Goal: Task Accomplishment & Management: Manage account settings

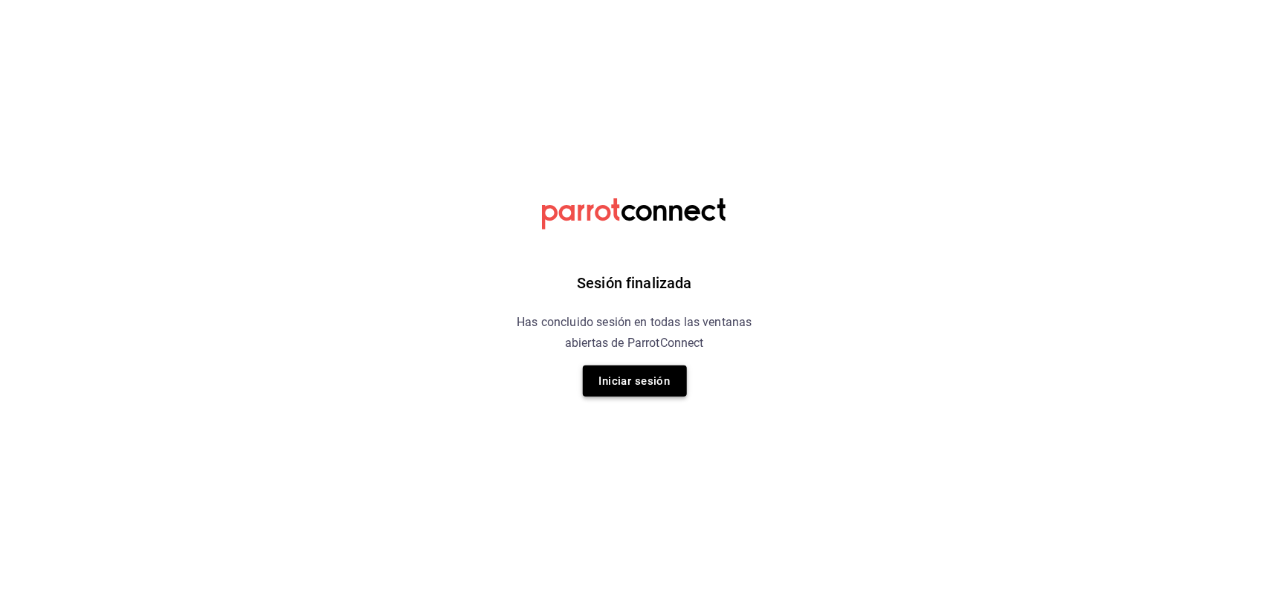
click at [636, 387] on button "Iniciar sesión" at bounding box center [635, 381] width 104 height 31
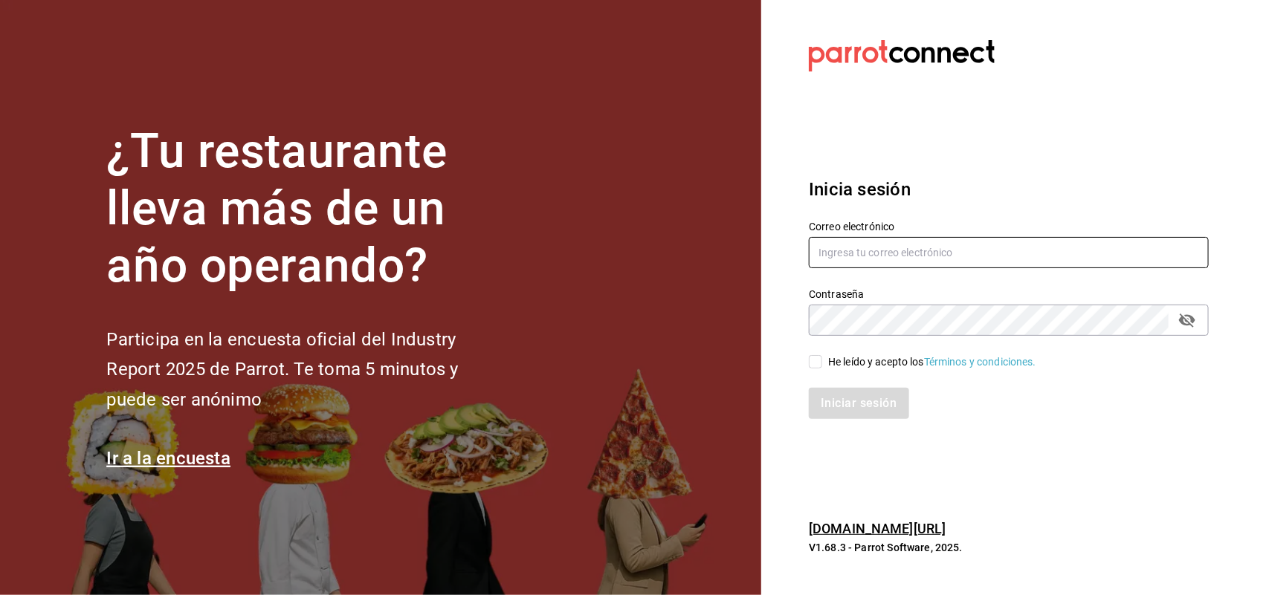
click at [948, 251] on input "text" at bounding box center [1009, 252] width 400 height 31
click at [851, 253] on input "text" at bounding box center [1009, 252] width 400 height 31
type input "joseline@inteconsa.com"
click at [806, 358] on div "He leído y acepto los Términos y condiciones." at bounding box center [1000, 353] width 418 height 34
click at [815, 360] on input "He leído y acepto los Términos y condiciones." at bounding box center [815, 361] width 13 height 13
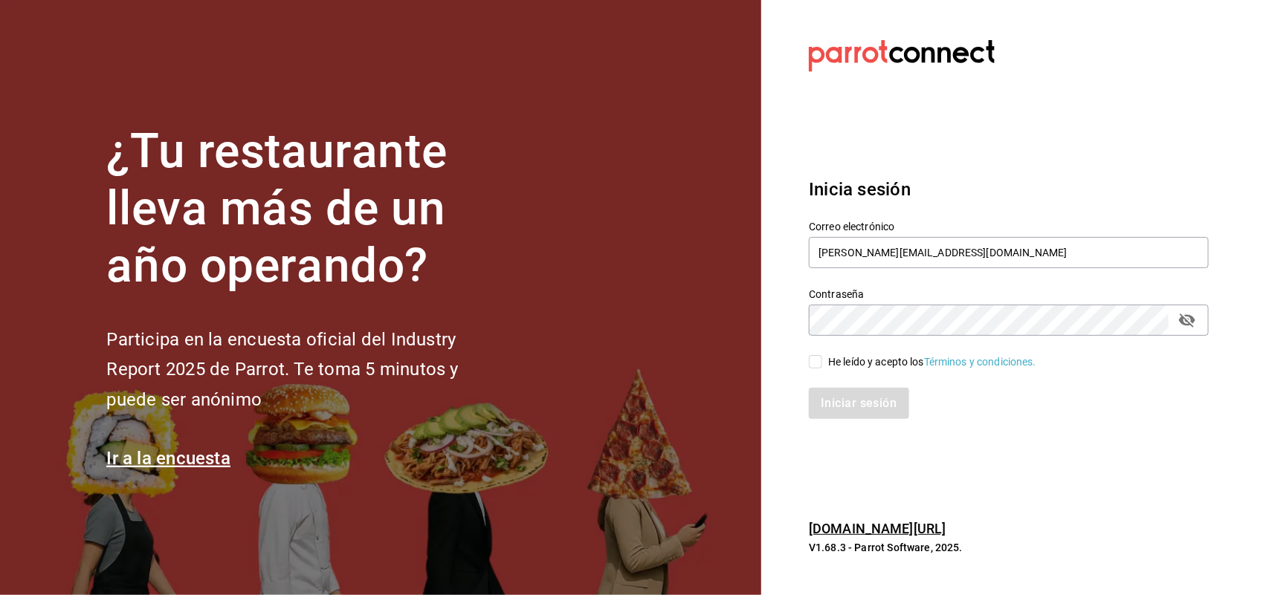
checkbox input "true"
click at [837, 404] on button "Iniciar sesión" at bounding box center [859, 403] width 101 height 31
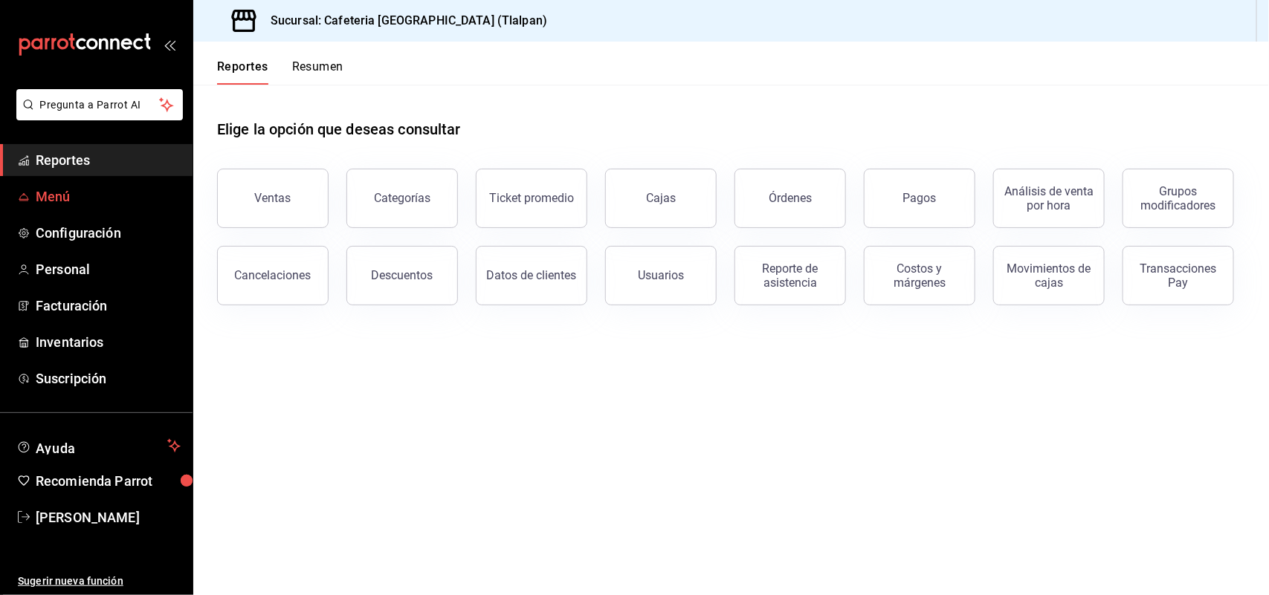
click at [94, 201] on span "Menú" at bounding box center [108, 197] width 145 height 20
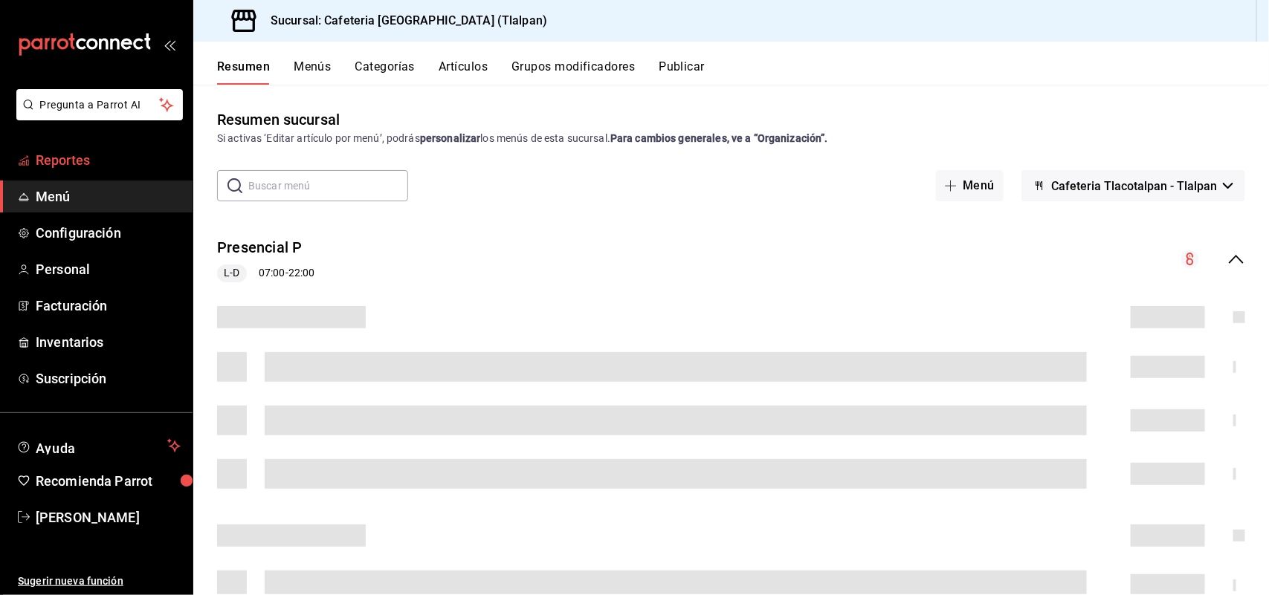
click at [41, 153] on span "Reportes" at bounding box center [108, 160] width 145 height 20
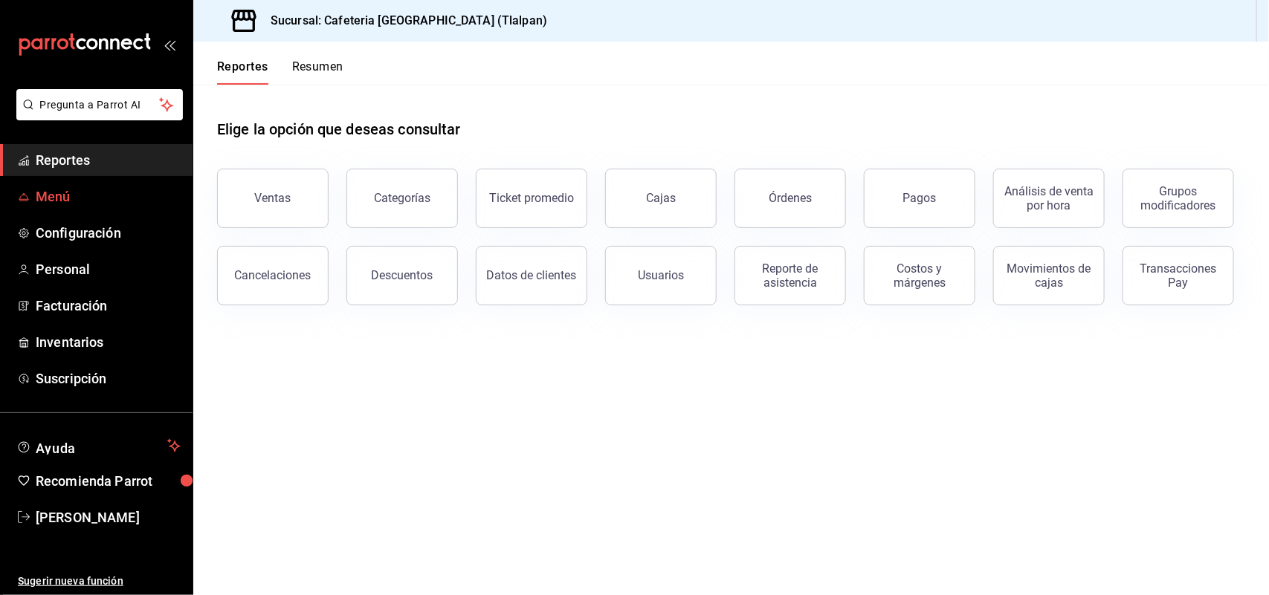
click at [49, 201] on span "Menú" at bounding box center [108, 197] width 145 height 20
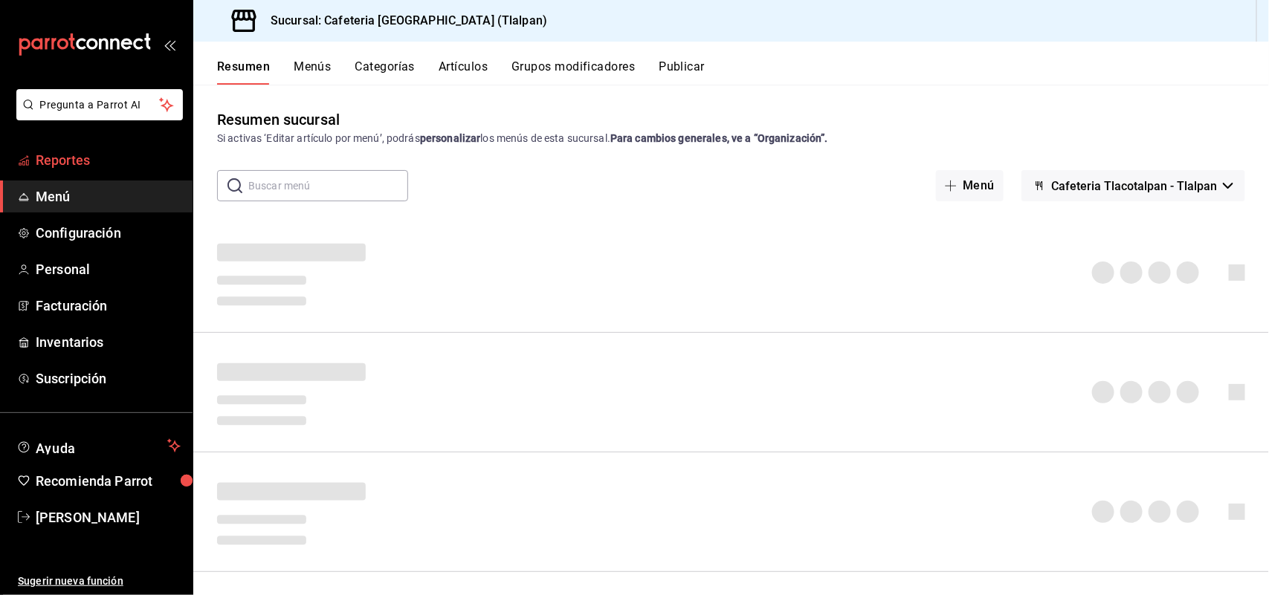
click at [56, 165] on span "Reportes" at bounding box center [108, 160] width 145 height 20
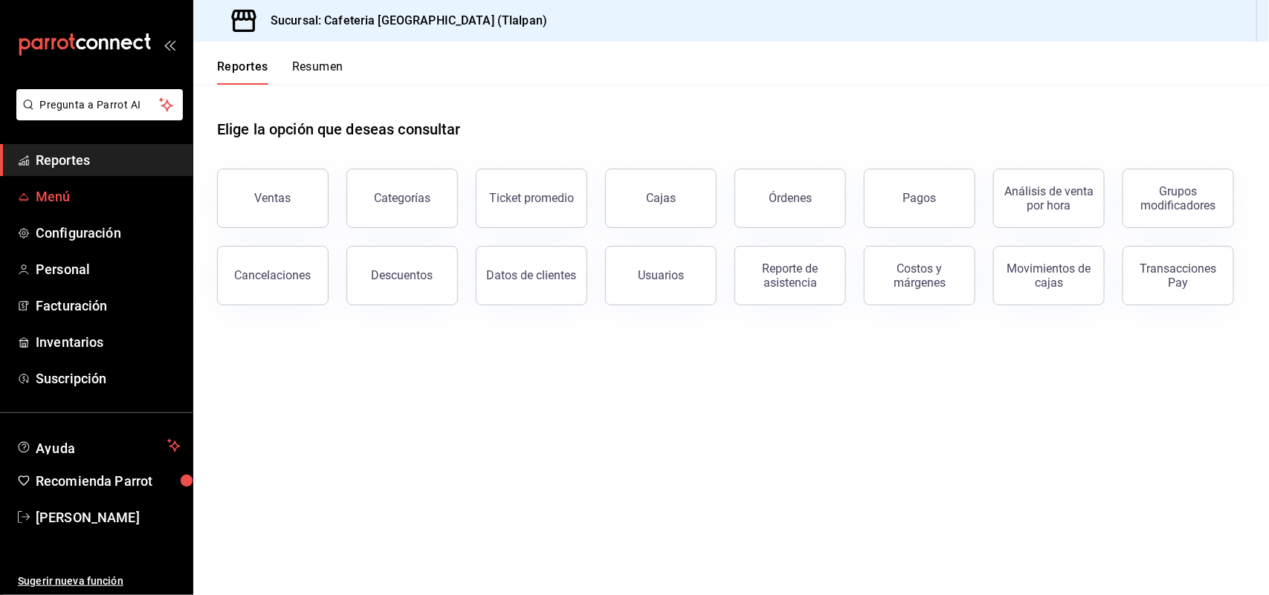
click at [73, 192] on span "Menú" at bounding box center [108, 197] width 145 height 20
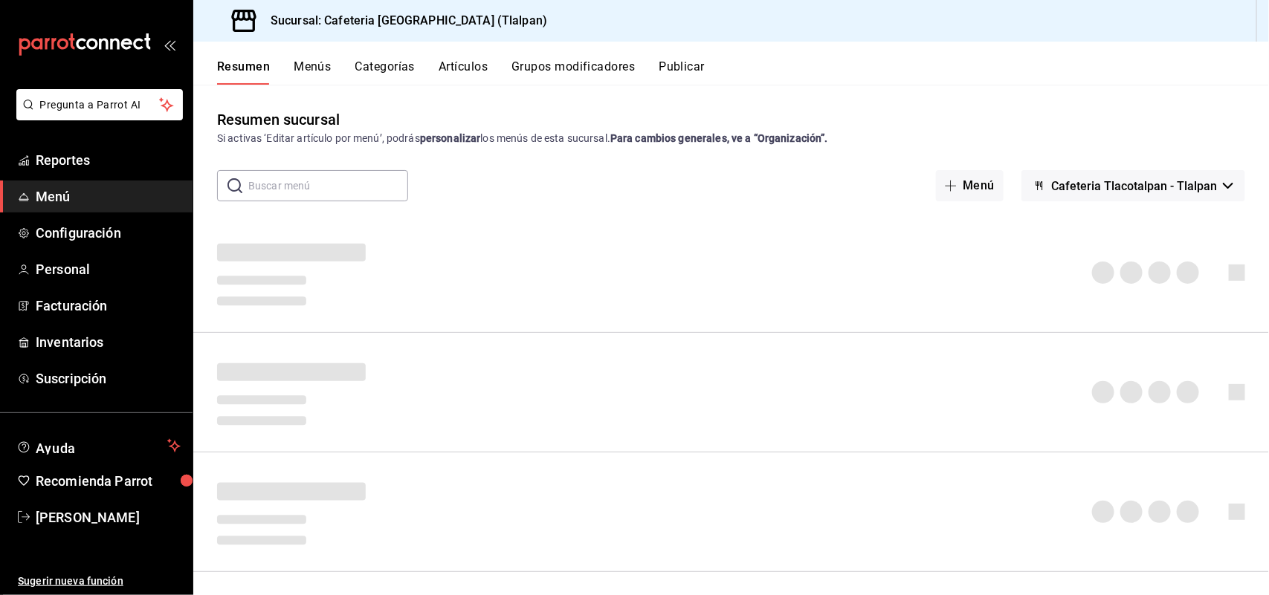
click at [390, 62] on button "Categorías" at bounding box center [385, 71] width 60 height 25
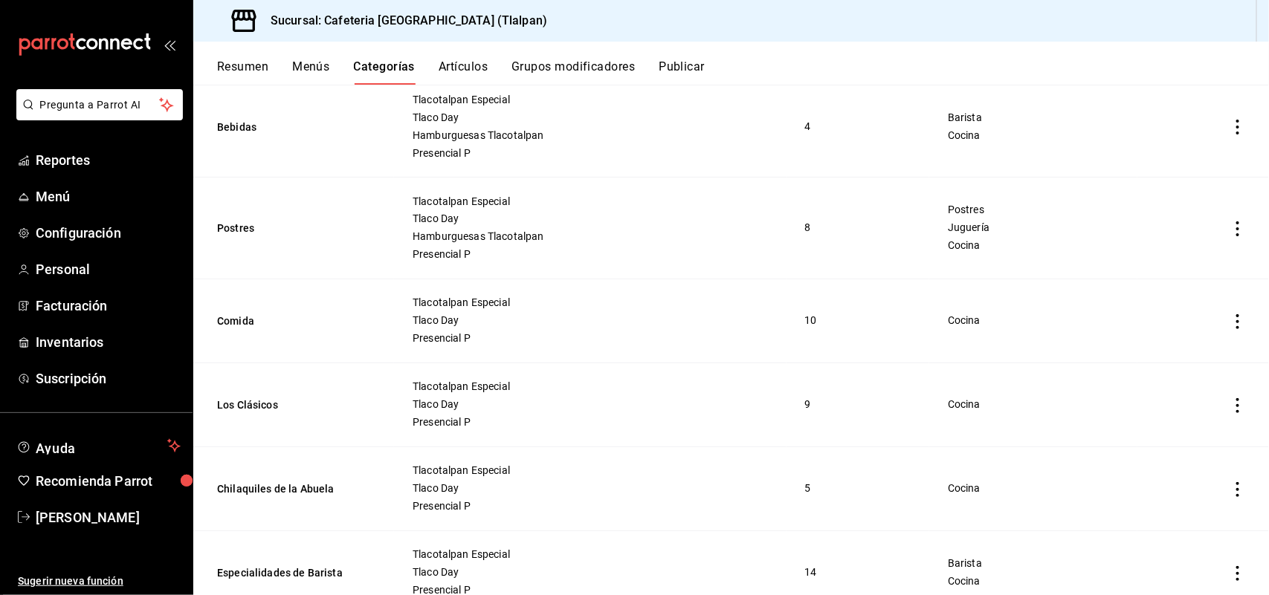
scroll to position [1164, 0]
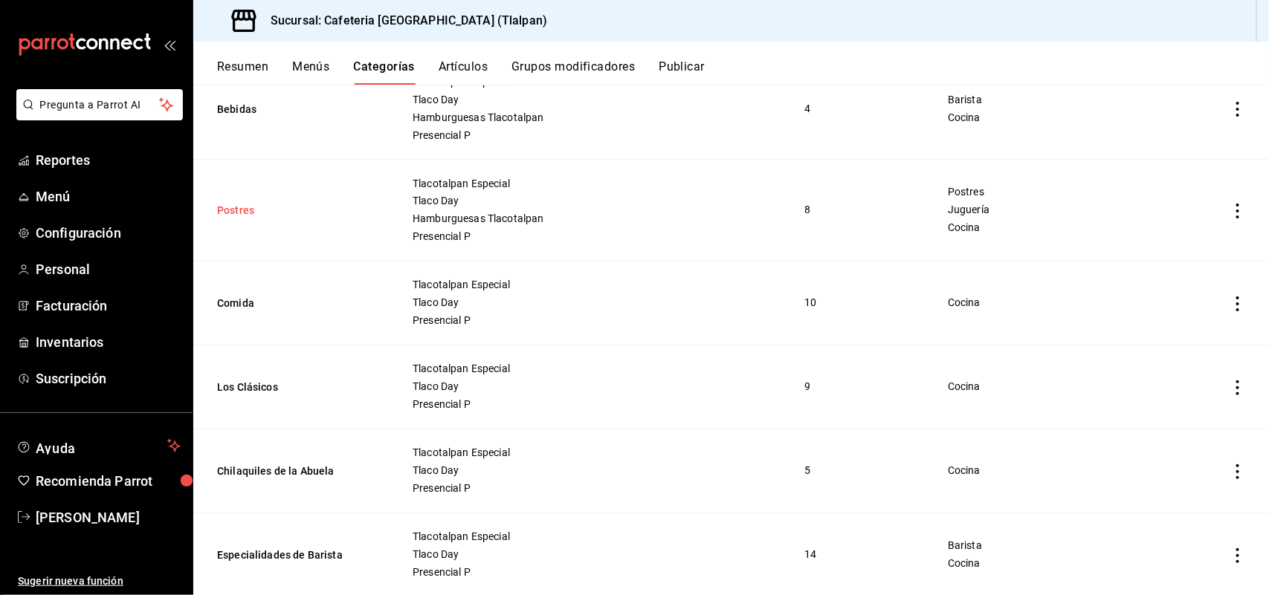
click at [227, 206] on button "Postres" at bounding box center [291, 211] width 149 height 15
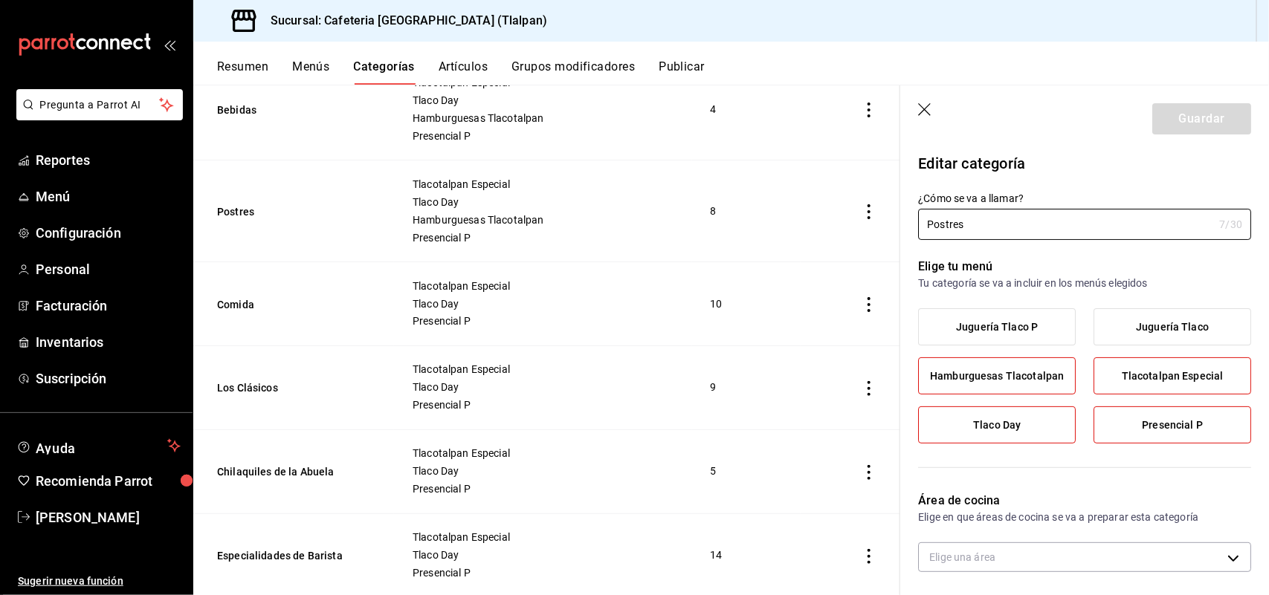
type input "941f2610-ef70-4ece-ba4e-4bfef7f64a67,dd039789-a7ac-457a-b5a6-d546fc0b67aa,efc40…"
radio input "false"
radio input "true"
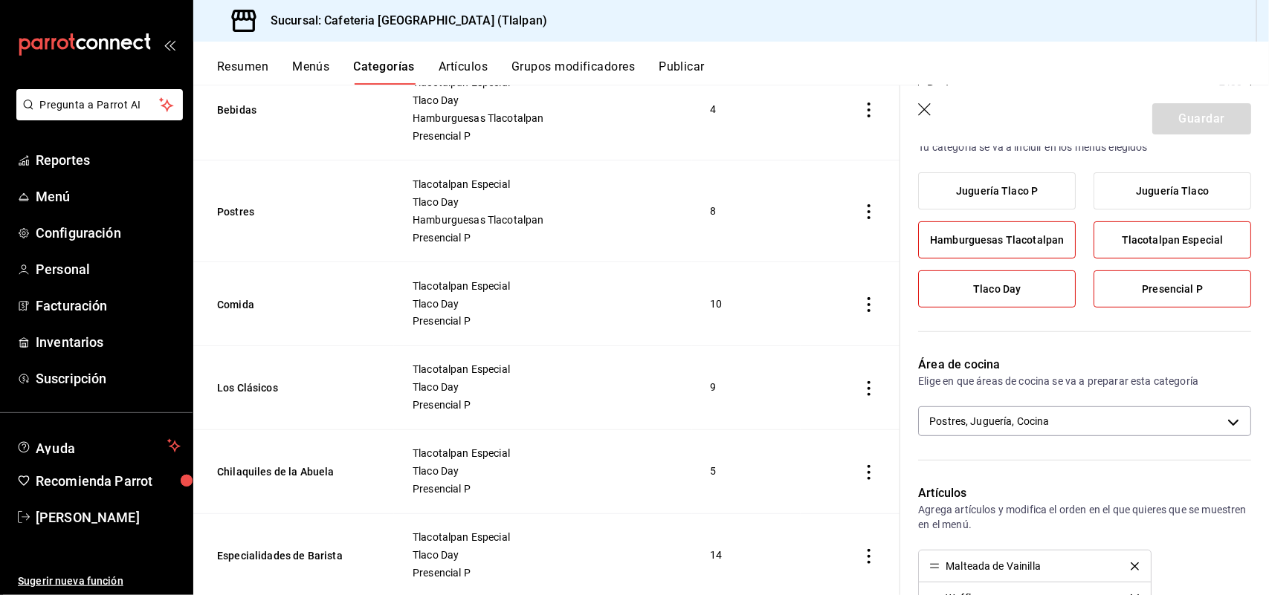
scroll to position [186, 0]
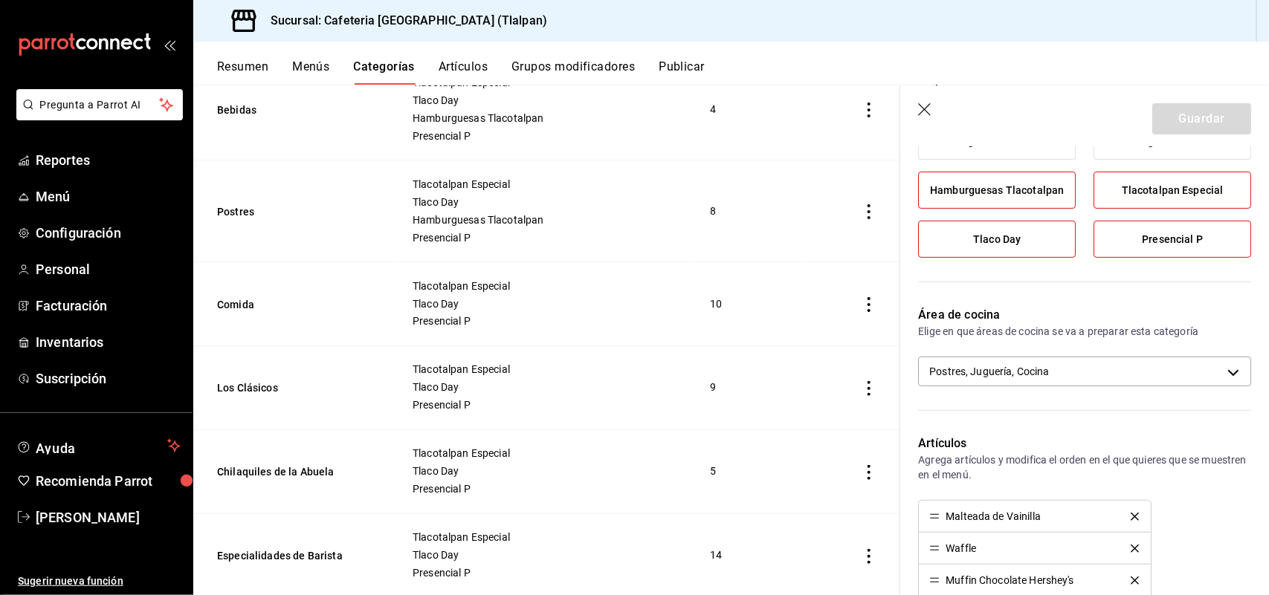
click at [927, 111] on icon "button" at bounding box center [924, 109] width 13 height 13
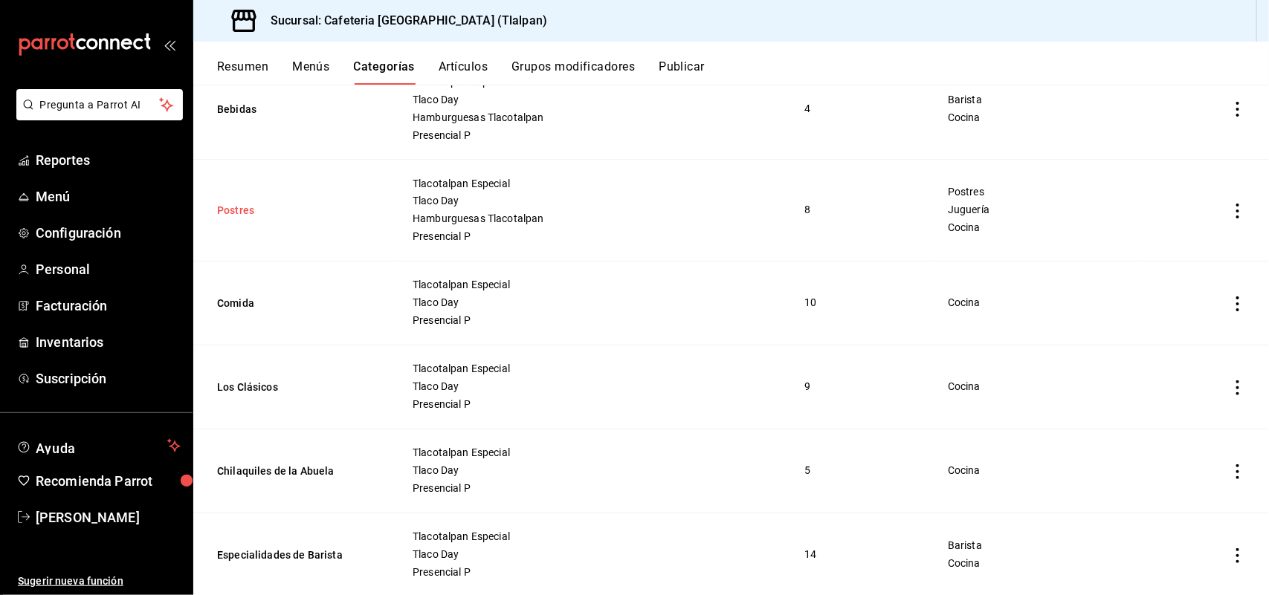
click at [235, 219] on button "Postres" at bounding box center [291, 211] width 149 height 15
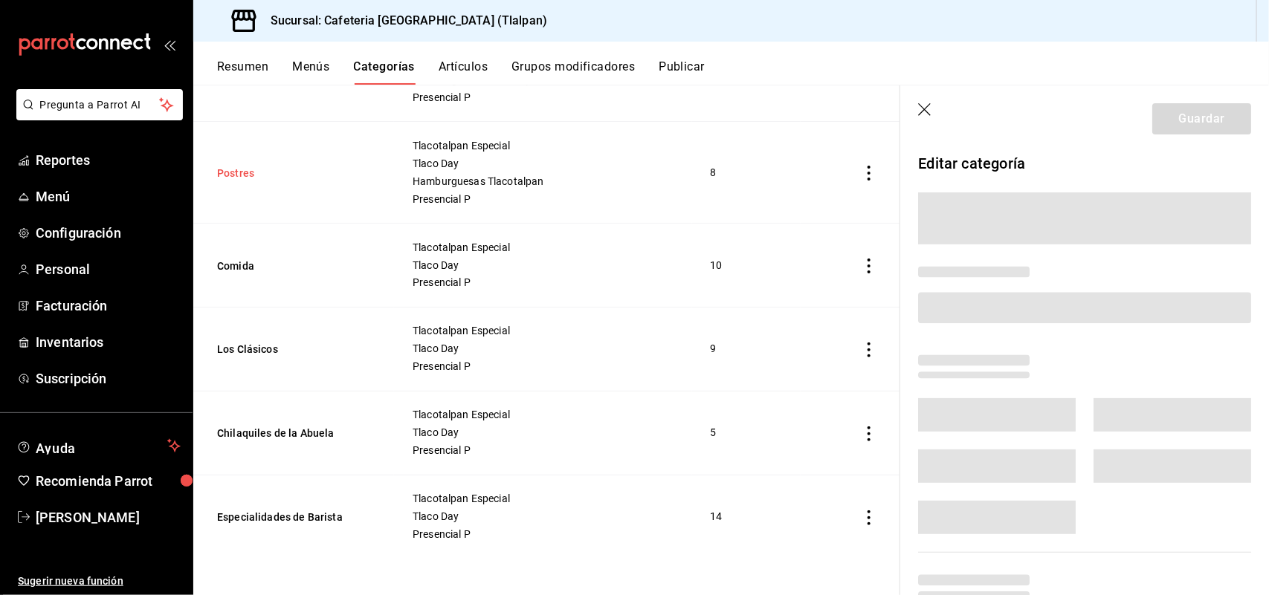
scroll to position [1034, 0]
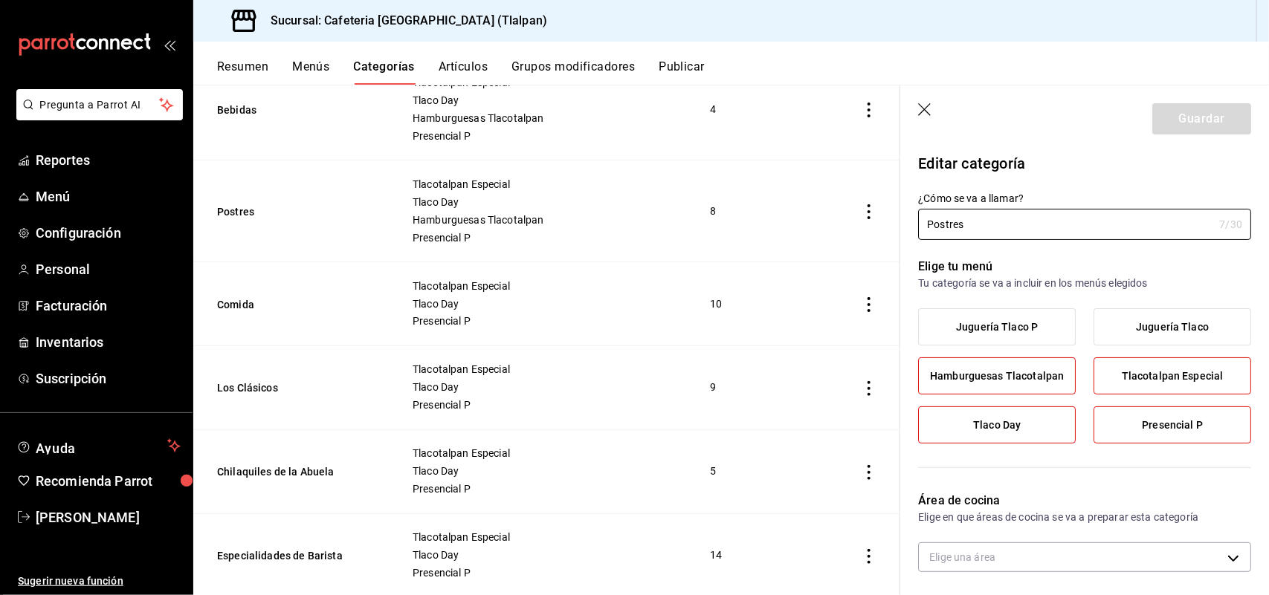
type input "941f2610-ef70-4ece-ba4e-4bfef7f64a67,dd039789-a7ac-457a-b5a6-d546fc0b67aa,efc40…"
radio input "false"
radio input "true"
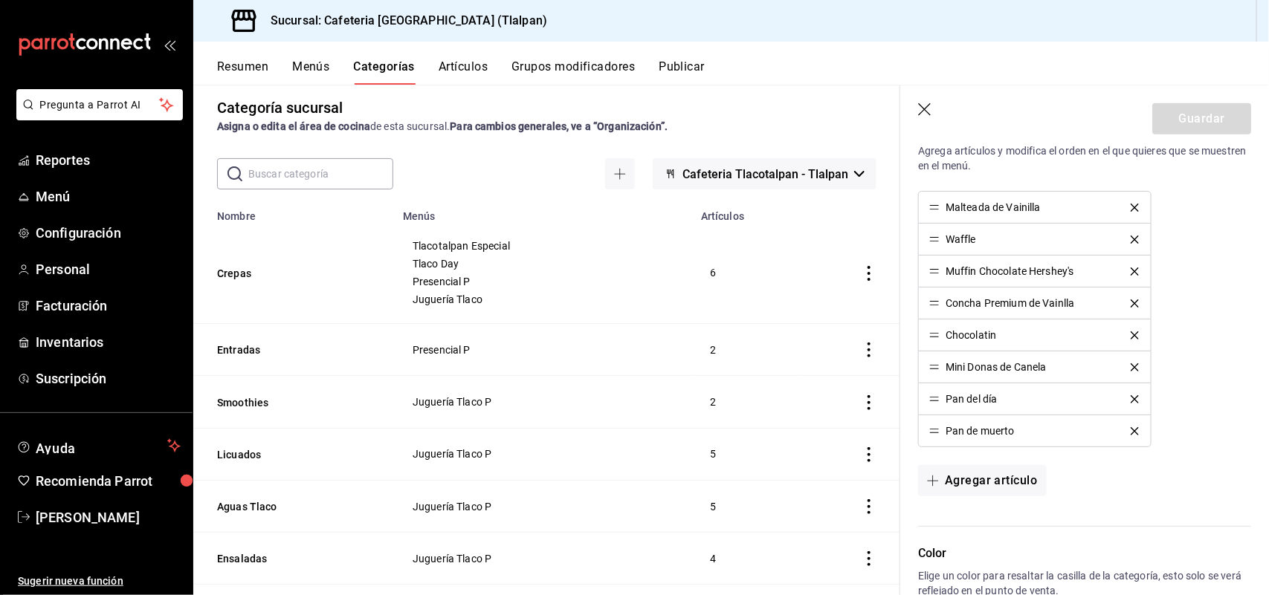
scroll to position [0, 0]
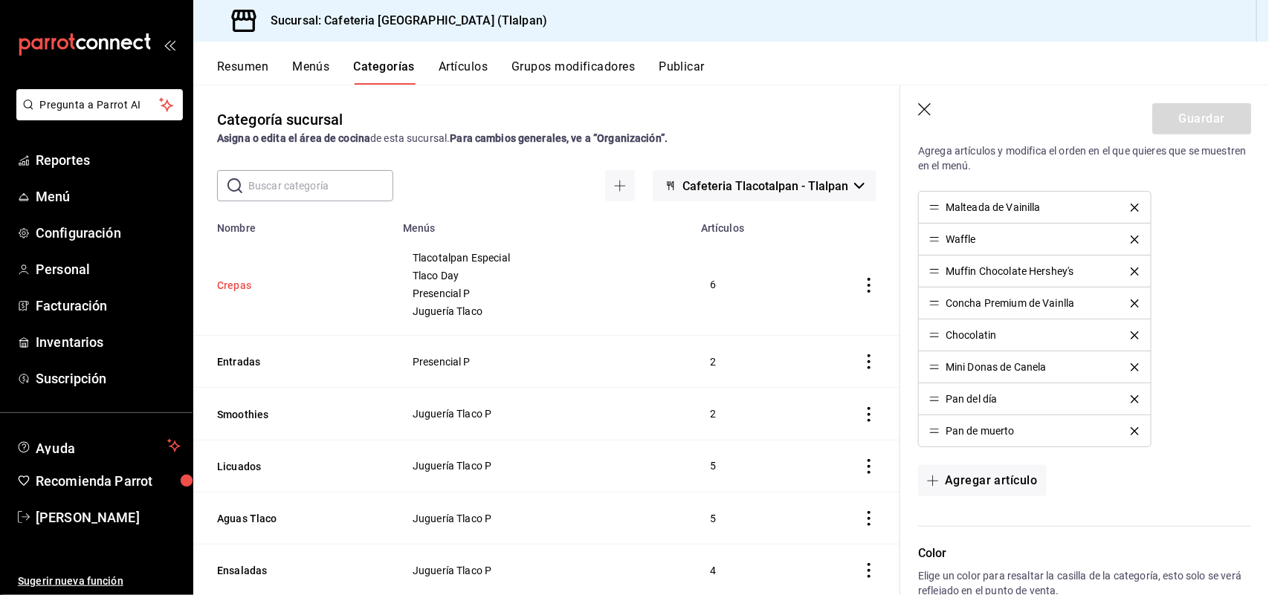
click at [239, 288] on button "Crepas" at bounding box center [291, 285] width 149 height 15
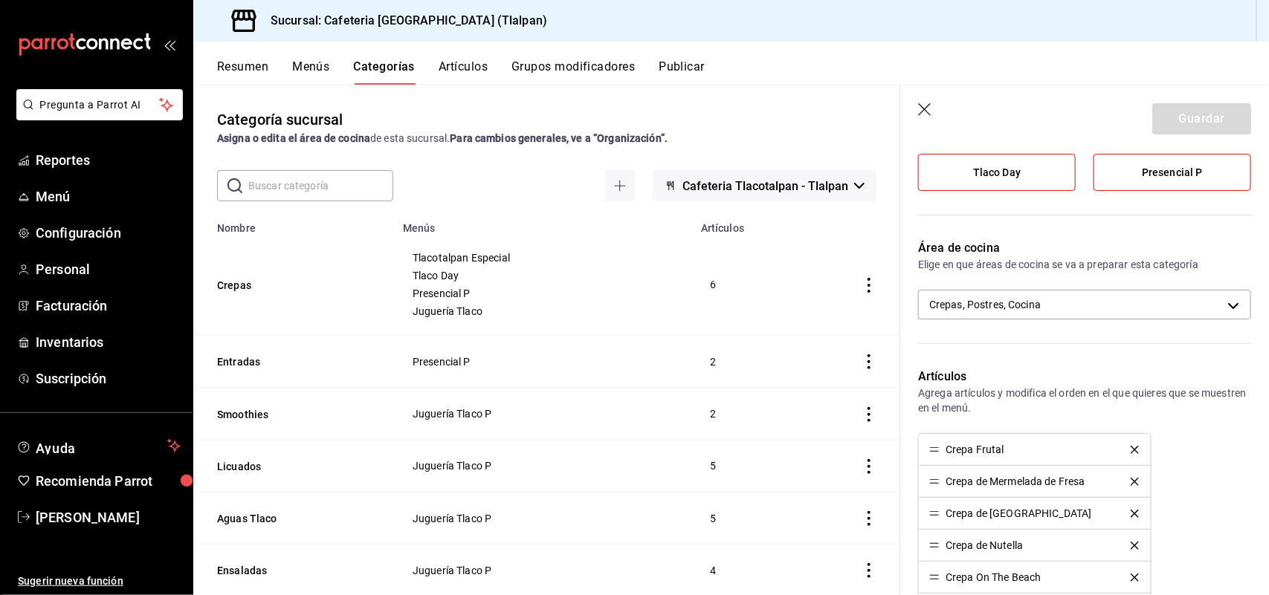
scroll to position [248, 0]
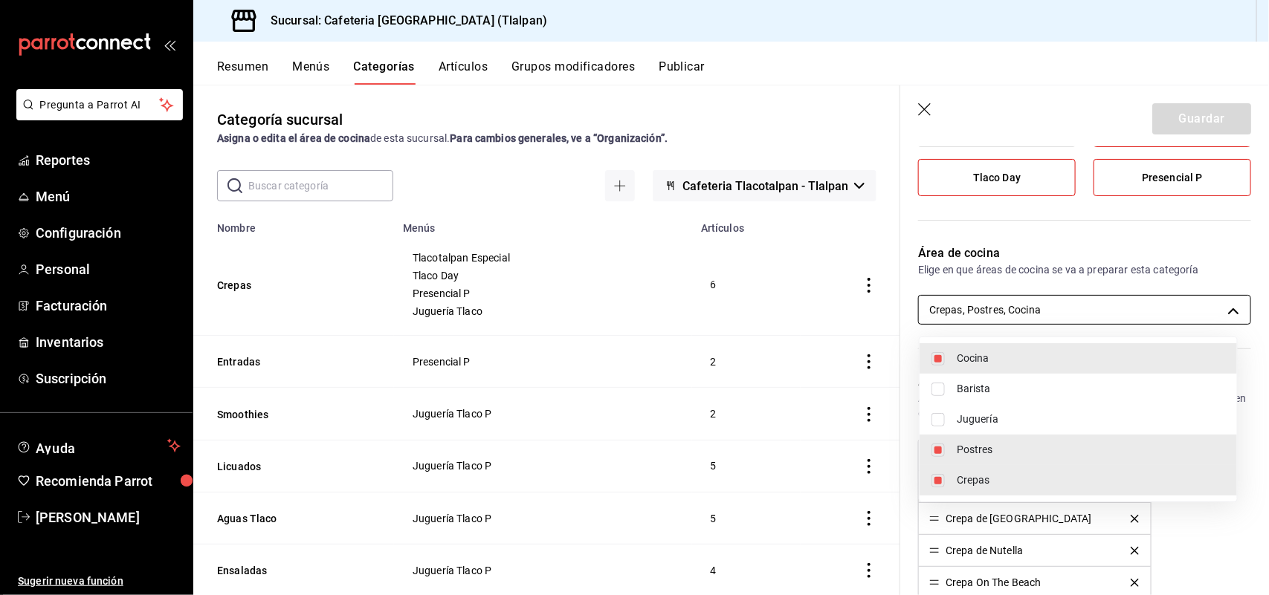
click at [1050, 314] on body "Pregunta a Parrot AI Reportes Menú Configuración Personal Facturación Inventari…" at bounding box center [634, 297] width 1269 height 595
click at [1003, 416] on span "Juguería" at bounding box center [1091, 420] width 268 height 16
type input "c9579ddd-bedc-40e4-bf36-aaf94fd6b333,941f2610-ef70-4ece-ba4e-4bfef7f64a67,efc40…"
checkbox input "true"
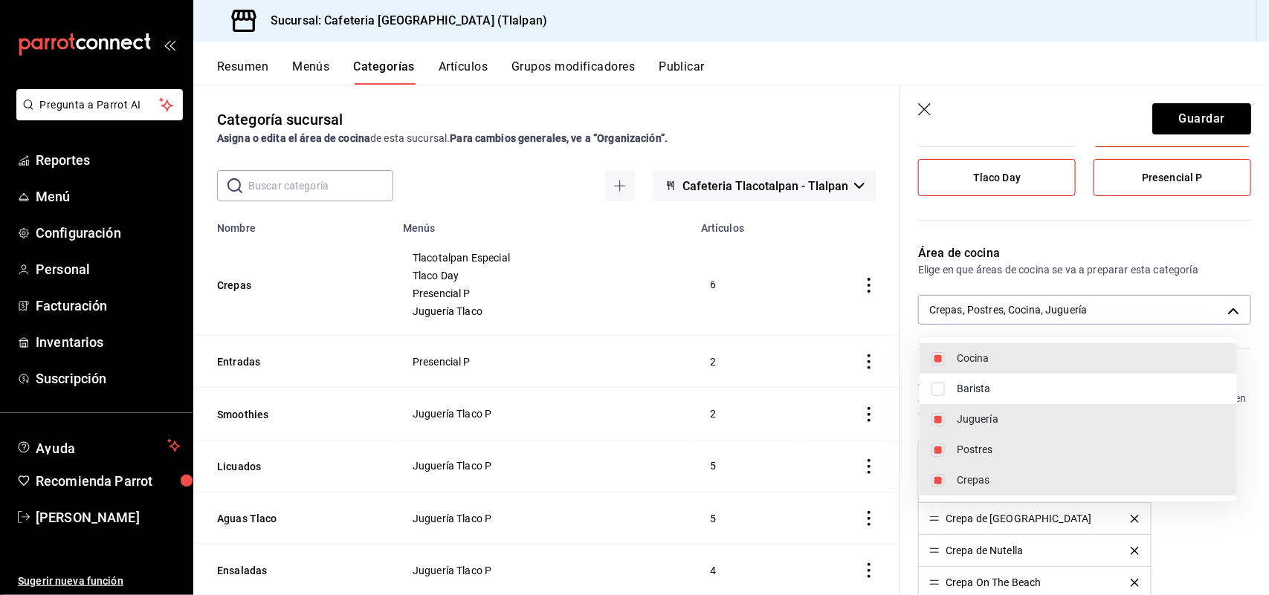
click at [996, 448] on span "Postres" at bounding box center [1091, 450] width 268 height 16
type input "c9579ddd-bedc-40e4-bf36-aaf94fd6b333,efc4027d-3a27-4182-a276-48fcdbe64a2f,dd039…"
checkbox input "false"
click at [1094, 239] on div at bounding box center [634, 297] width 1269 height 595
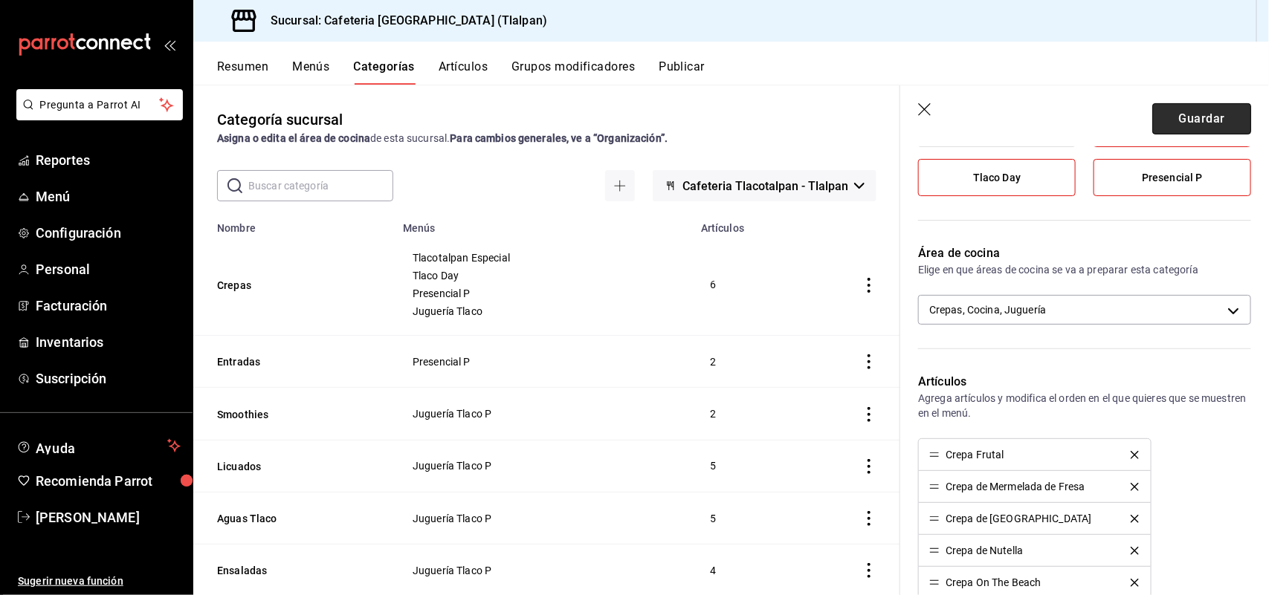
click at [1188, 111] on button "Guardar" at bounding box center [1201, 118] width 99 height 31
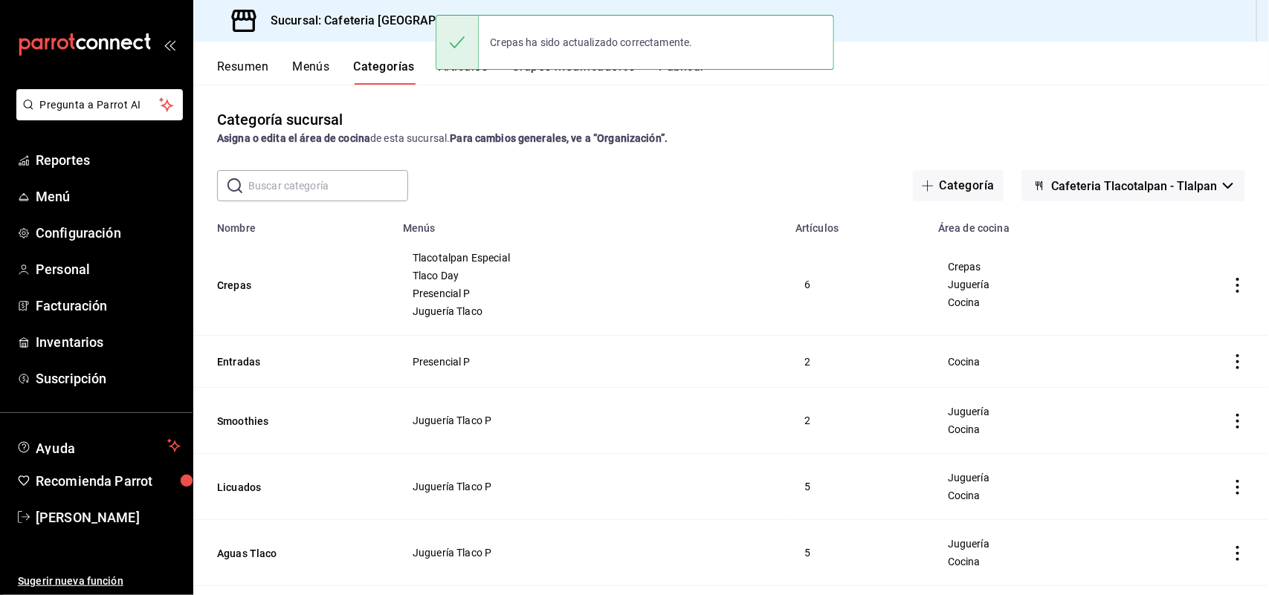
click at [479, 68] on div "Crepas ha sido actualizado correctamente." at bounding box center [635, 42] width 398 height 55
click at [322, 68] on button "Menús" at bounding box center [310, 71] width 37 height 25
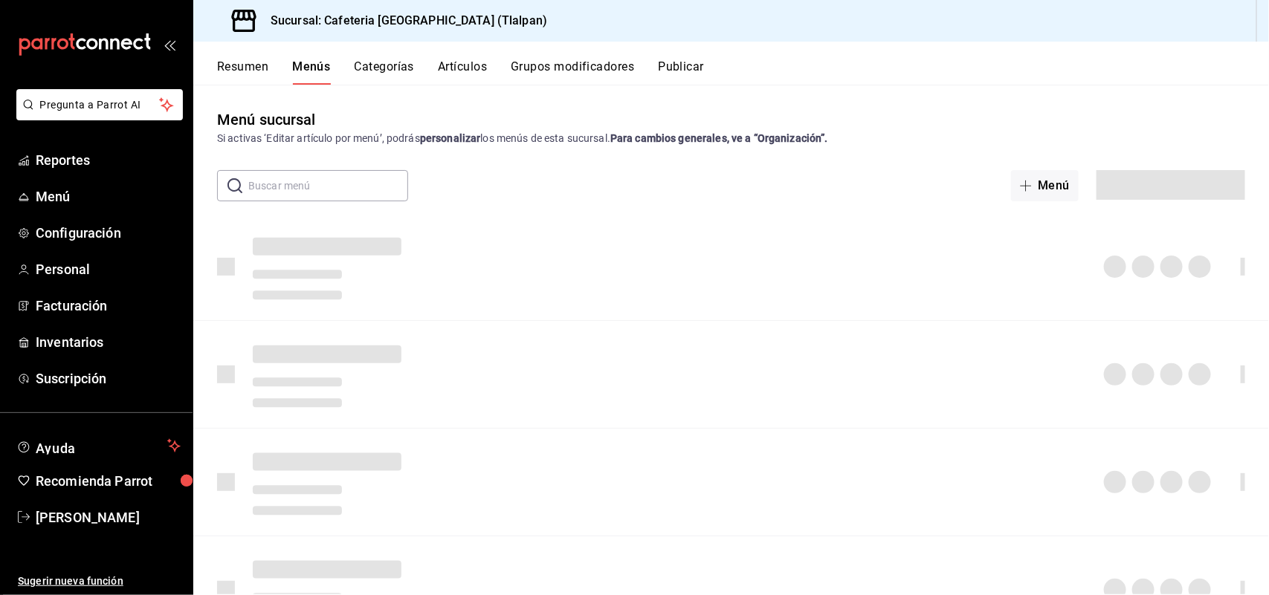
click at [472, 60] on button "Artículos" at bounding box center [462, 71] width 49 height 25
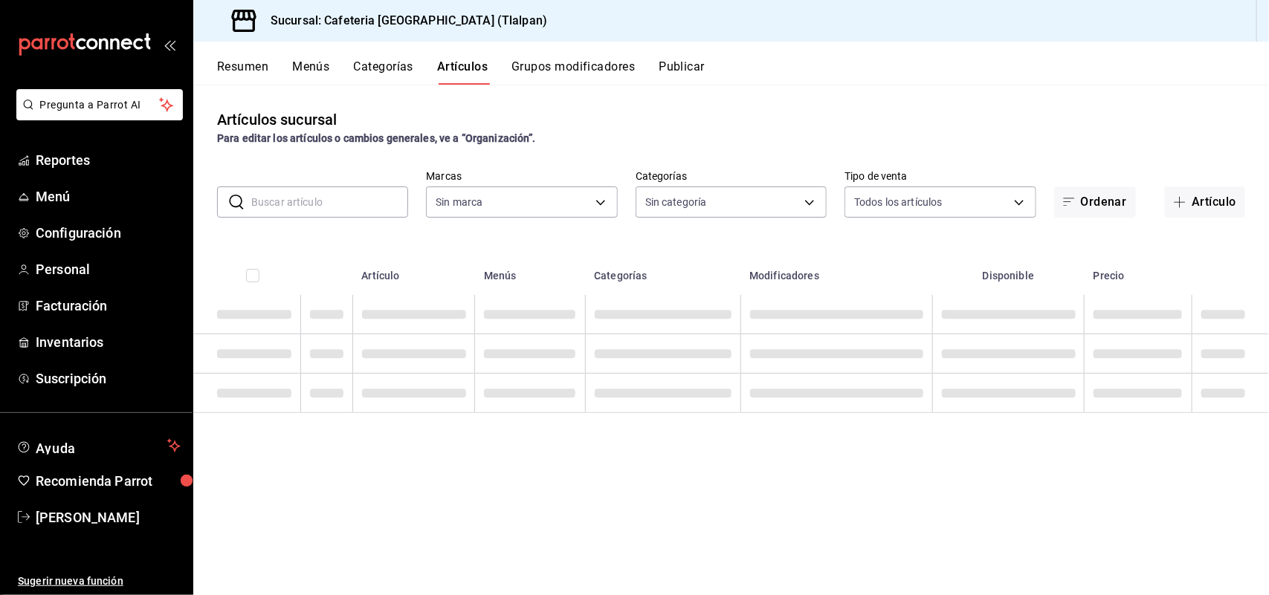
click at [339, 201] on input "text" at bounding box center [329, 202] width 157 height 30
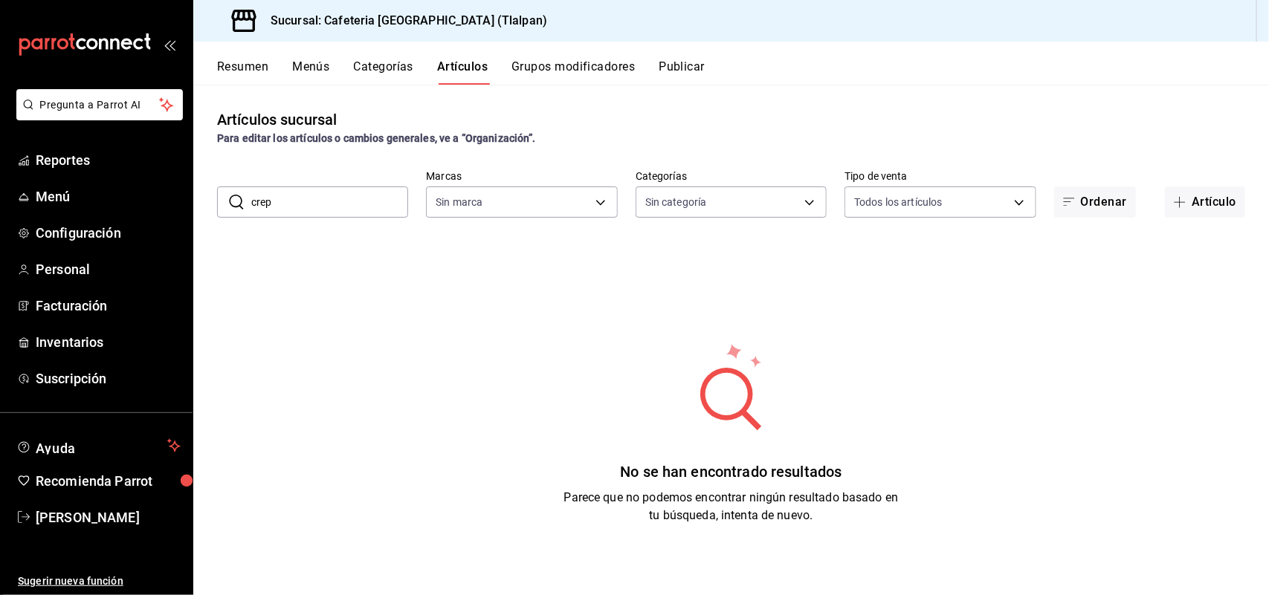
type input "crepa"
type input "ec576109-29d1-42df-b2ca-5becddbd2efe,3dfd9669-9911-4f47-a36d-8fb2dcc6eb36,e5a57…"
click at [384, 322] on div "No se han encontrado resultados Parece que no podemos encontrar ningún resultad…" at bounding box center [731, 434] width 1076 height 372
click at [329, 210] on input "crepa" at bounding box center [329, 202] width 157 height 30
type input "c"
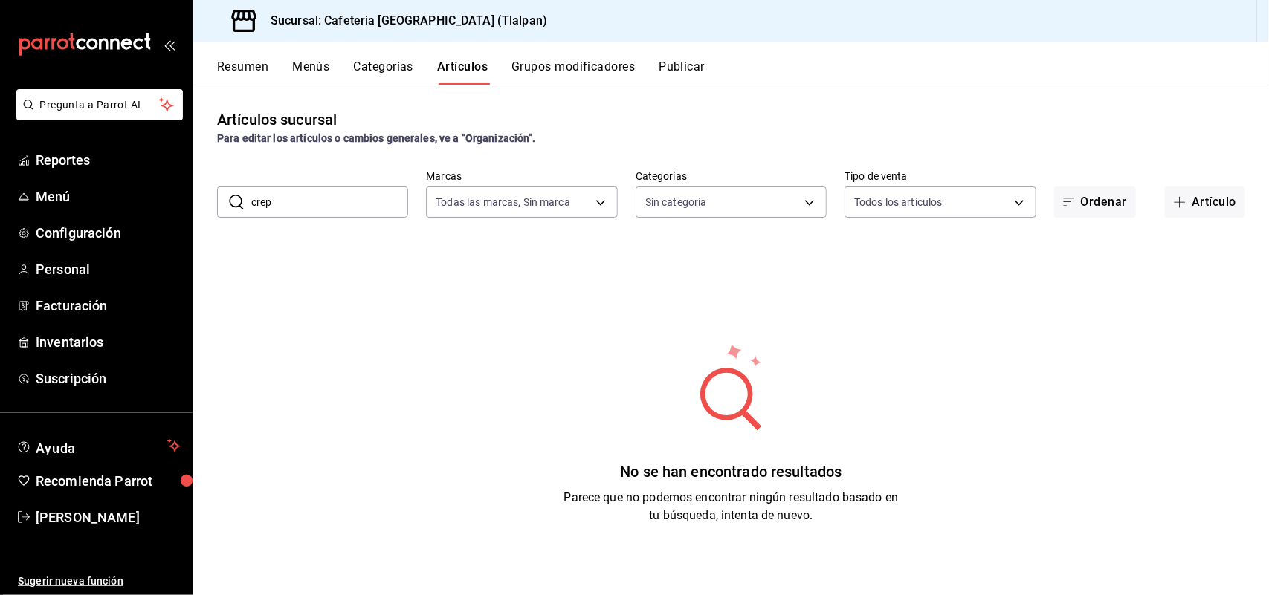
type input "crepa"
click at [329, 210] on input "crepa" at bounding box center [329, 202] width 157 height 30
click at [407, 72] on button "Categorías" at bounding box center [384, 71] width 60 height 25
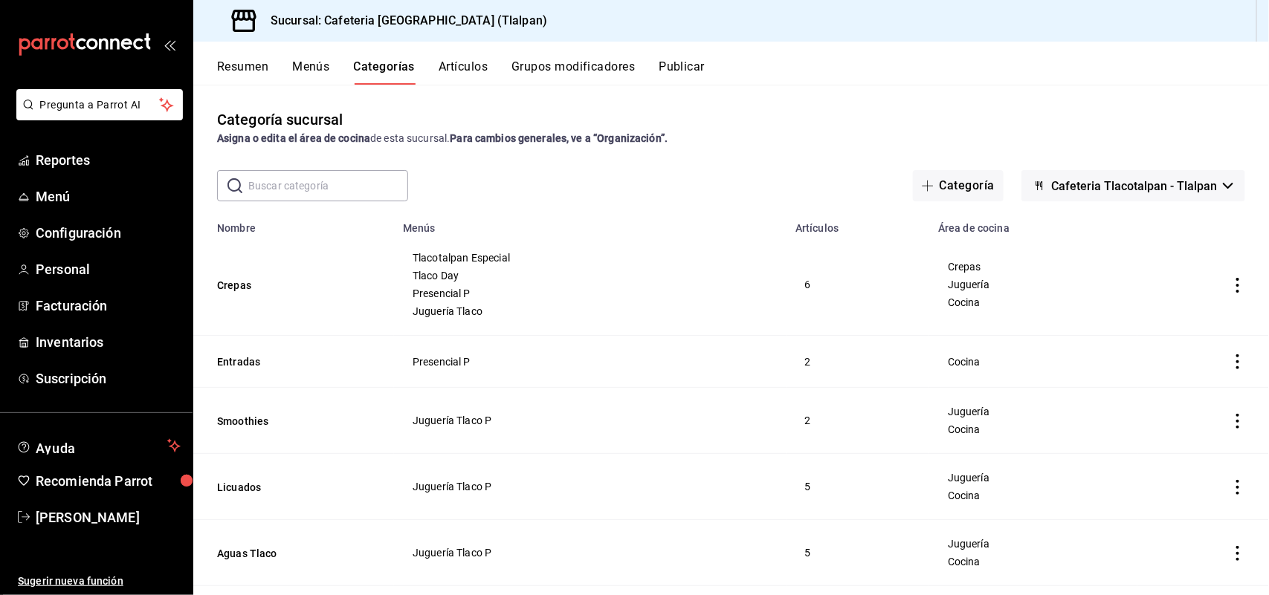
click at [462, 73] on button "Artículos" at bounding box center [463, 71] width 49 height 25
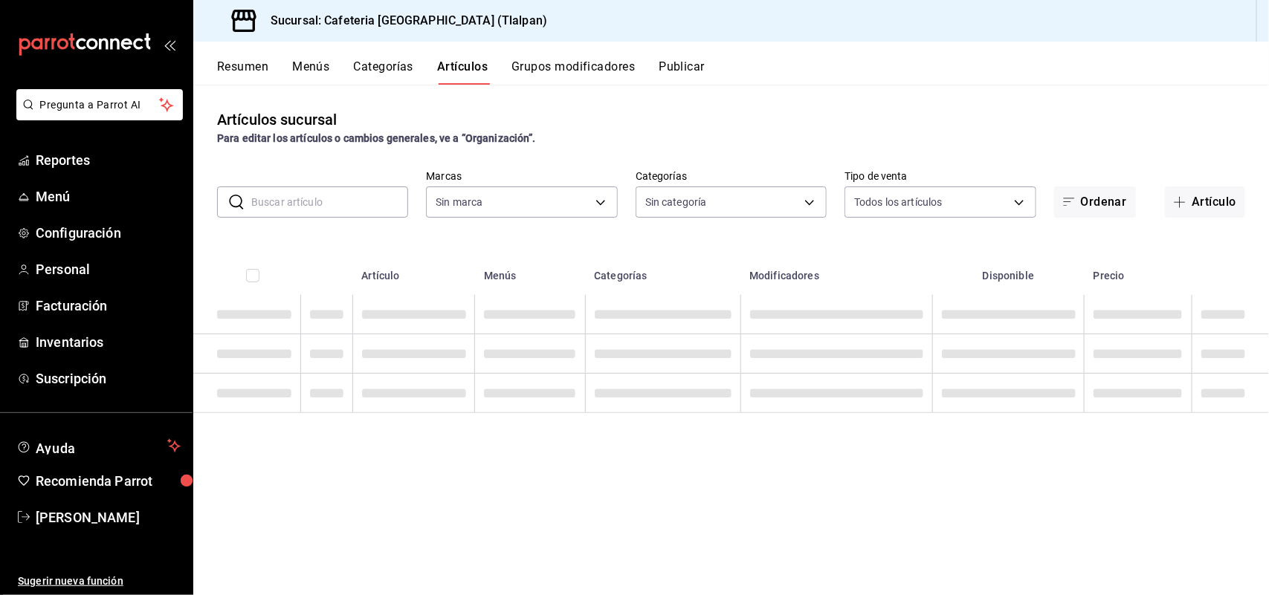
type input "ec576109-29d1-42df-b2ca-5becddbd2efe,3dfd9669-9911-4f47-a36d-8fb2dcc6eb36,e5a57…"
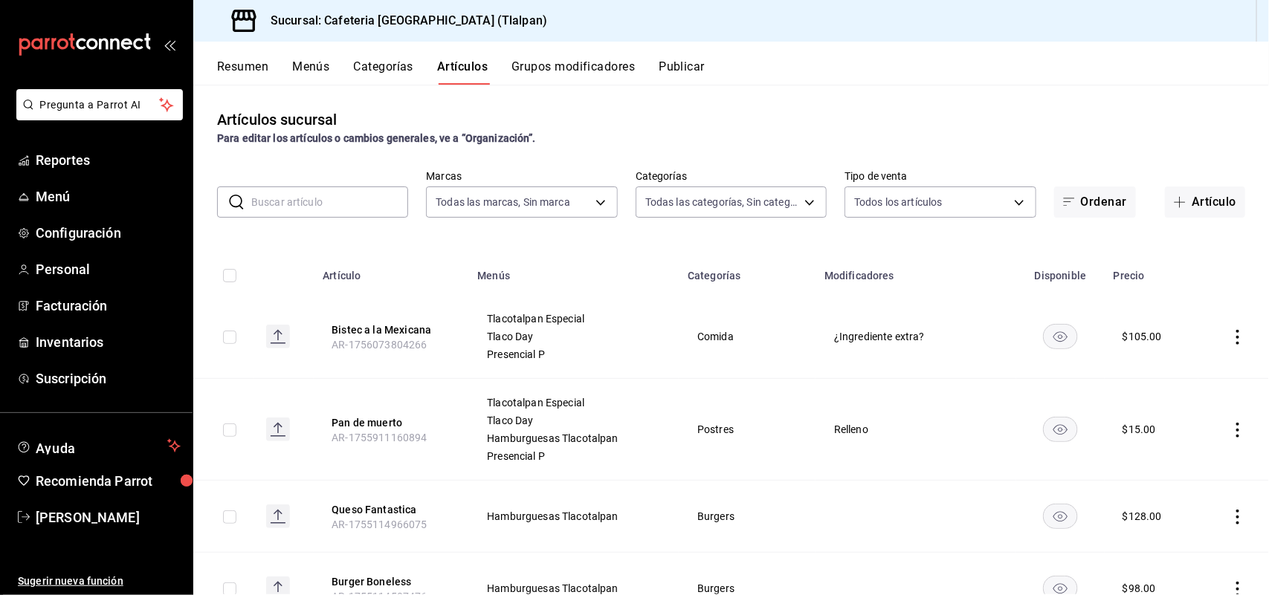
type input "657201d4-d6ef-4148-94c8-ccd00e340086,2df64931-09e0-4952-9b1e-a15b872a294e,3f7d6…"
click at [307, 198] on input "text" at bounding box center [329, 202] width 157 height 30
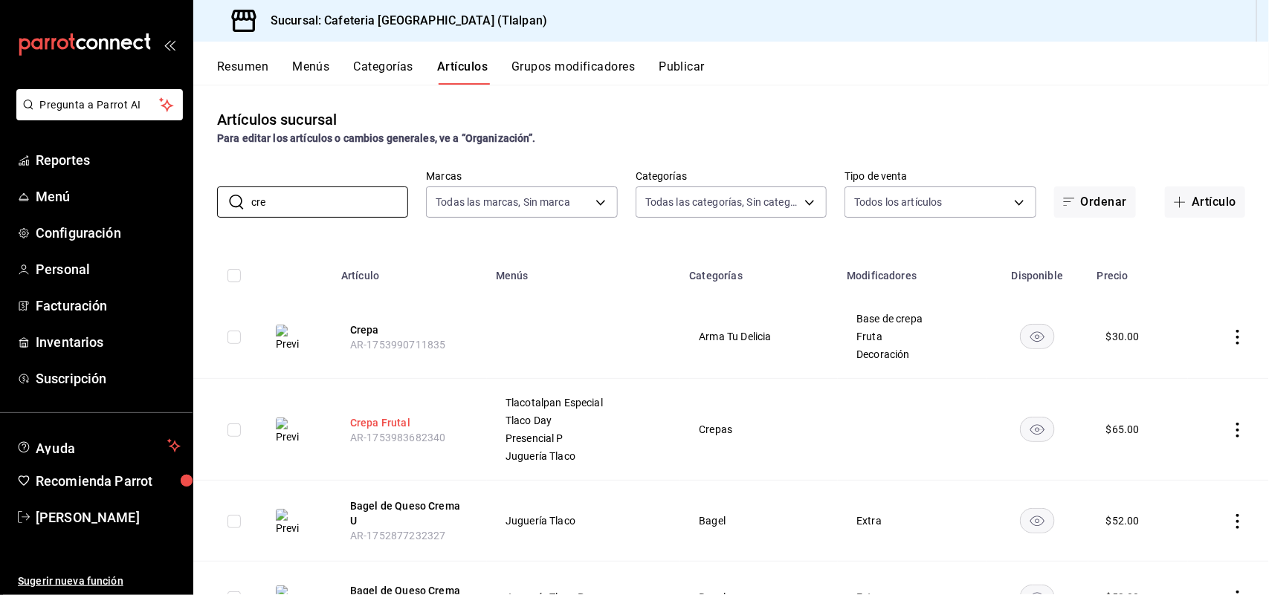
type input "cre"
click at [381, 421] on button "Crepa Frutal" at bounding box center [409, 422] width 119 height 15
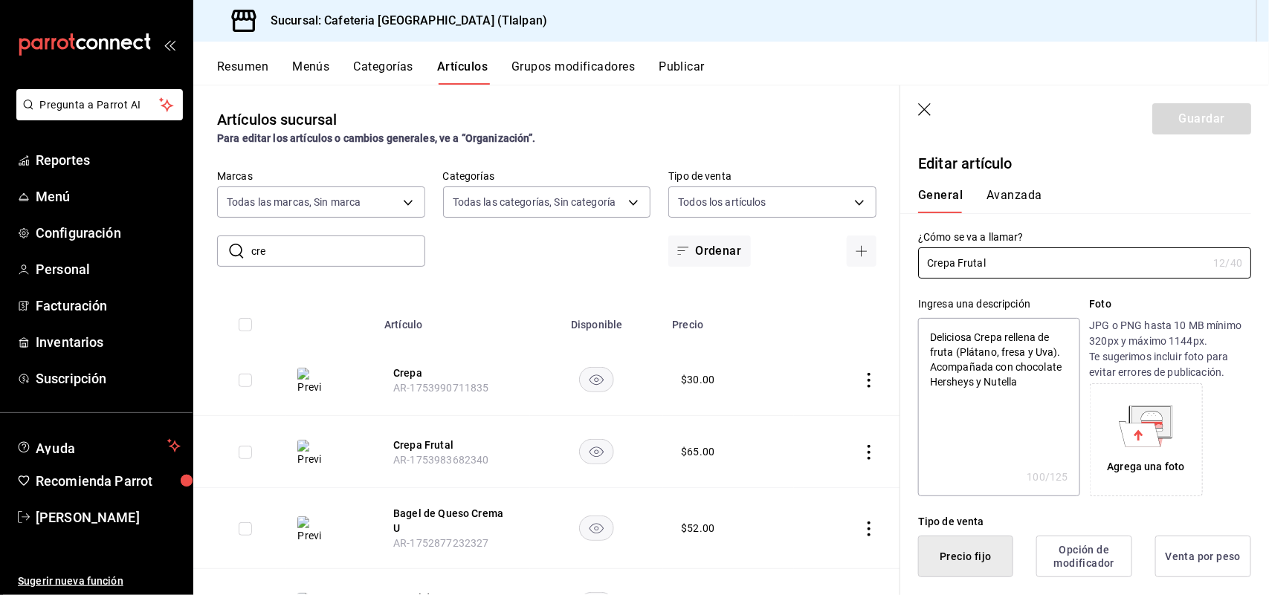
type textarea "x"
type input "$65.00"
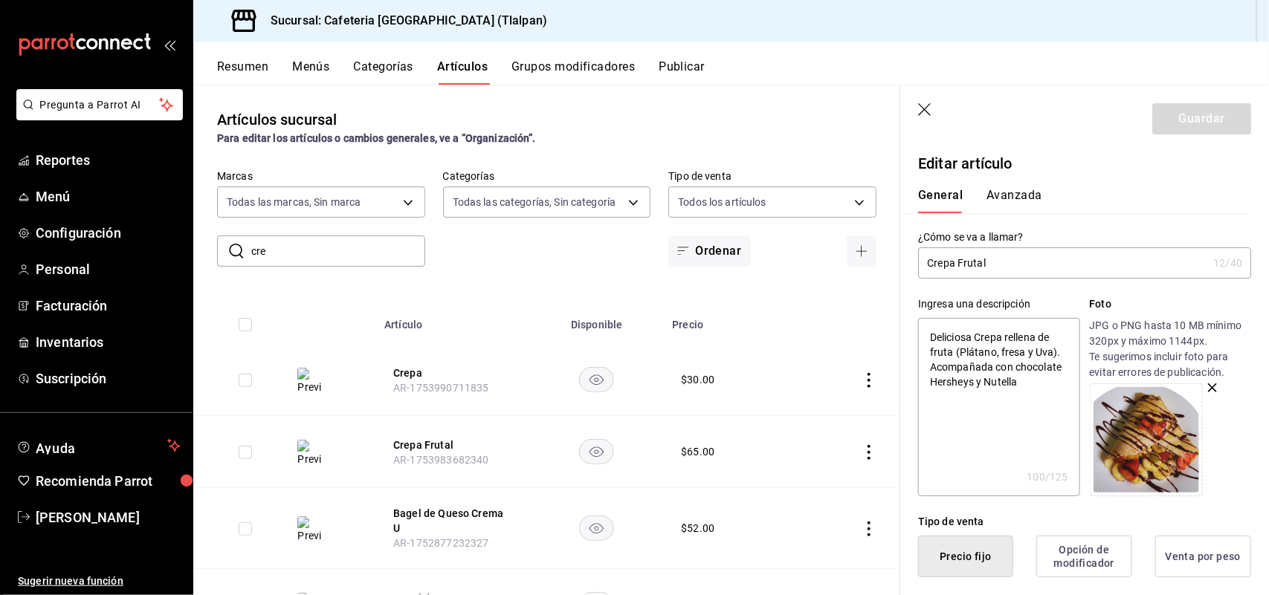
click at [997, 201] on button "Avanzada" at bounding box center [1014, 200] width 56 height 25
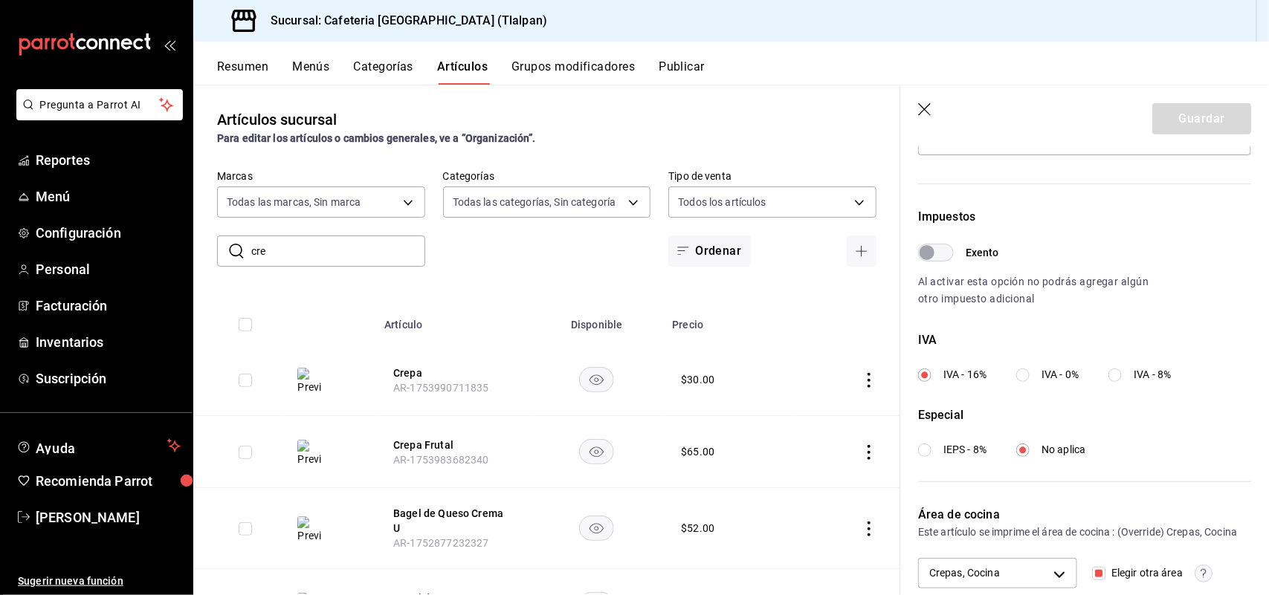
scroll to position [470, 0]
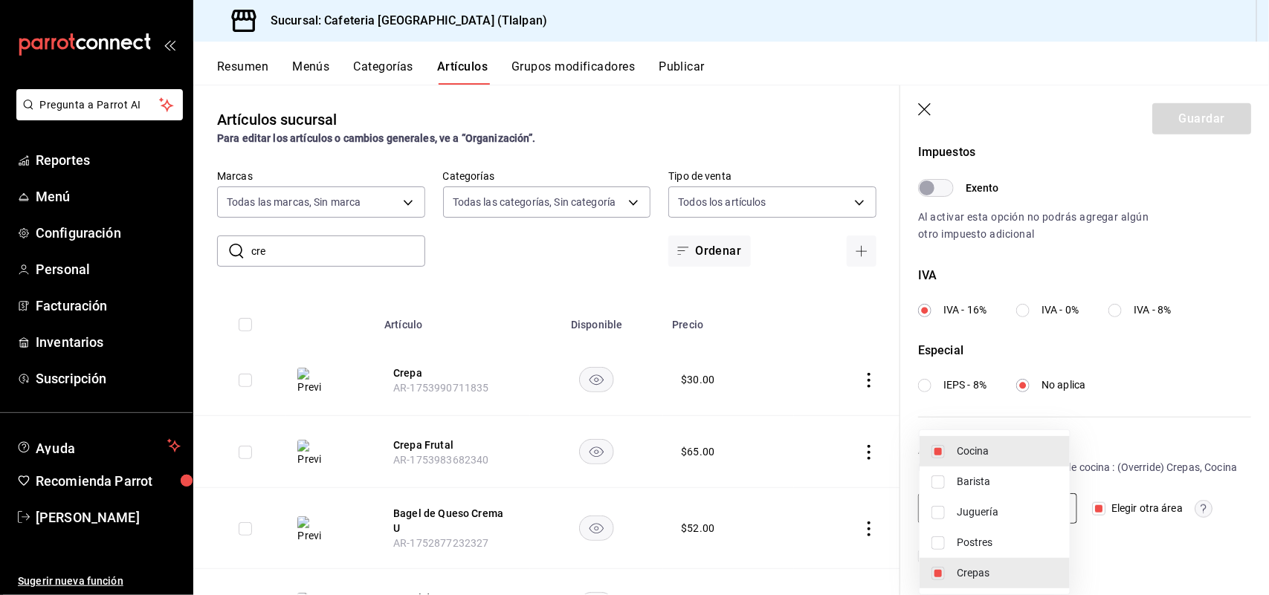
click at [1058, 509] on body "Pregunta a Parrot AI Reportes Menú Configuración Personal Facturación Inventari…" at bounding box center [634, 297] width 1269 height 595
click at [1038, 509] on span "Juguería" at bounding box center [1007, 513] width 101 height 16
type input "c9579ddd-bedc-40e4-bf36-aaf94fd6b333,dd039789-a7ac-457a-b5a6-d546fc0b67aa,efc40…"
checkbox input "true"
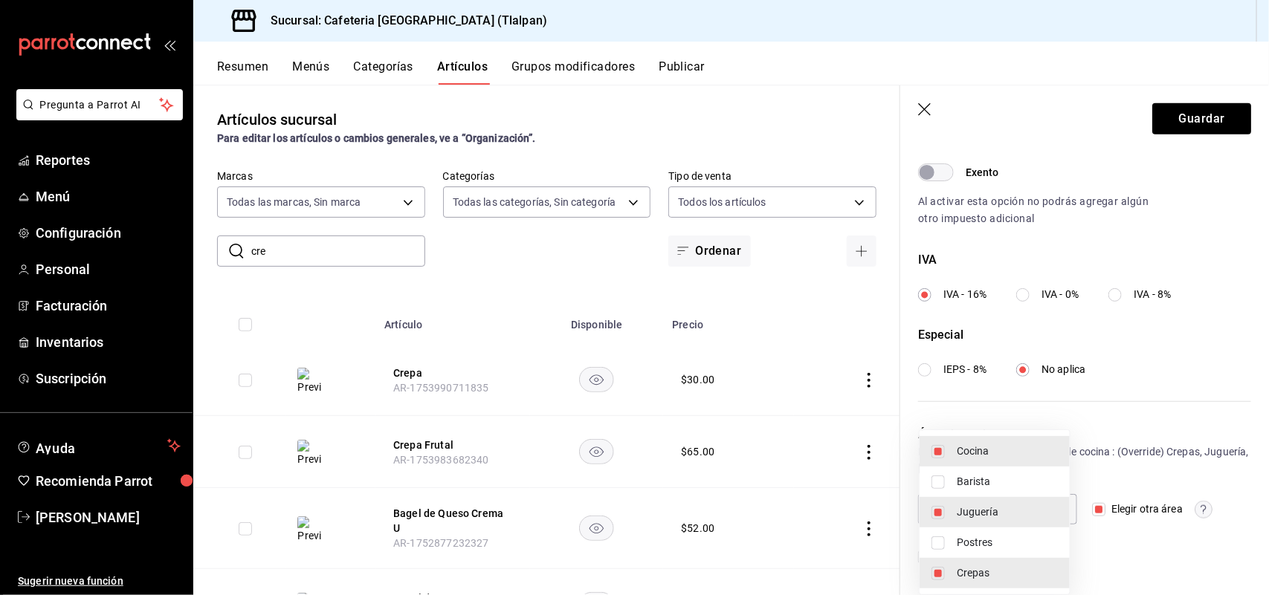
click at [1128, 337] on div at bounding box center [634, 297] width 1269 height 595
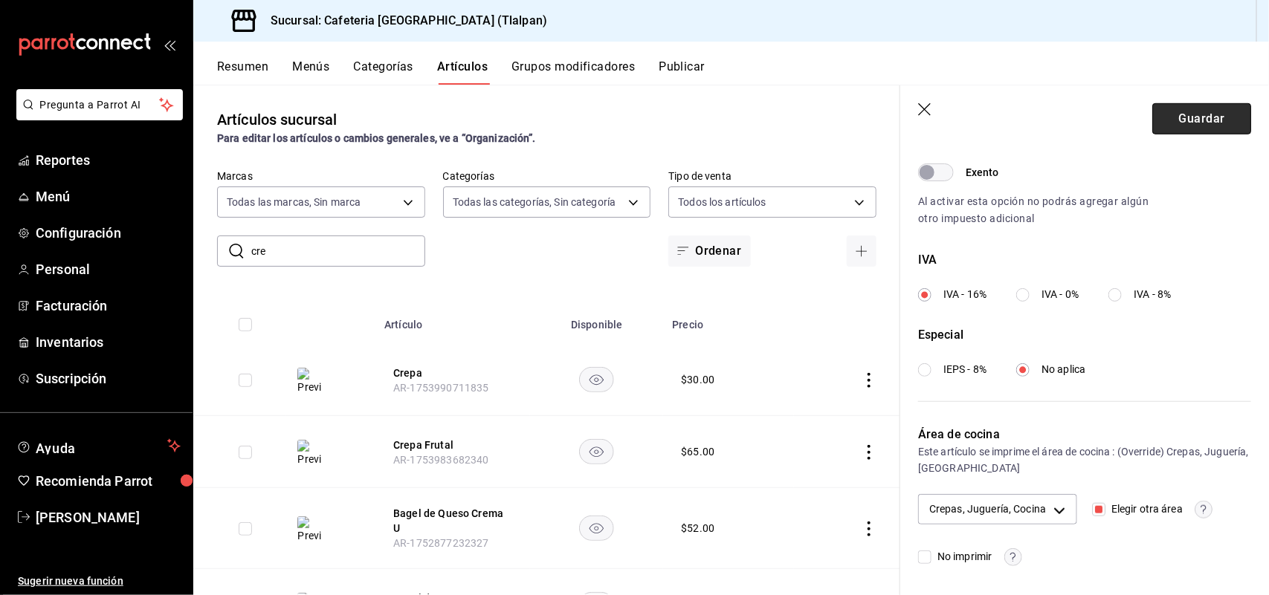
click at [1165, 121] on button "Guardar" at bounding box center [1201, 118] width 99 height 31
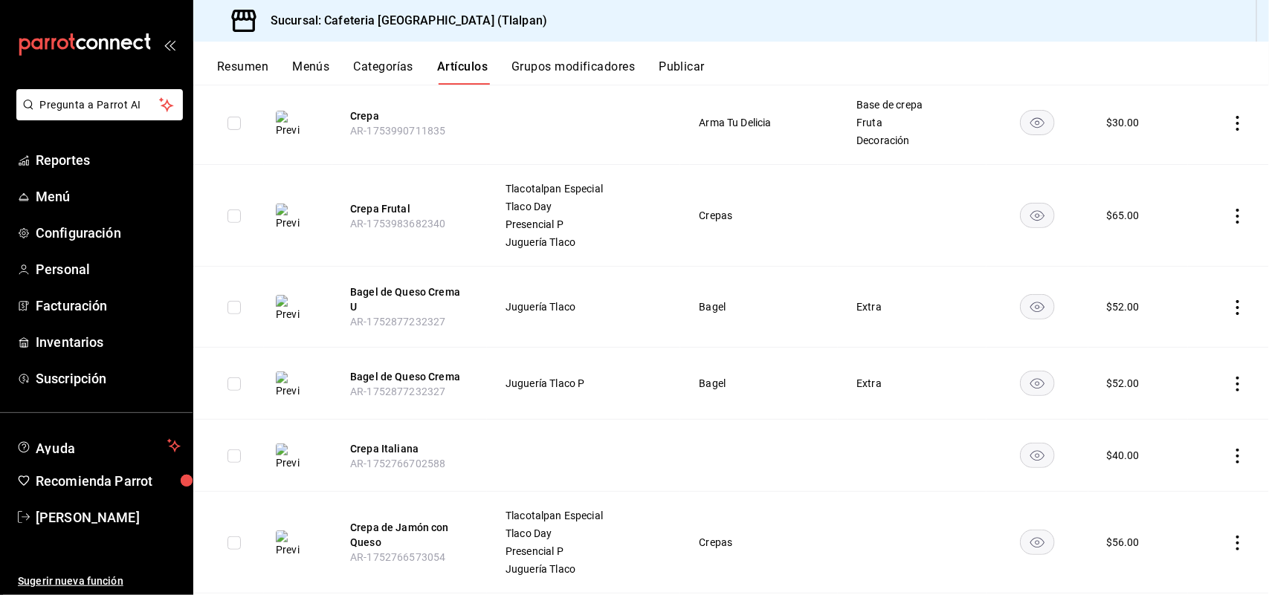
scroll to position [223, 0]
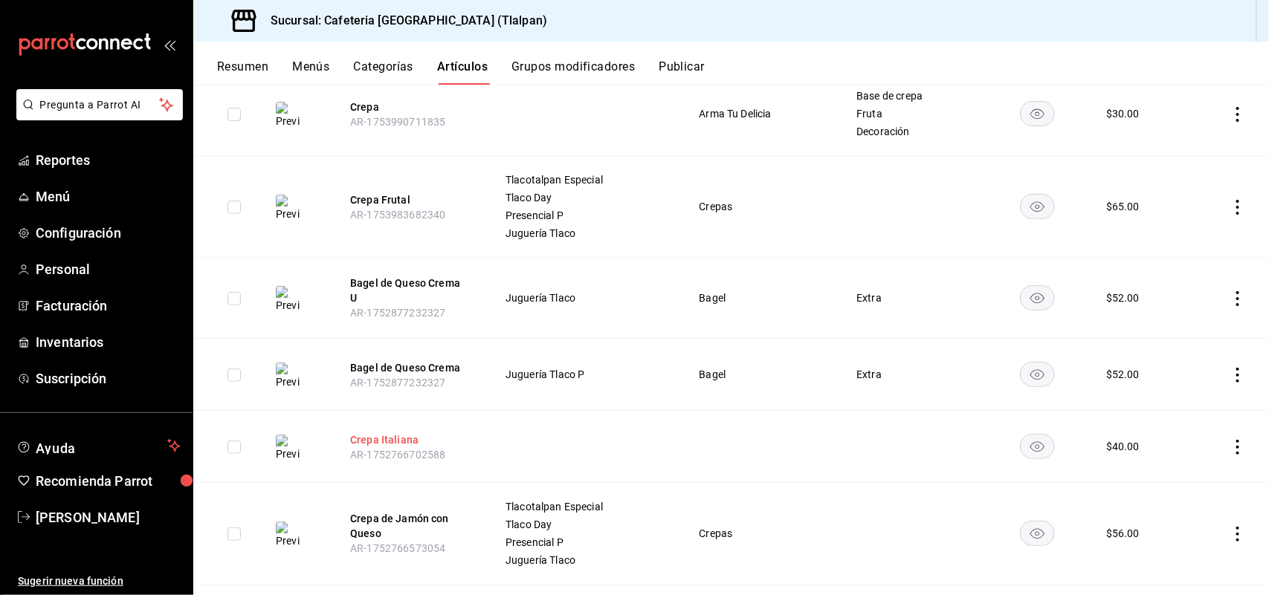
click at [379, 433] on button "Crepa Italiana" at bounding box center [409, 440] width 119 height 15
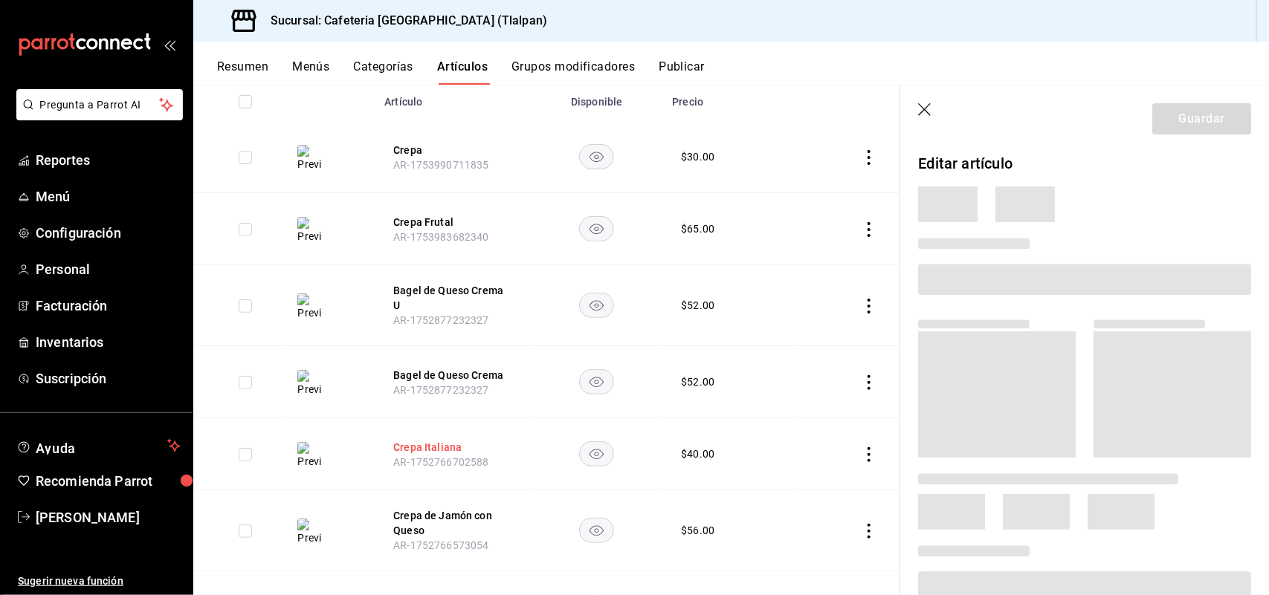
scroll to position [216, 0]
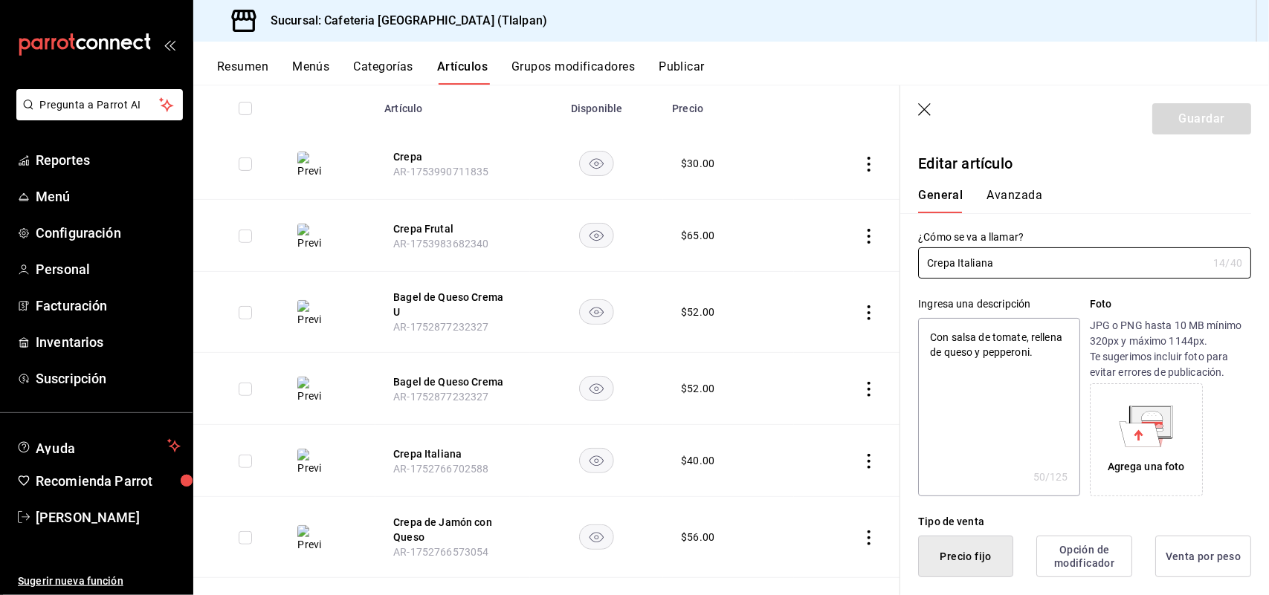
type textarea "x"
type input "$40.00"
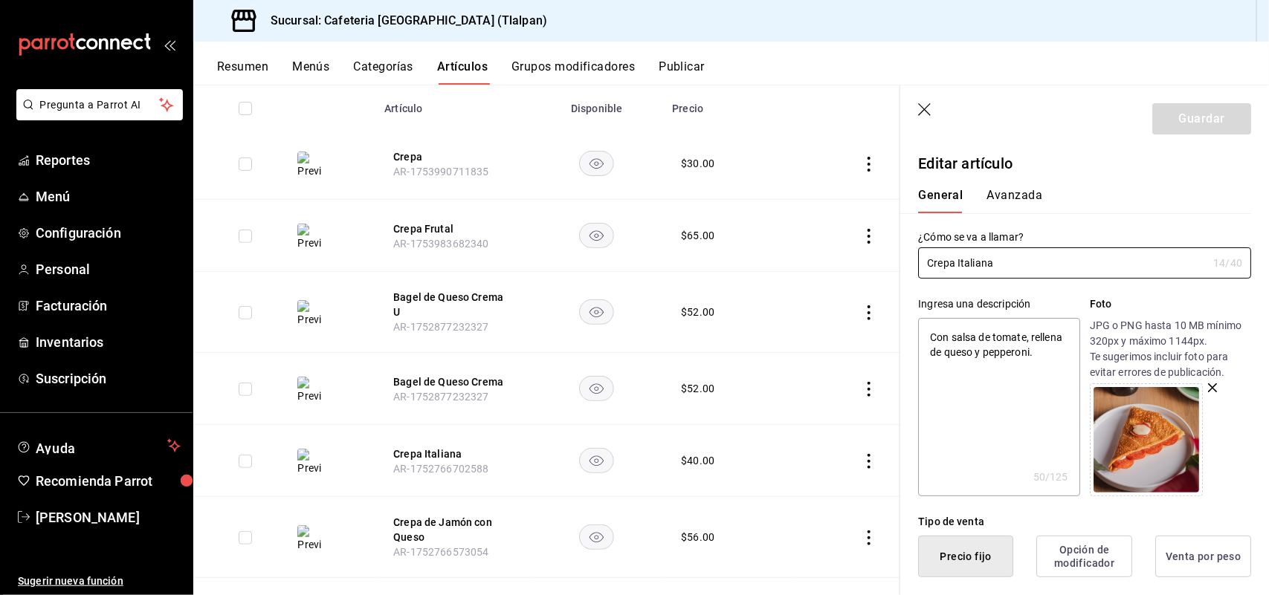
click at [923, 110] on icon "button" at bounding box center [924, 109] width 13 height 13
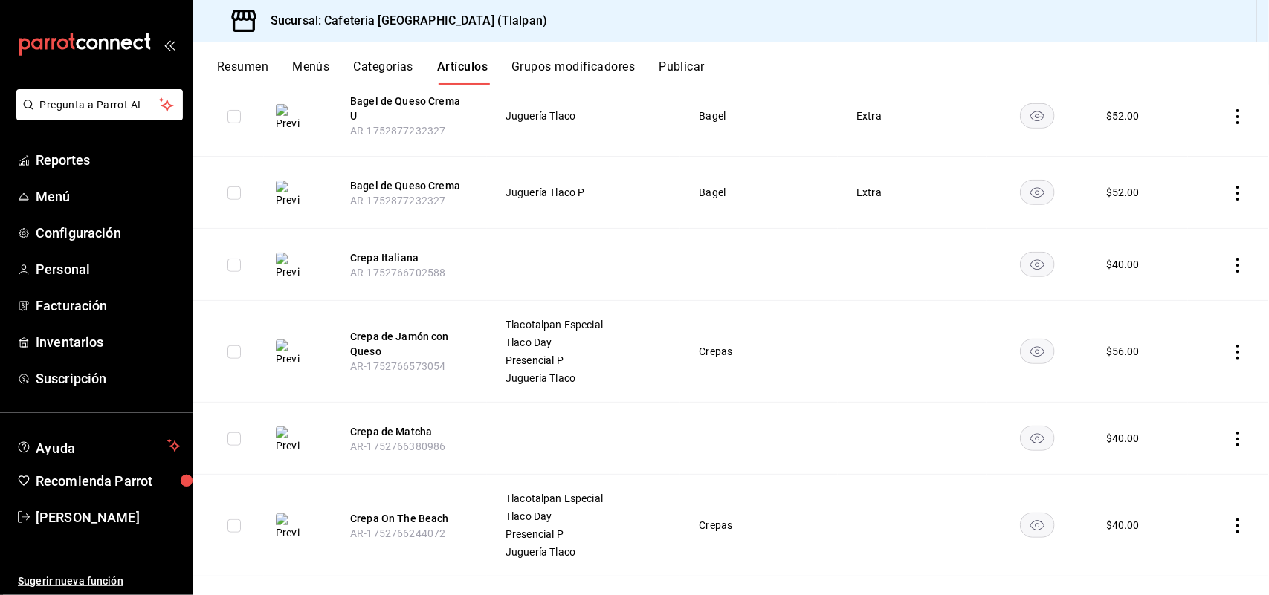
scroll to position [415, 0]
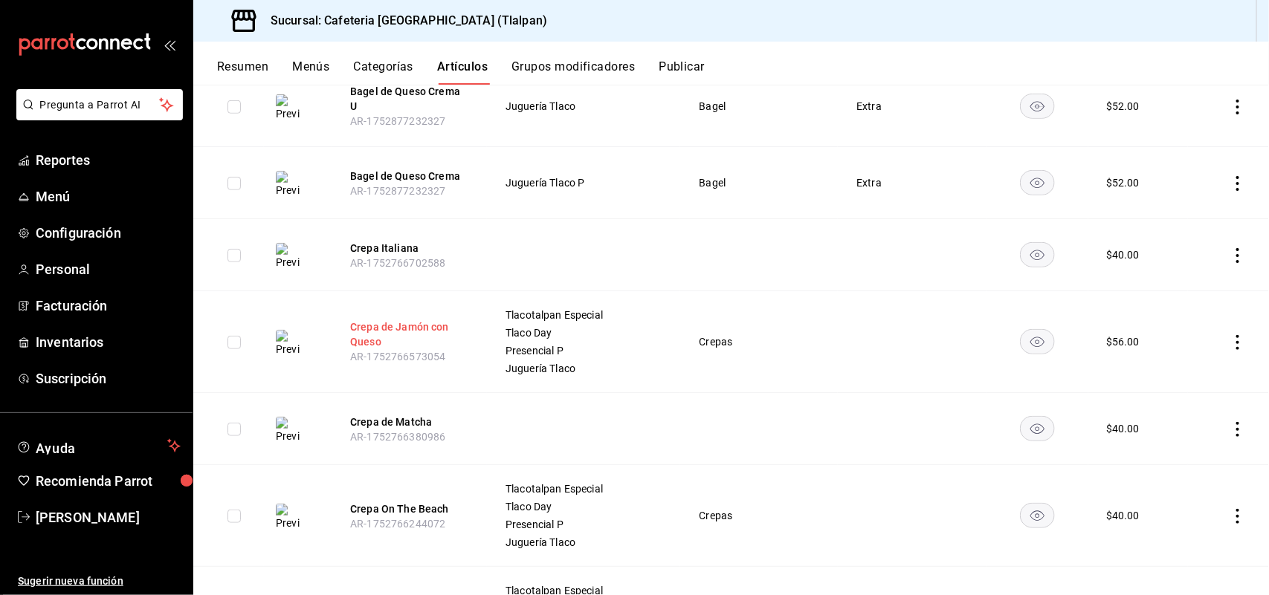
click at [406, 323] on button "Crepa de Jamón con Queso" at bounding box center [409, 335] width 119 height 30
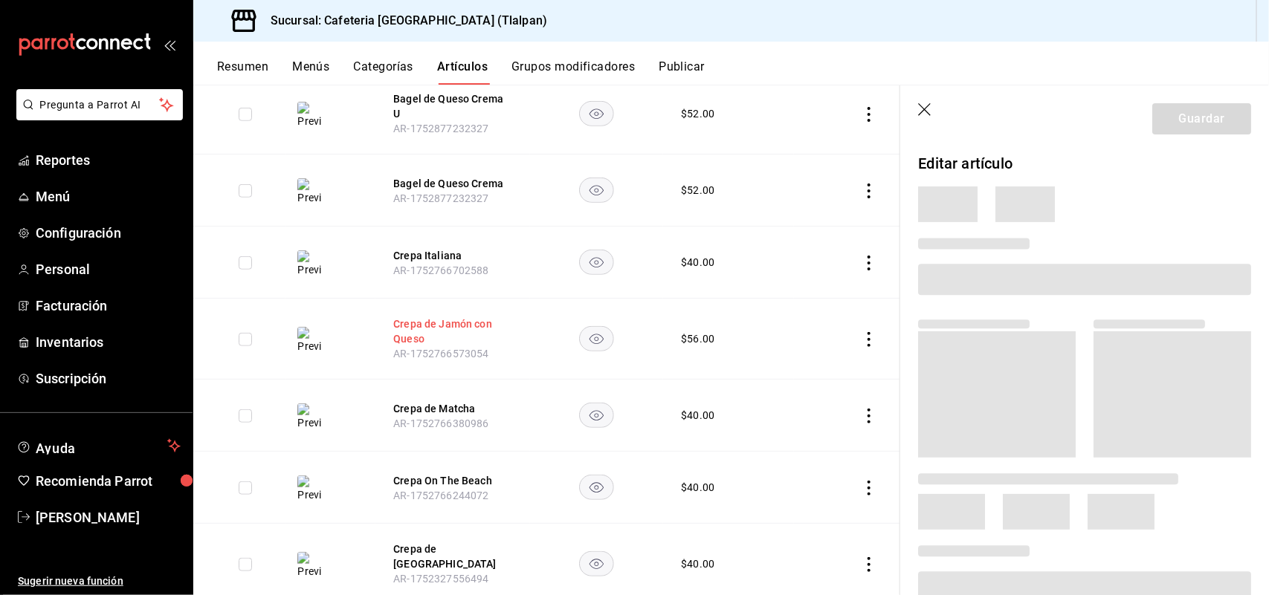
scroll to position [373, 0]
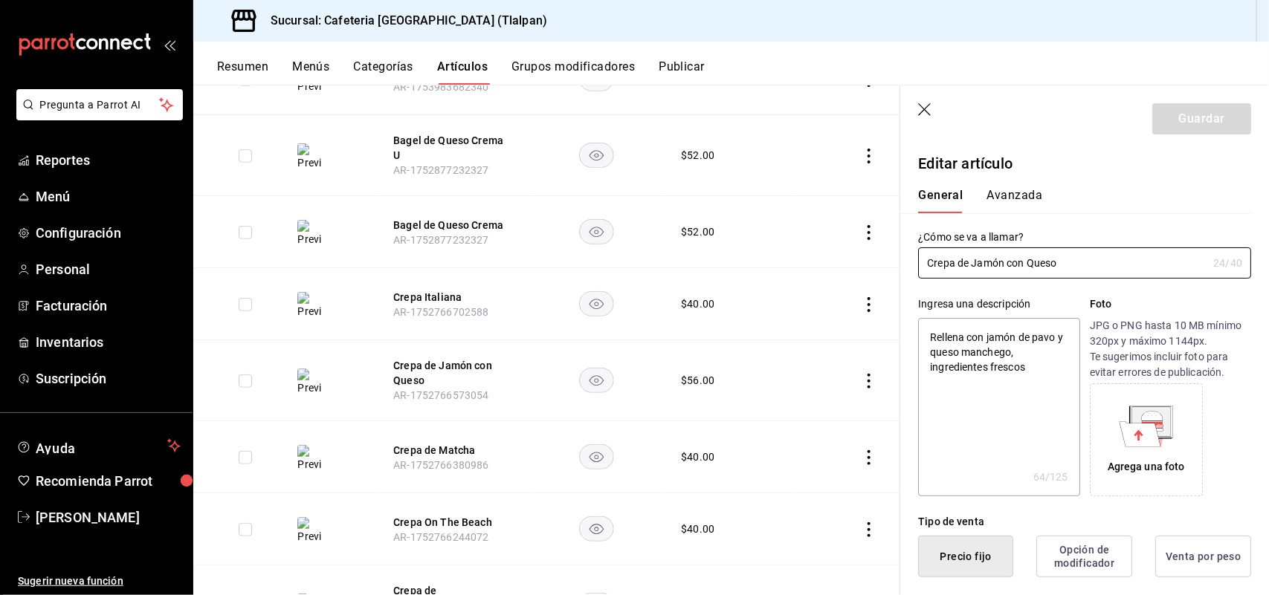
type textarea "x"
type input "$56.00"
type input "E48"
type input "90101500"
radio input "true"
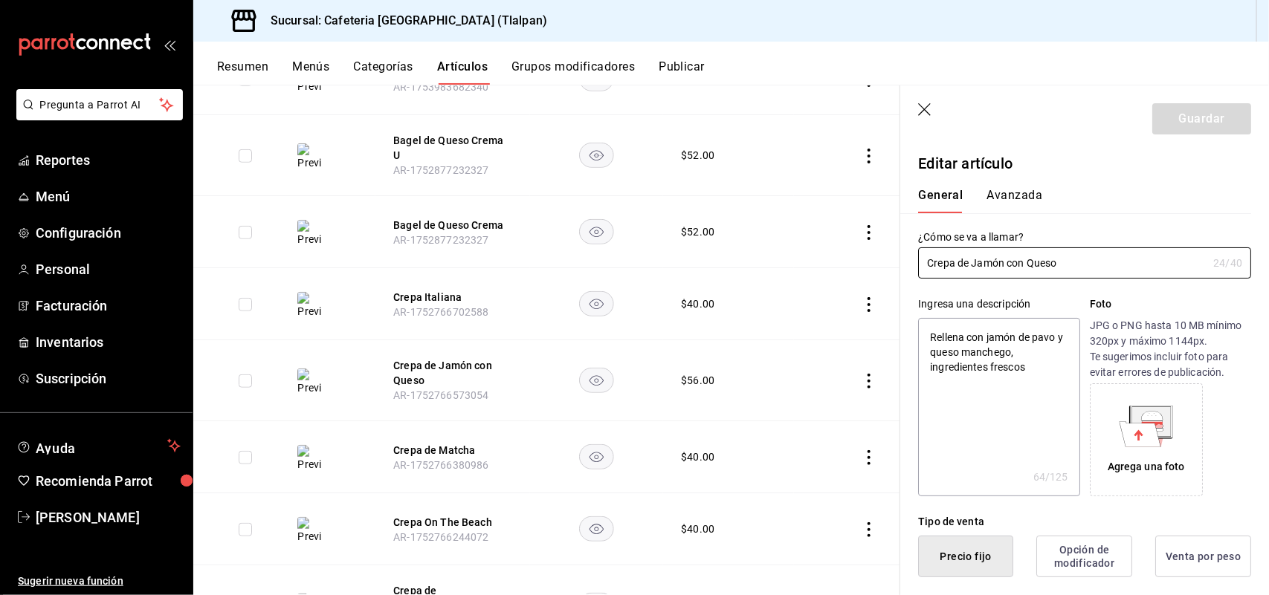
radio input "true"
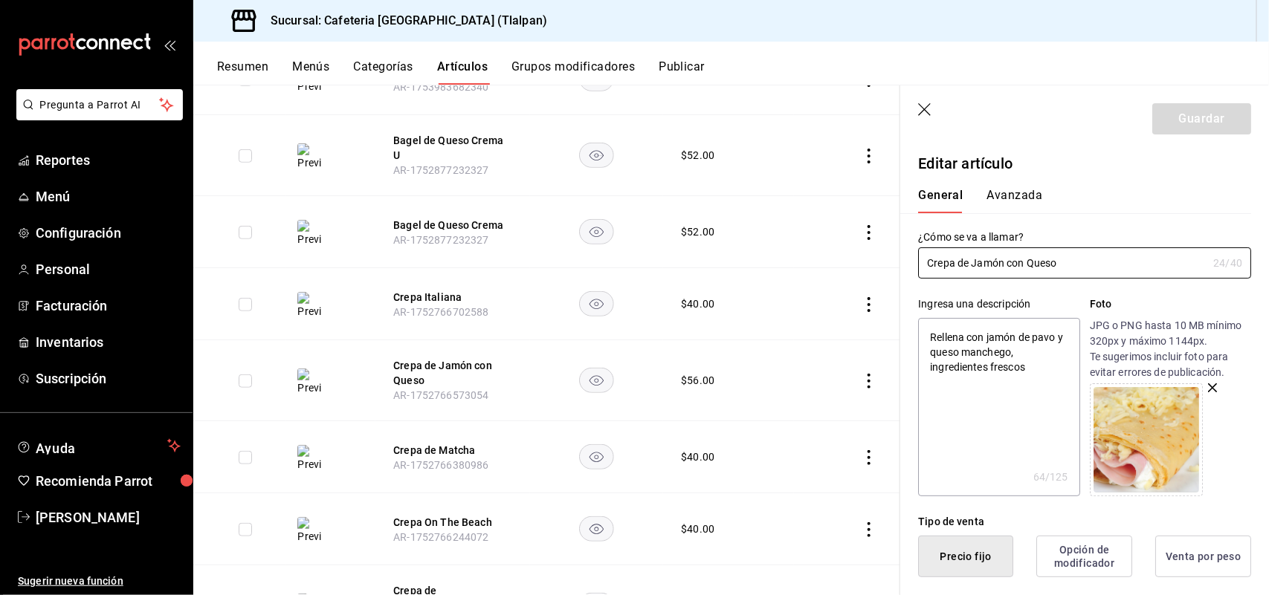
click at [1003, 198] on button "Avanzada" at bounding box center [1014, 200] width 56 height 25
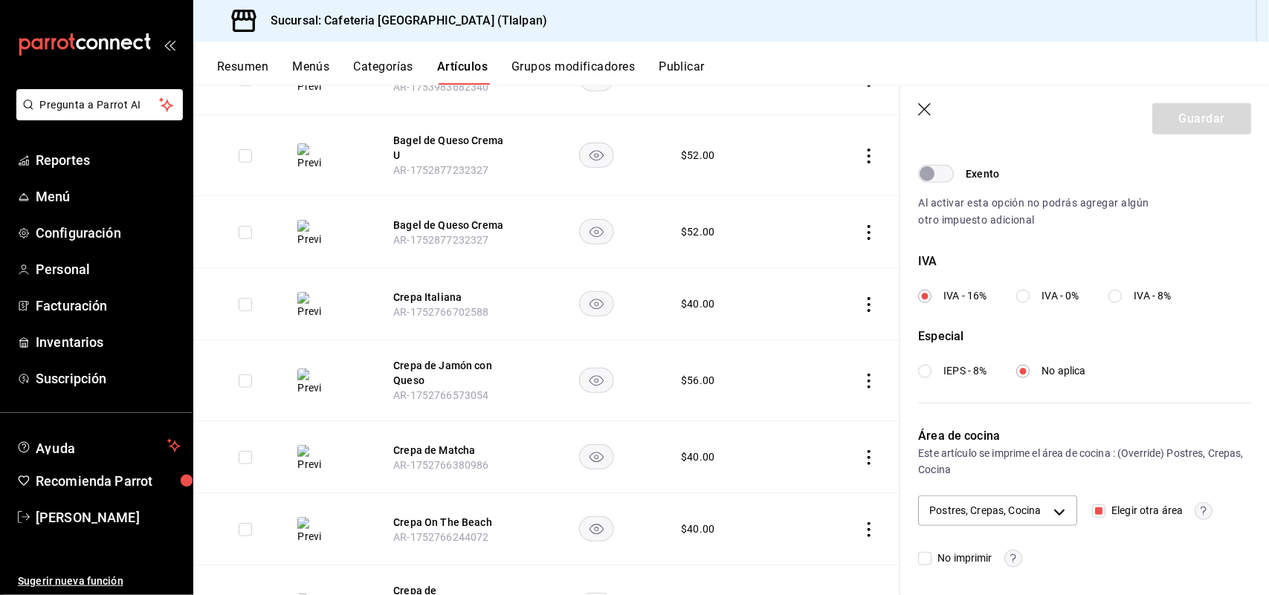
scroll to position [470, 0]
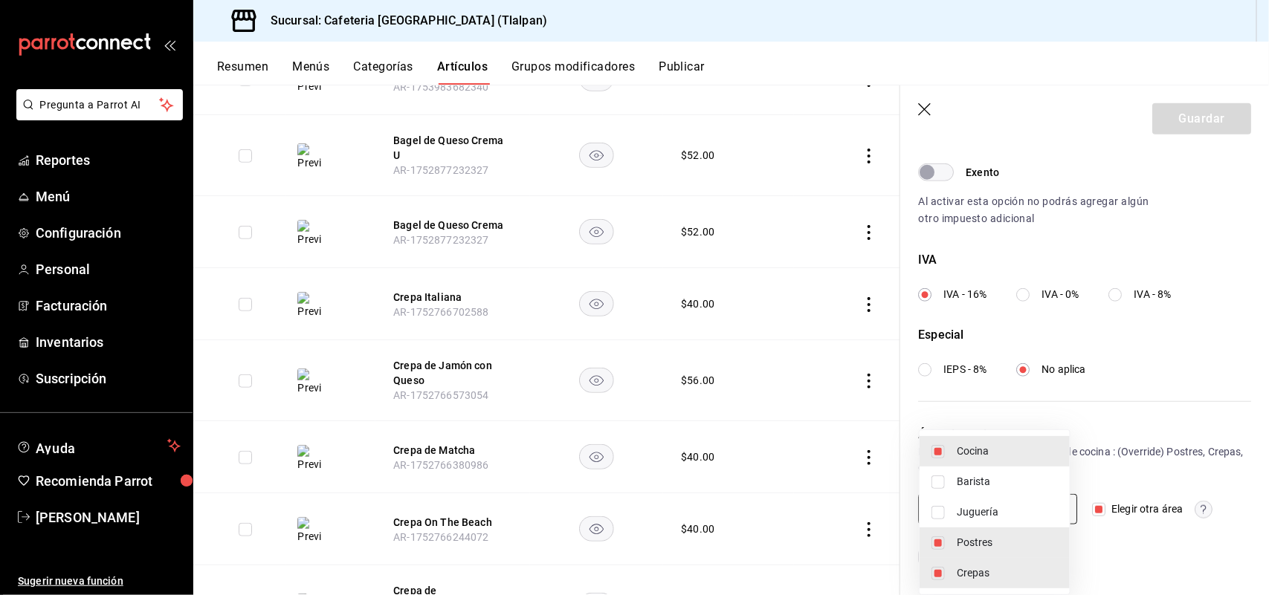
click at [1041, 498] on body "Pregunta a Parrot AI Reportes Menú Configuración Personal Facturación Inventari…" at bounding box center [634, 297] width 1269 height 595
click at [970, 537] on span "Postres" at bounding box center [1007, 543] width 101 height 16
type input "c9579ddd-bedc-40e4-bf36-aaf94fd6b333,efc4027d-3a27-4182-a276-48fcdbe64a2f"
checkbox input "false"
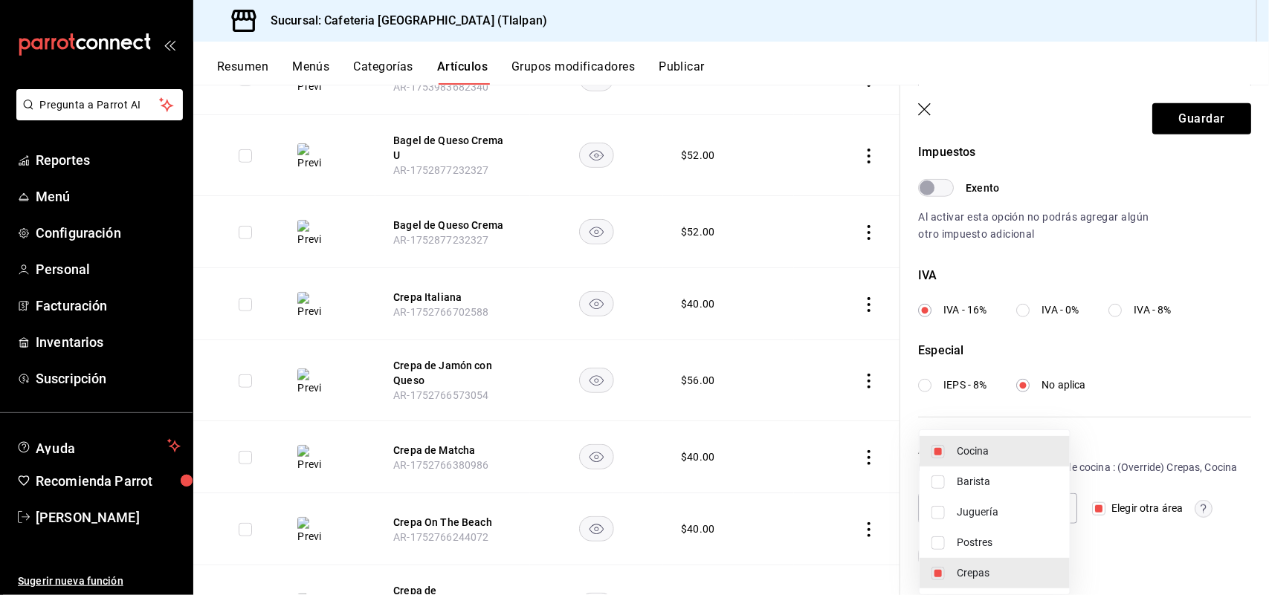
click at [960, 511] on span "Juguería" at bounding box center [1007, 513] width 101 height 16
type input "c9579ddd-bedc-40e4-bf36-aaf94fd6b333,dd039789-a7ac-457a-b5a6-d546fc0b67aa,efc40…"
checkbox input "true"
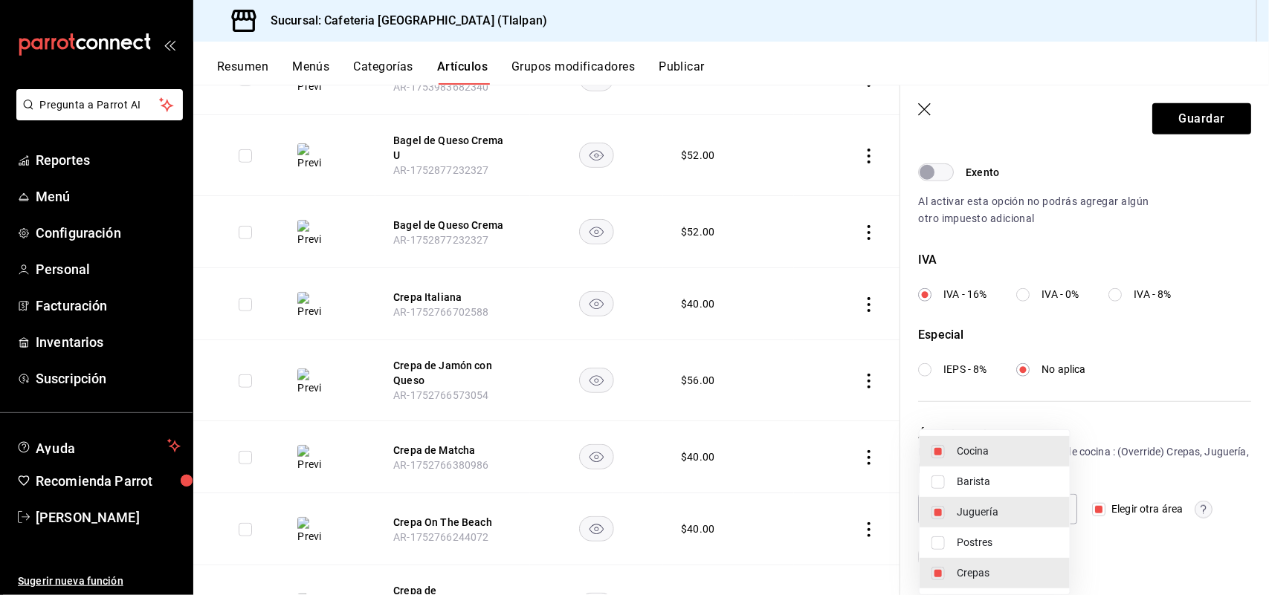
click at [1183, 117] on div at bounding box center [634, 297] width 1269 height 595
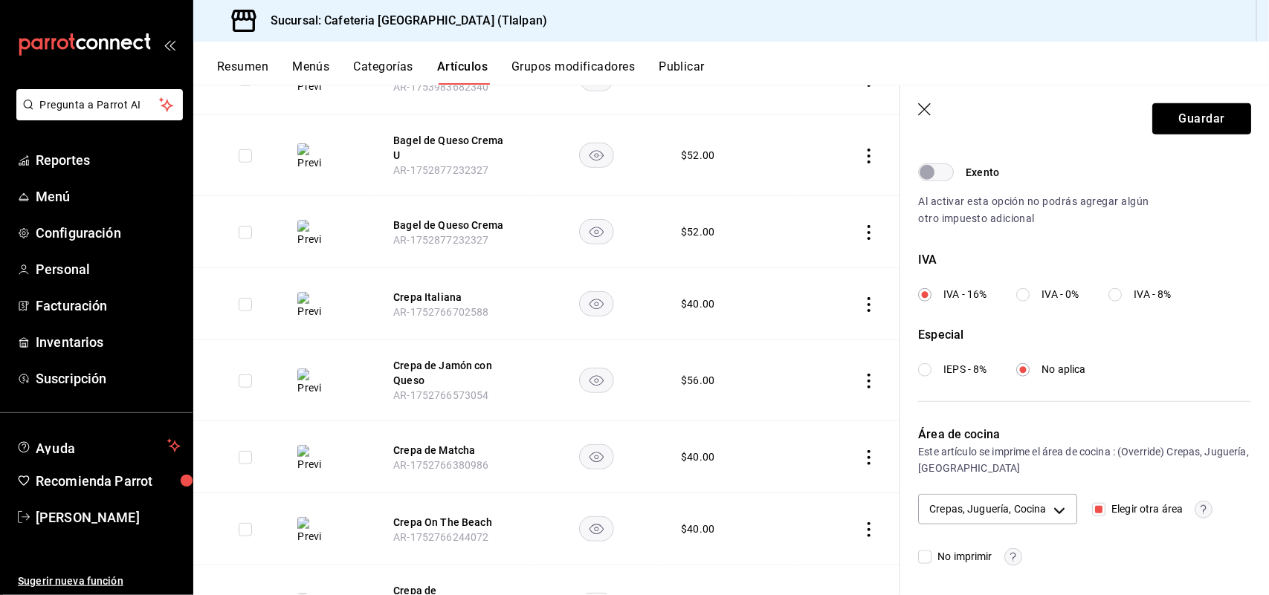
click at [1183, 117] on button "Guardar" at bounding box center [1201, 118] width 99 height 31
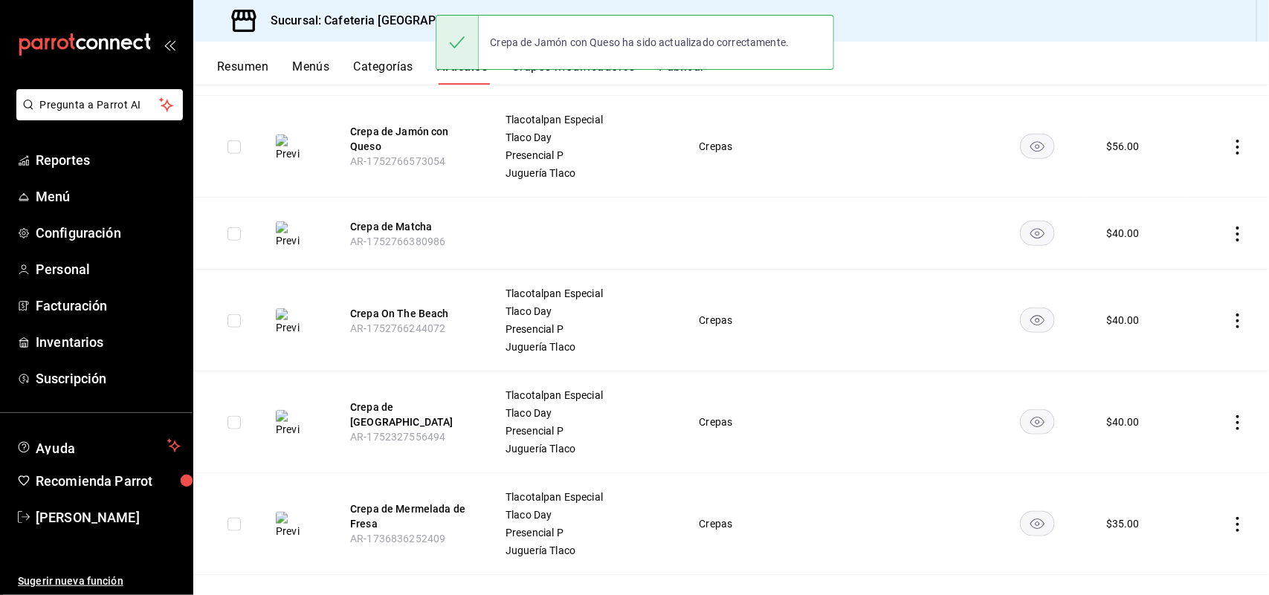
scroll to position [638, 0]
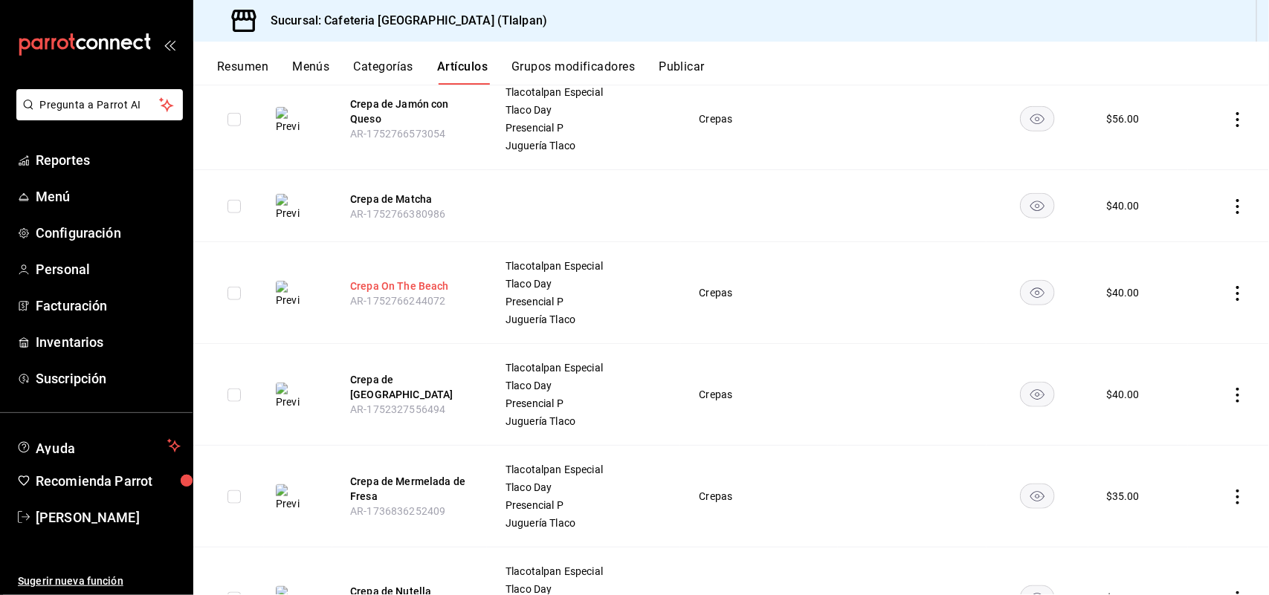
click at [395, 279] on button "Crepa On The Beach" at bounding box center [409, 286] width 119 height 15
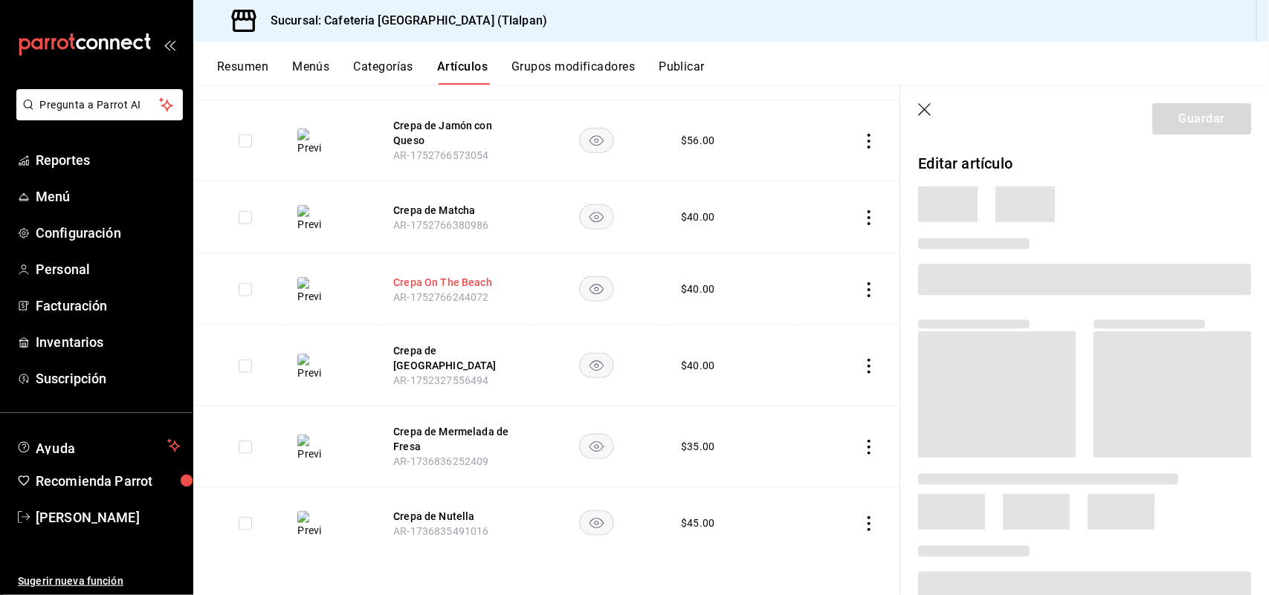
scroll to position [548, 0]
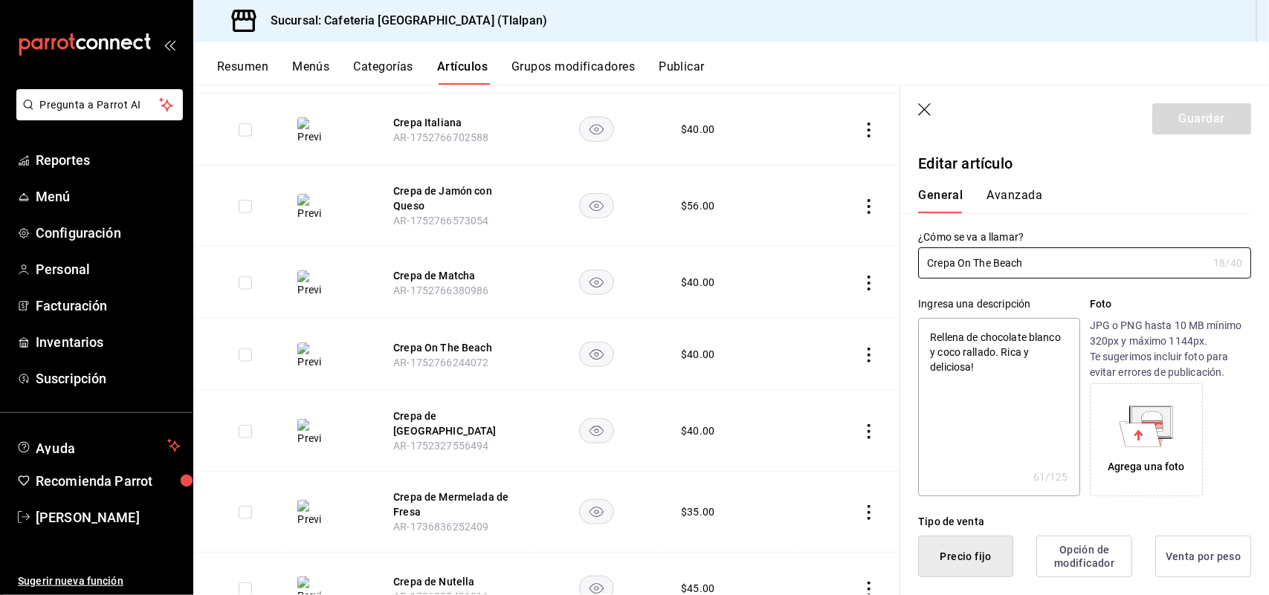
type textarea "x"
type input "$40.00"
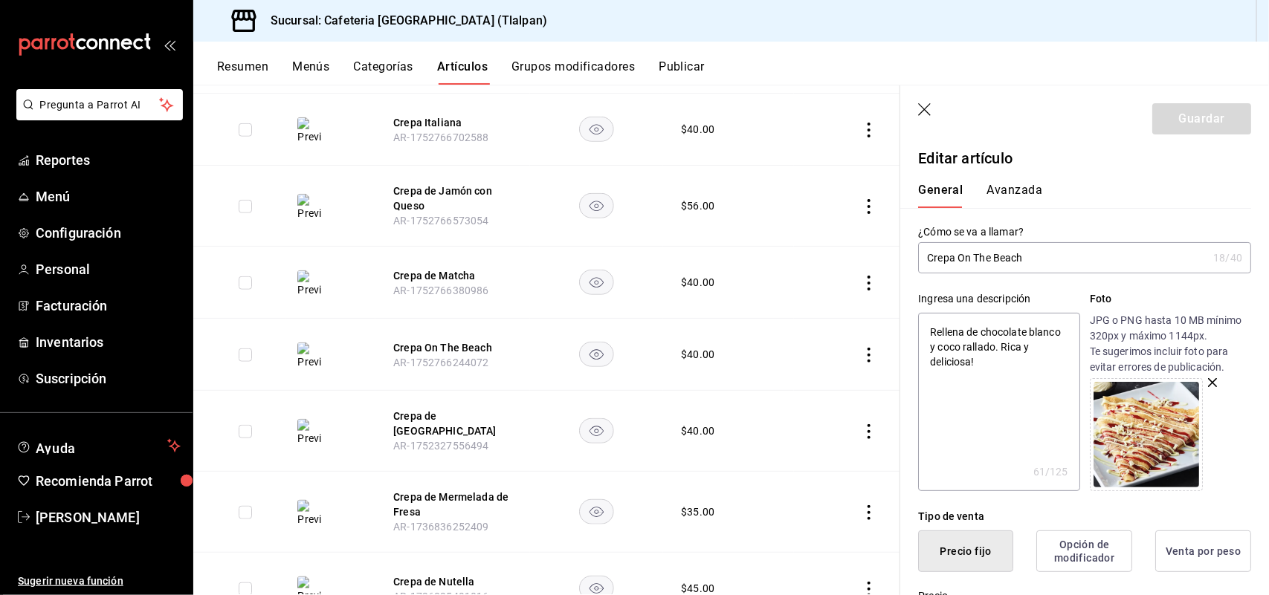
scroll to position [0, 0]
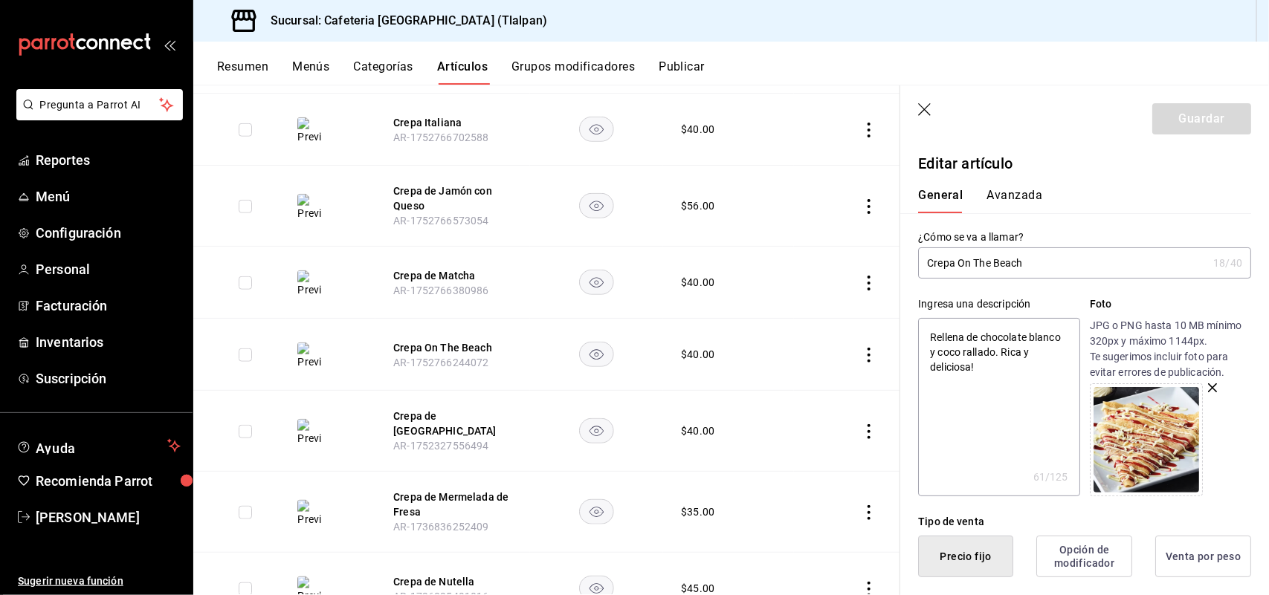
click at [1015, 199] on button "Avanzada" at bounding box center [1014, 200] width 56 height 25
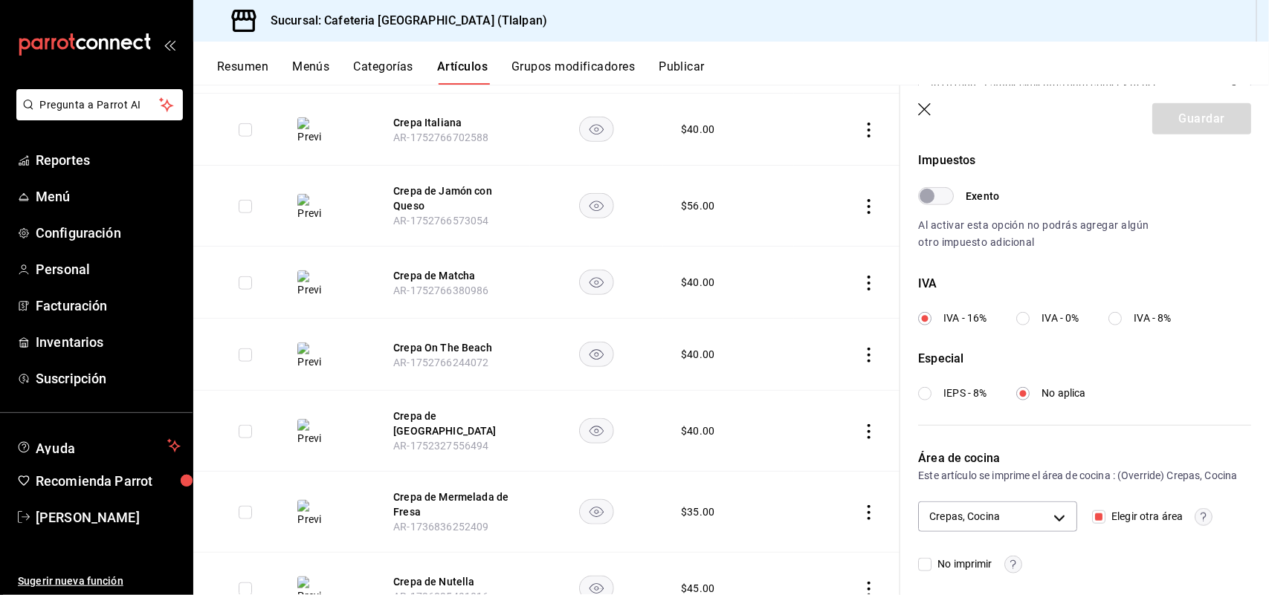
scroll to position [470, 0]
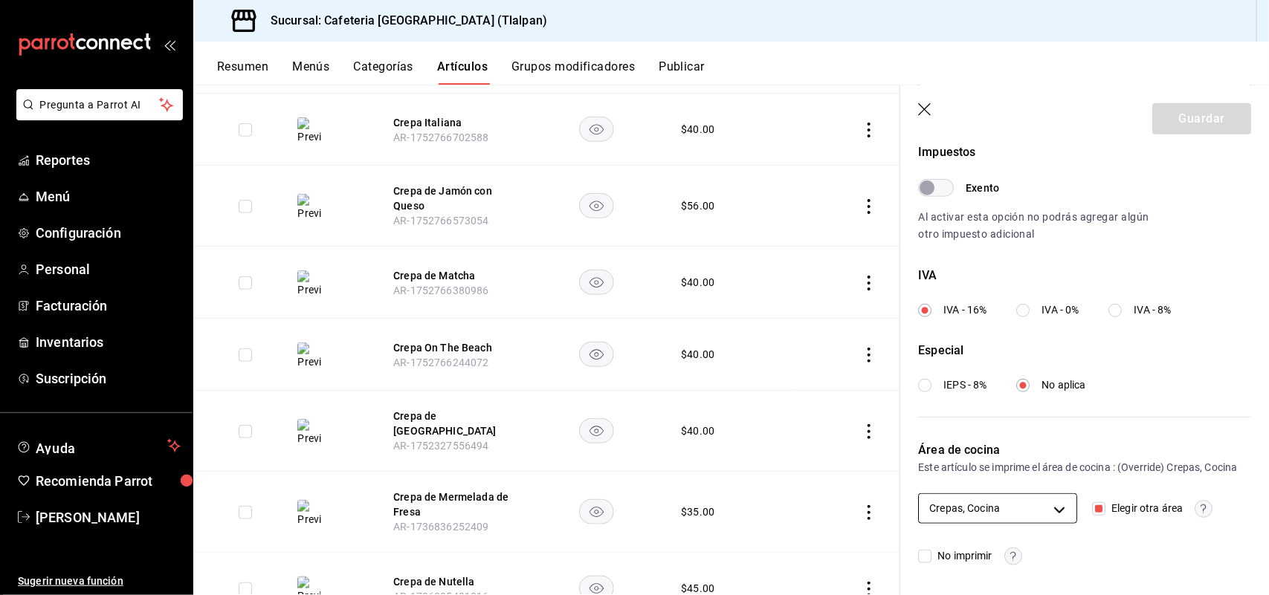
click at [992, 514] on body "Pregunta a Parrot AI Reportes Menú Configuración Personal Facturación Inventari…" at bounding box center [634, 297] width 1269 height 595
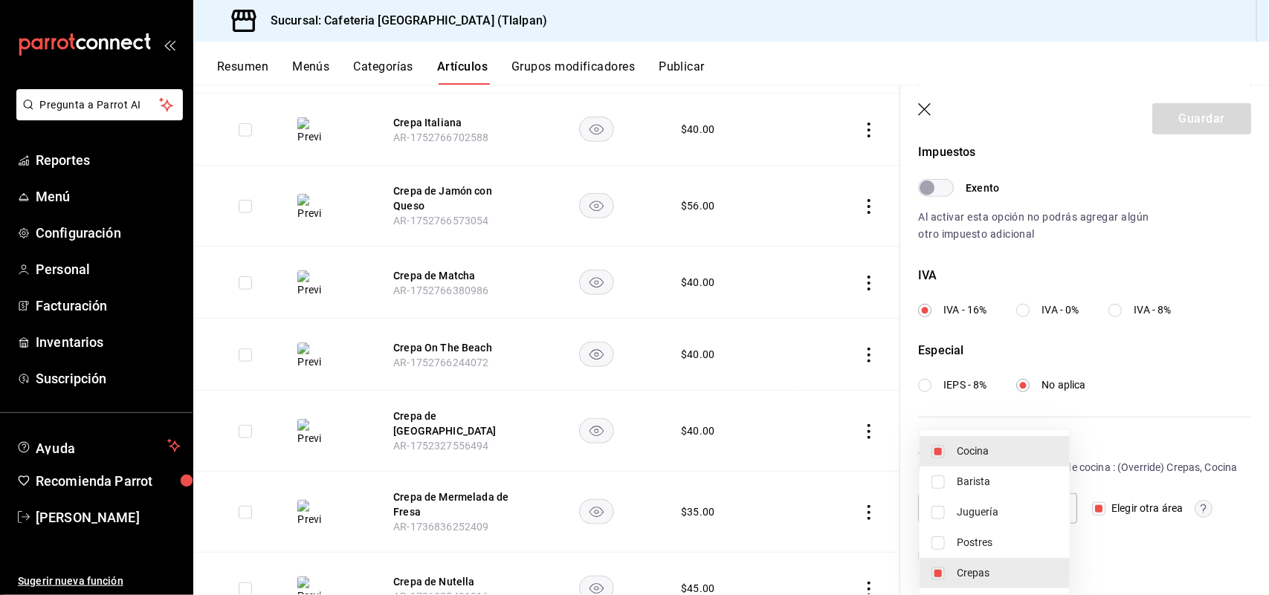
click at [991, 518] on span "Juguería" at bounding box center [1007, 513] width 101 height 16
type input "c9579ddd-bedc-40e4-bf36-aaf94fd6b333,dd039789-a7ac-457a-b5a6-d546fc0b67aa,efc40…"
checkbox input "true"
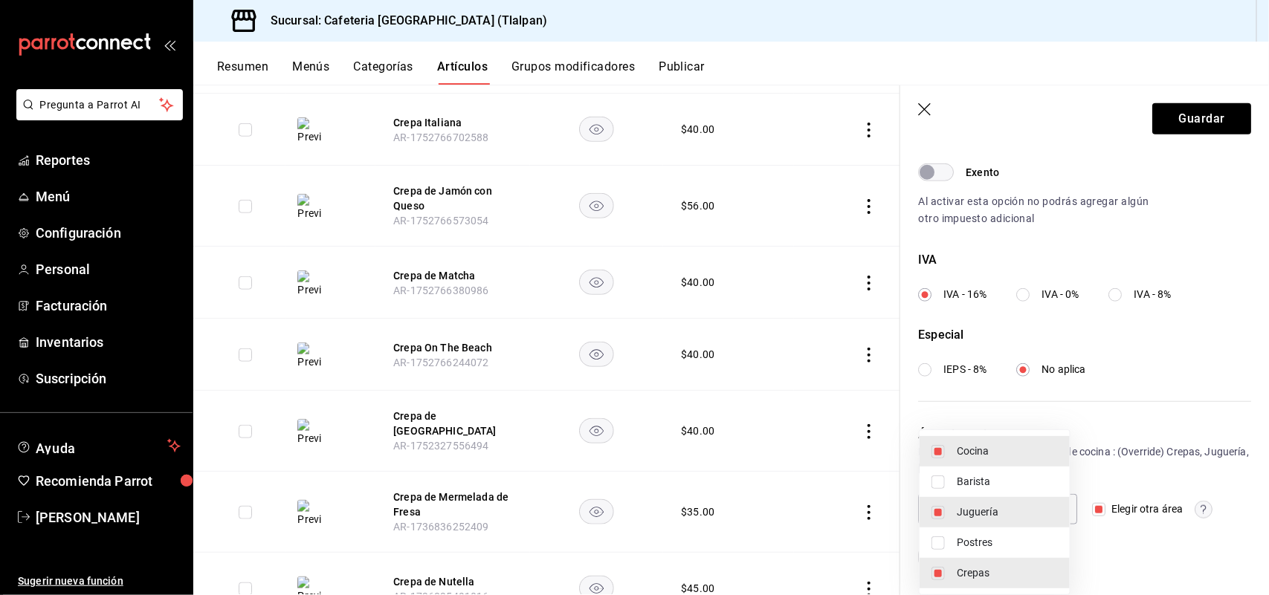
click at [1188, 117] on div at bounding box center [634, 297] width 1269 height 595
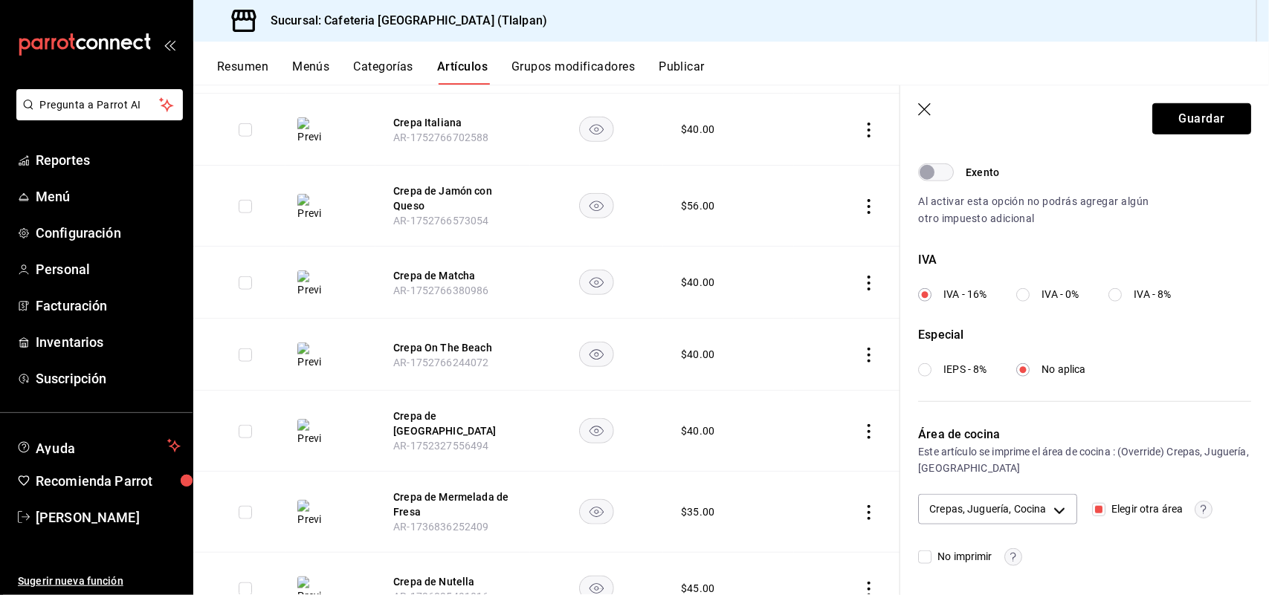
click at [1188, 117] on button "Guardar" at bounding box center [1201, 118] width 99 height 31
checkbox input "false"
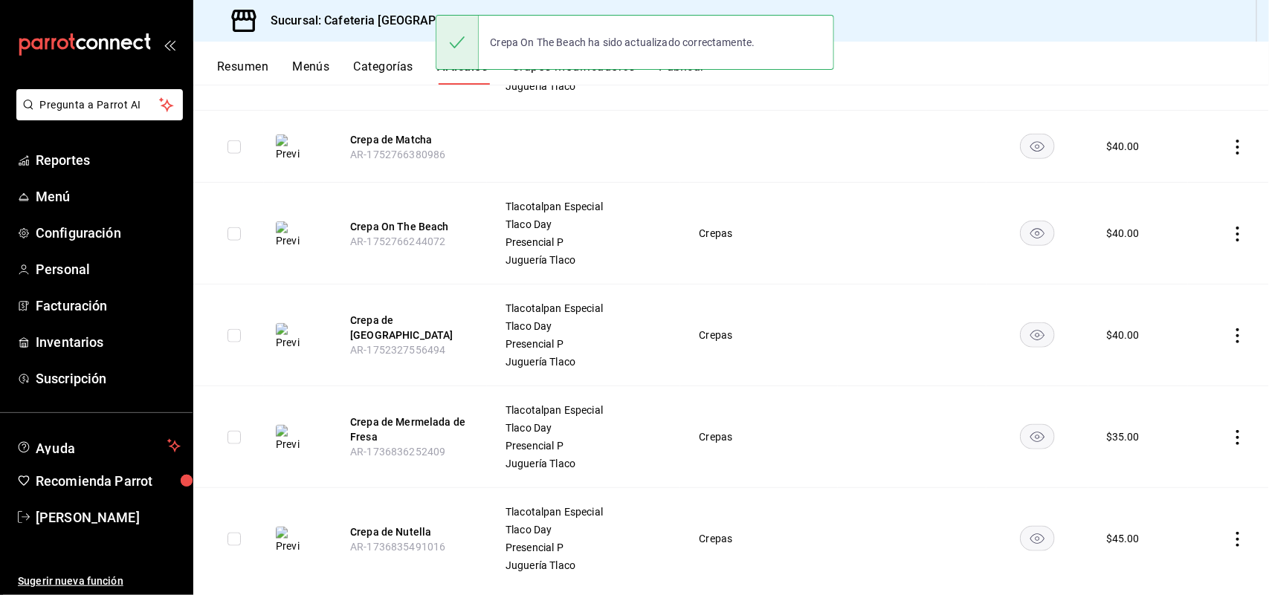
scroll to position [719, 0]
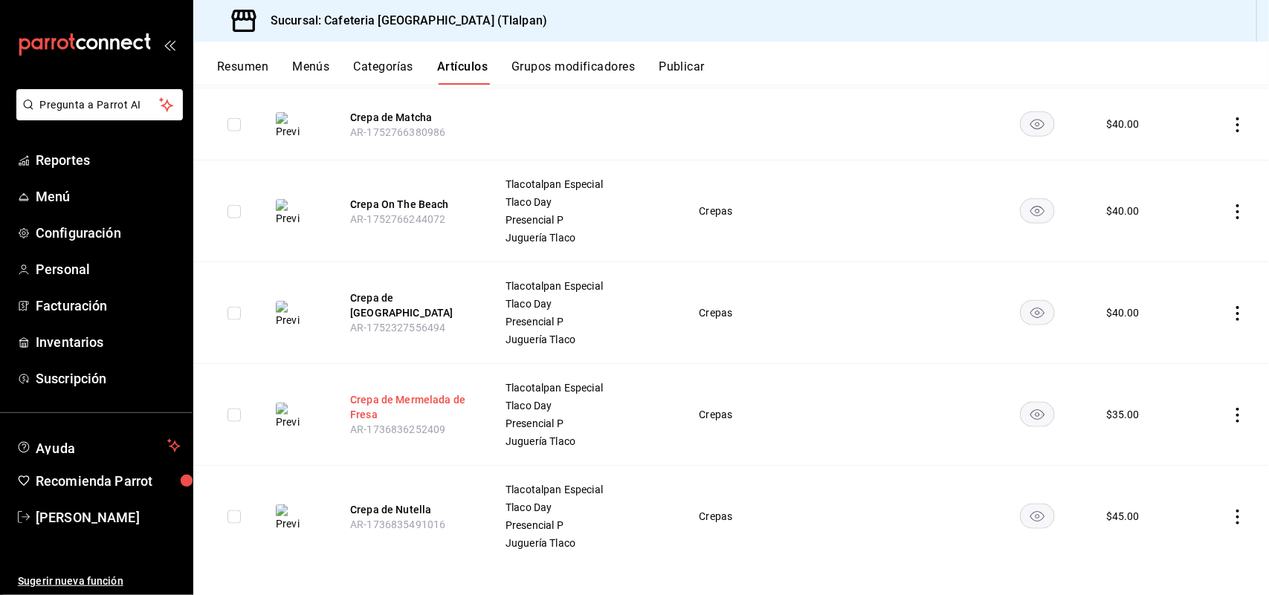
click at [421, 400] on button "Crepa de Mermelada de Fresa" at bounding box center [409, 407] width 119 height 30
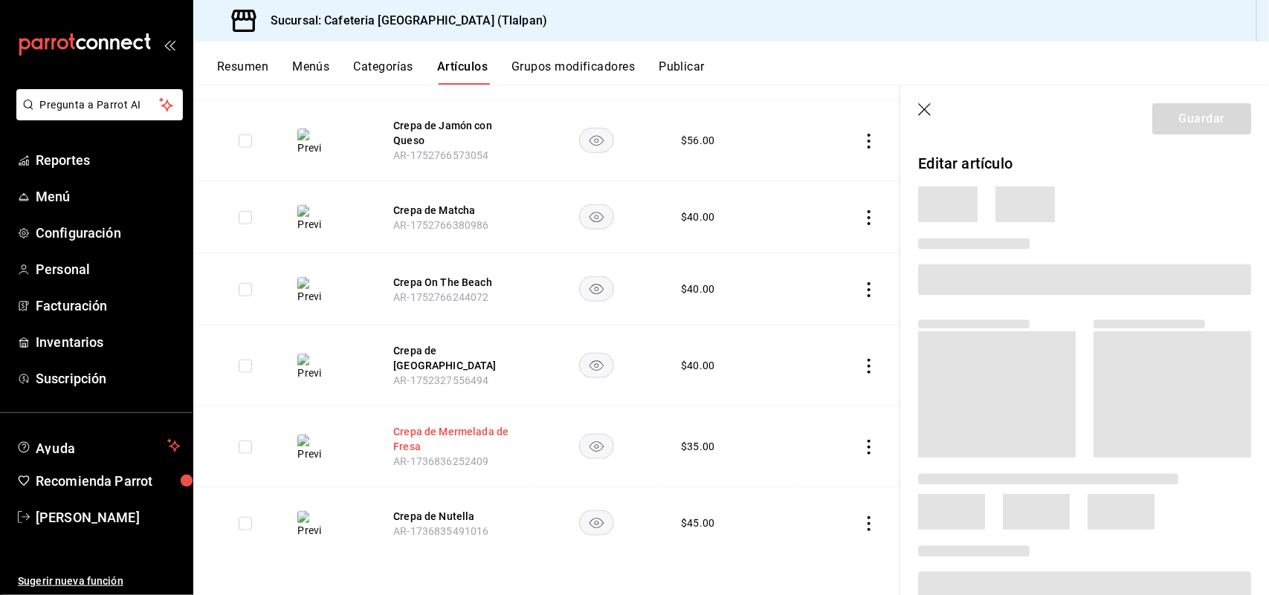
scroll to position [548, 0]
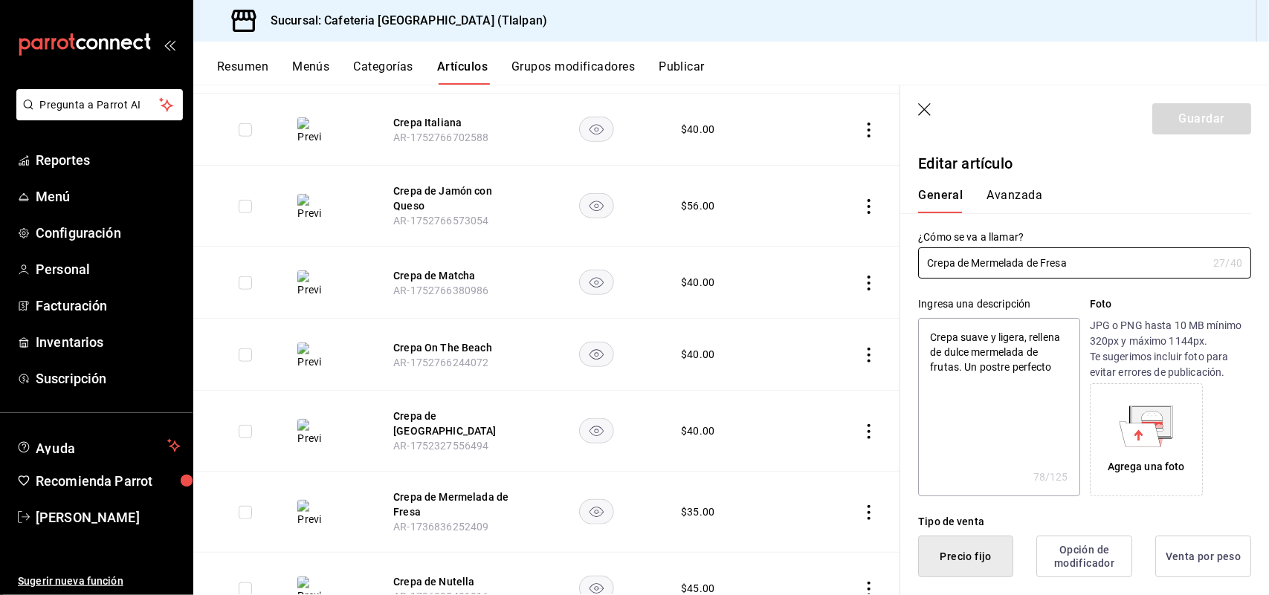
type textarea "x"
type input "$35.00"
radio input "false"
radio input "true"
type input "E48"
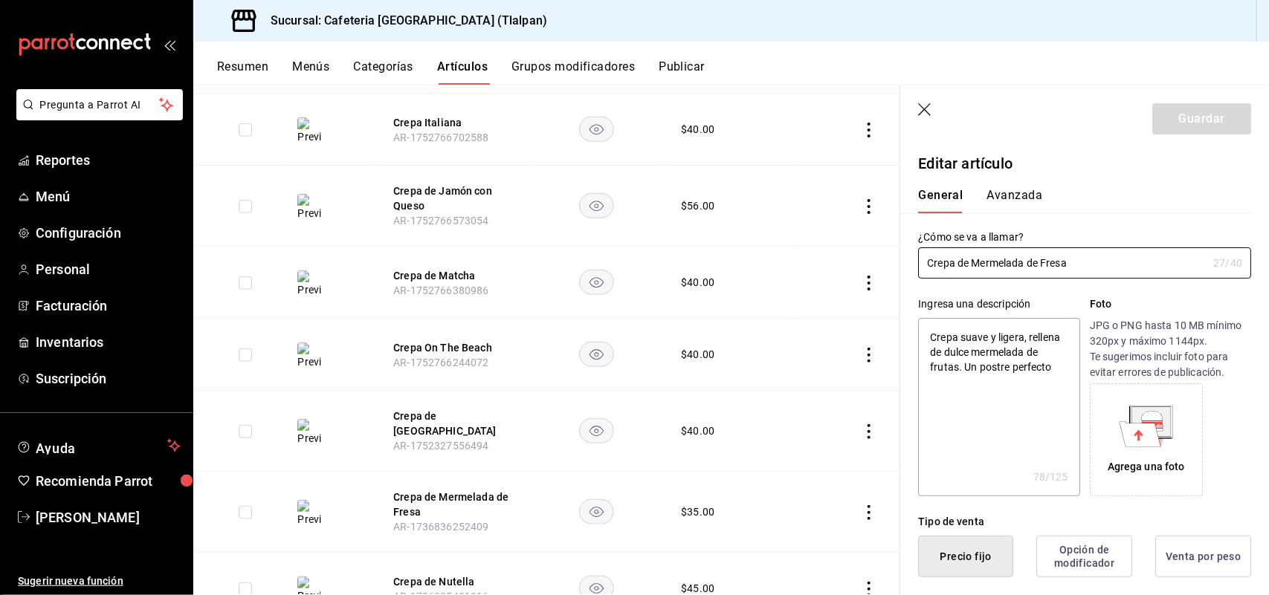
type input "90101500"
radio input "true"
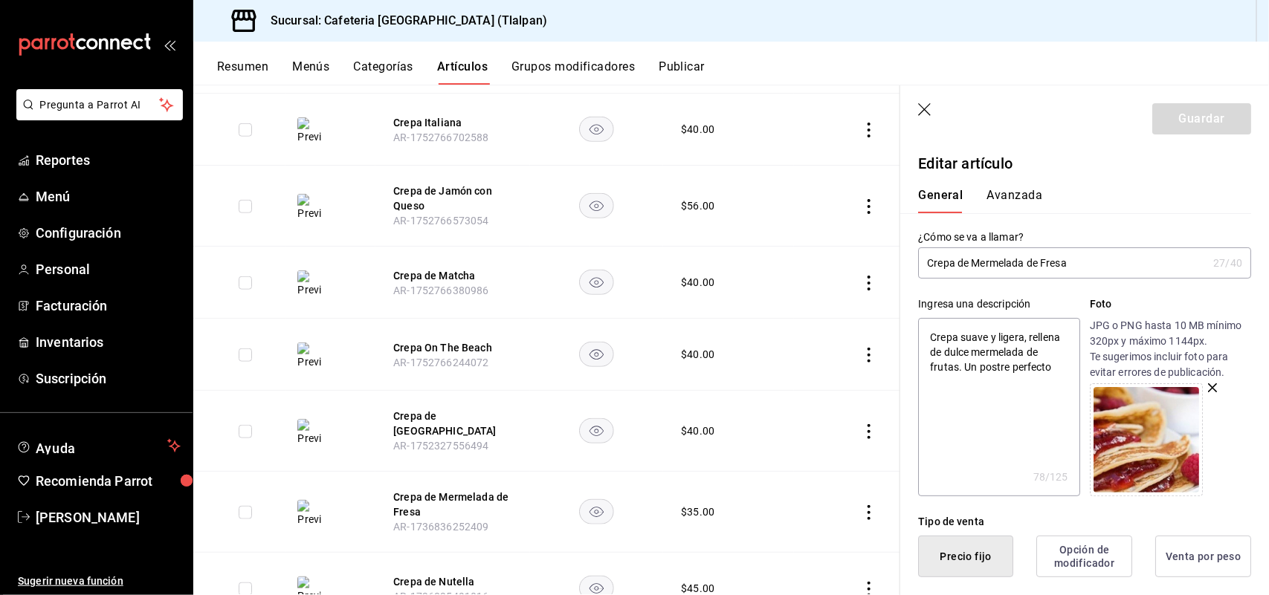
click at [1028, 191] on button "Avanzada" at bounding box center [1014, 200] width 56 height 25
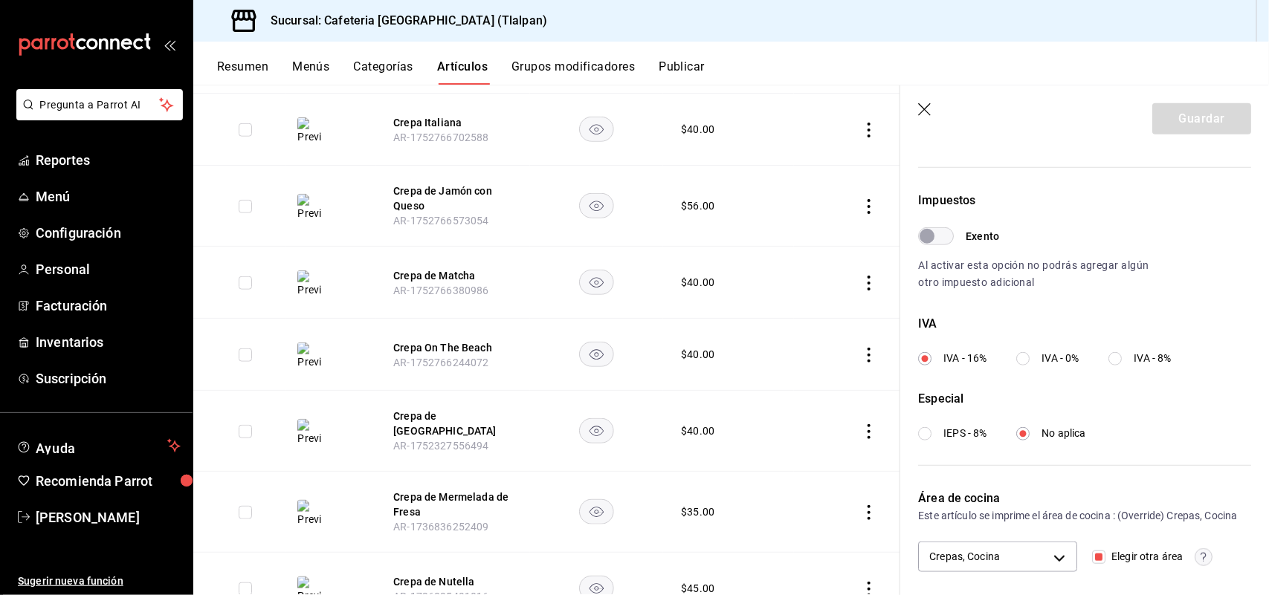
scroll to position [458, 0]
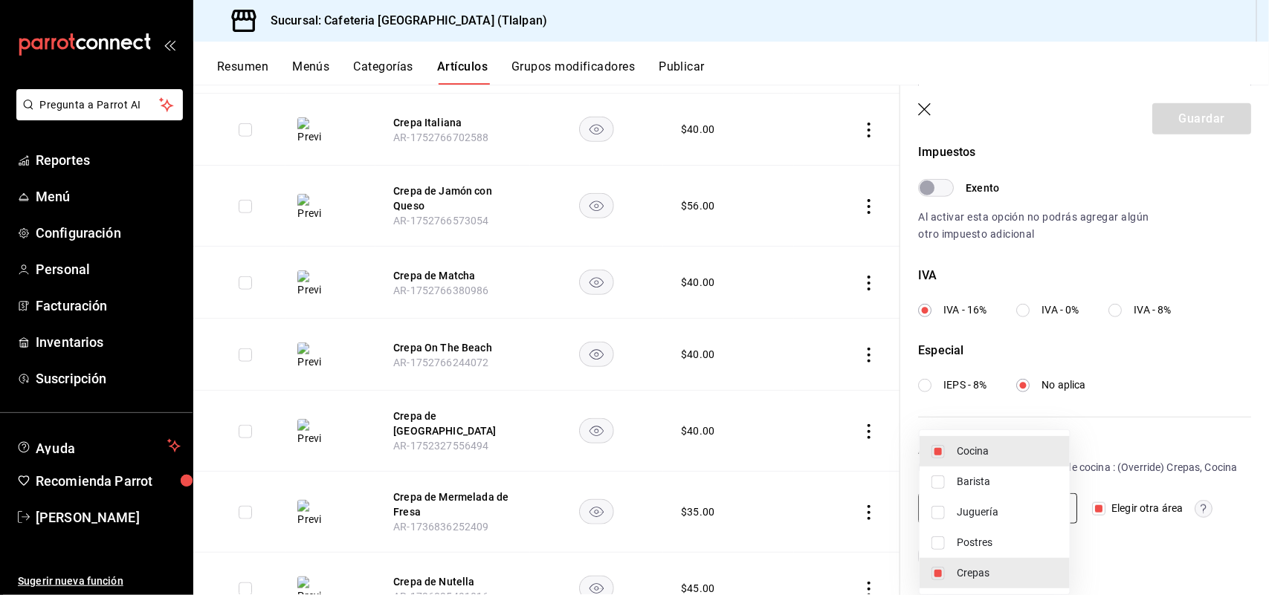
click at [1032, 525] on body "Pregunta a Parrot AI Reportes Menú Configuración Personal Facturación Inventari…" at bounding box center [634, 297] width 1269 height 595
click at [1018, 510] on span "Juguería" at bounding box center [1007, 513] width 101 height 16
type input "c9579ddd-bedc-40e4-bf36-aaf94fd6b333,dd039789-a7ac-457a-b5a6-d546fc0b67aa,efc40…"
checkbox input "true"
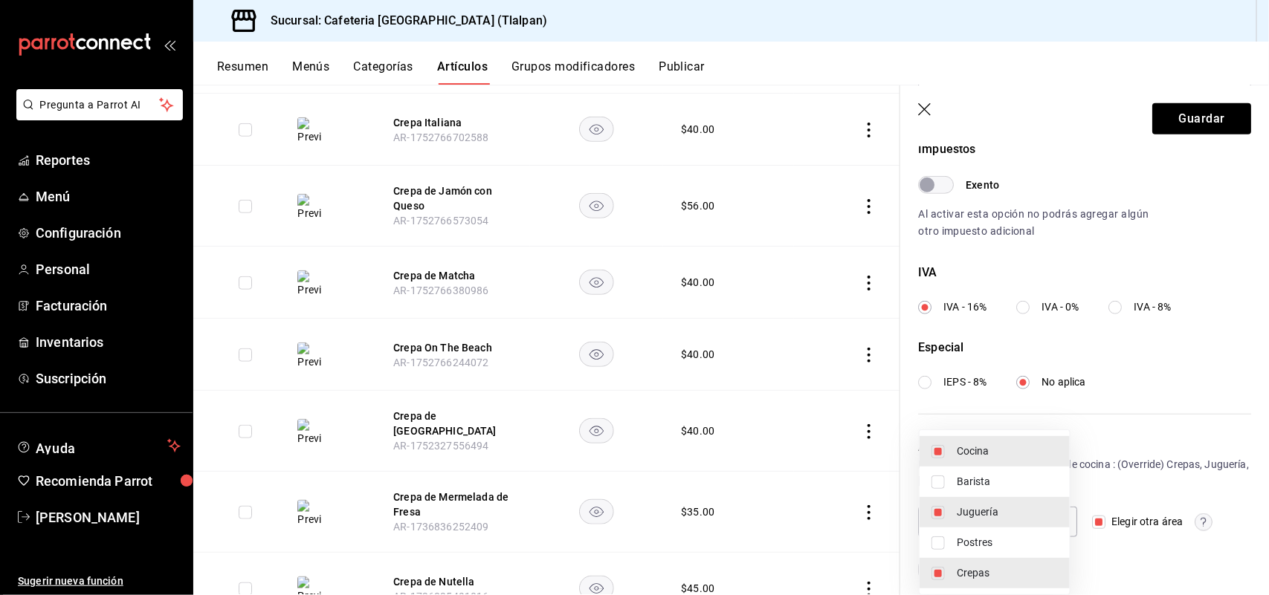
click at [1146, 277] on div at bounding box center [634, 297] width 1269 height 595
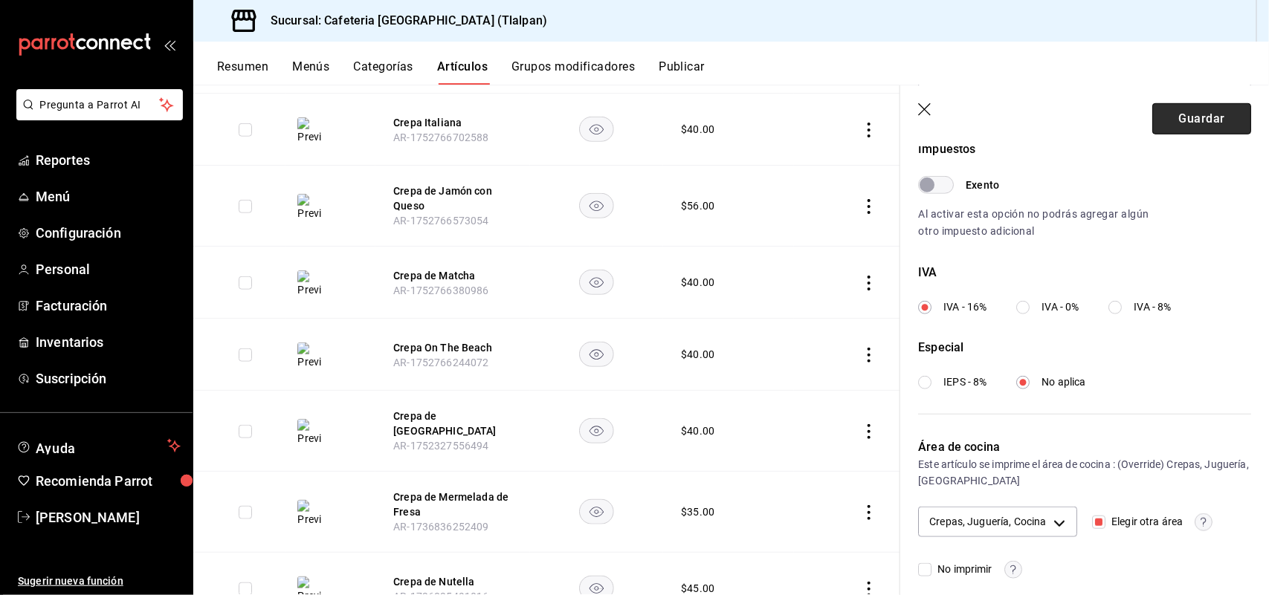
click at [1179, 113] on button "Guardar" at bounding box center [1201, 118] width 99 height 31
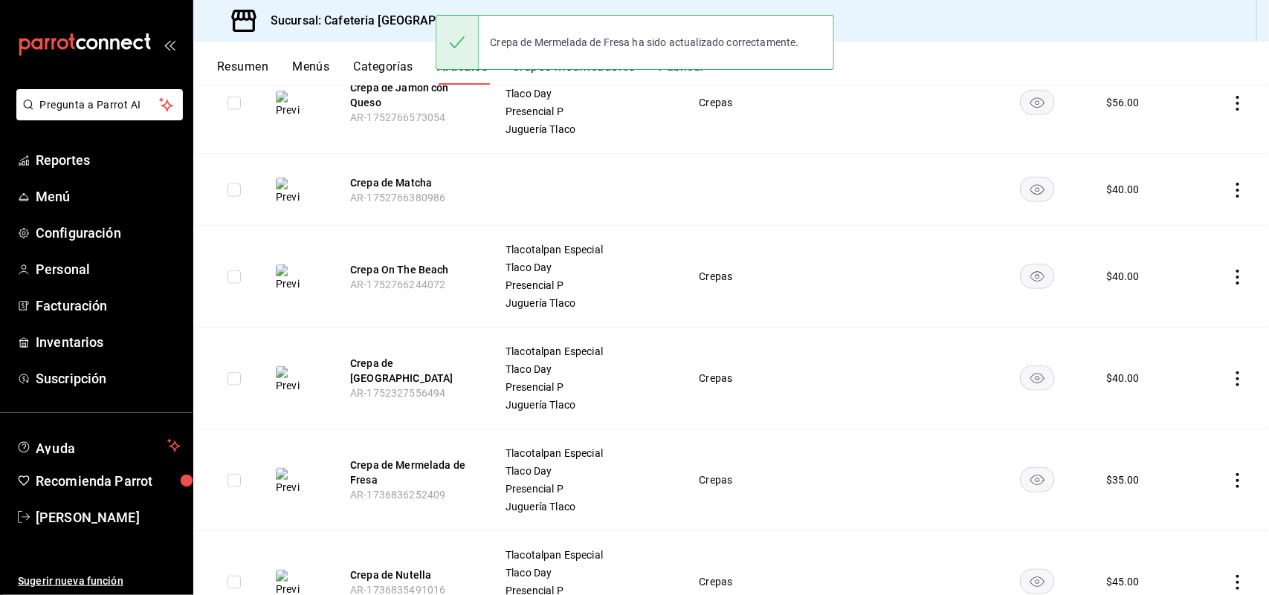
scroll to position [719, 0]
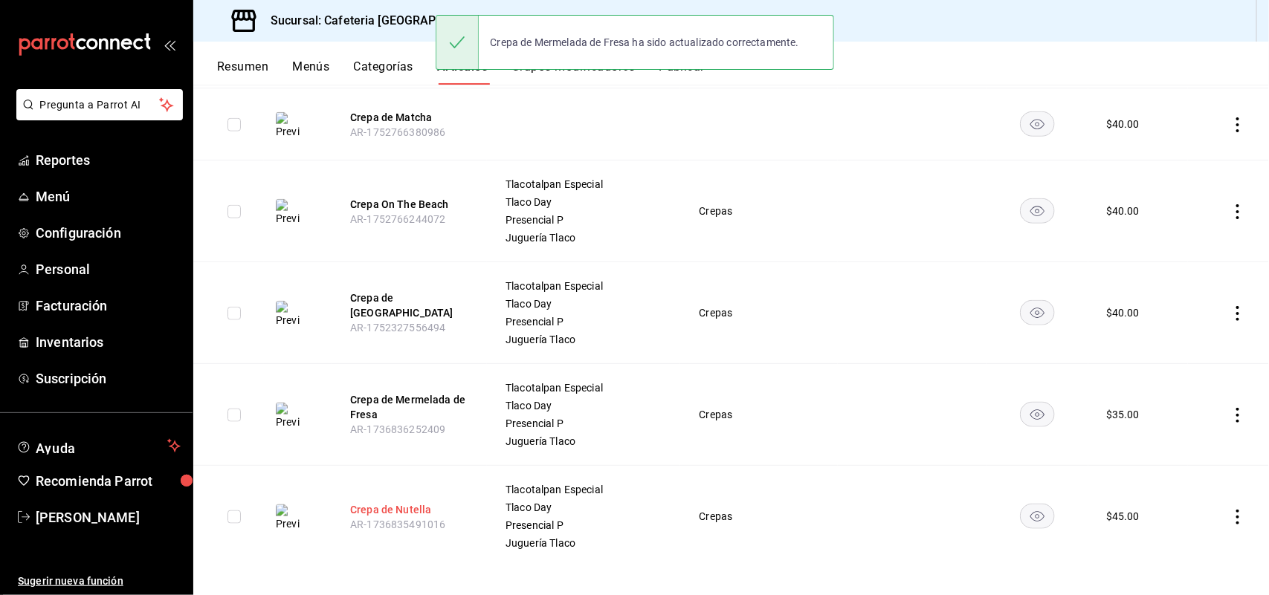
click at [366, 502] on button "Crepa de Nutella" at bounding box center [409, 509] width 119 height 15
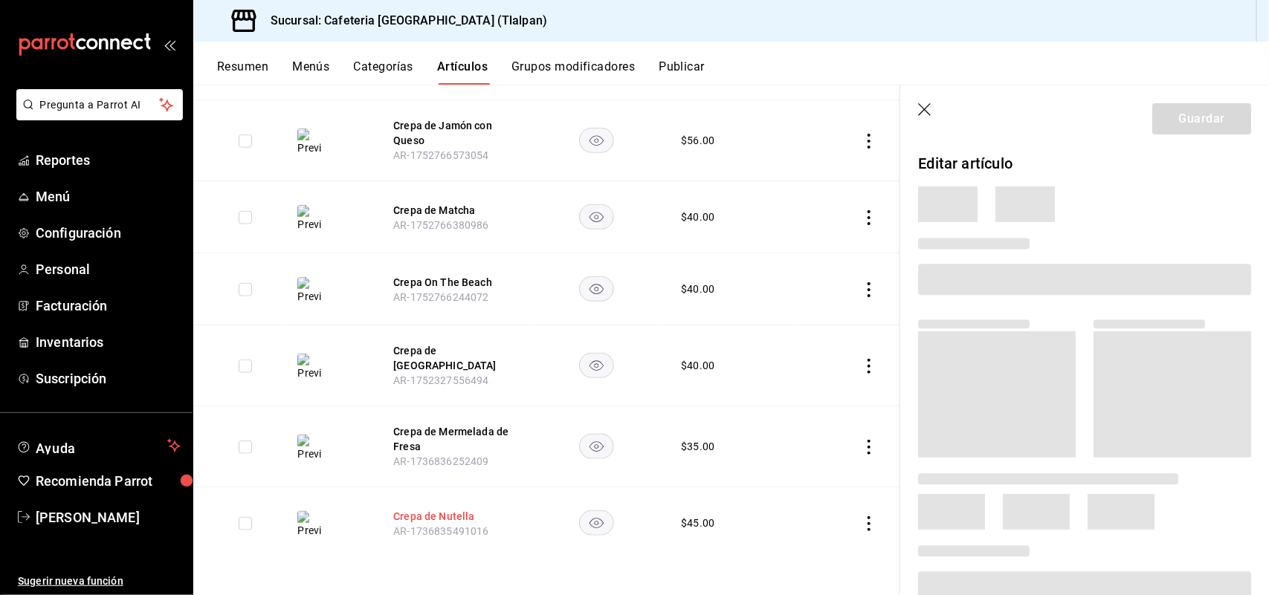
scroll to position [548, 0]
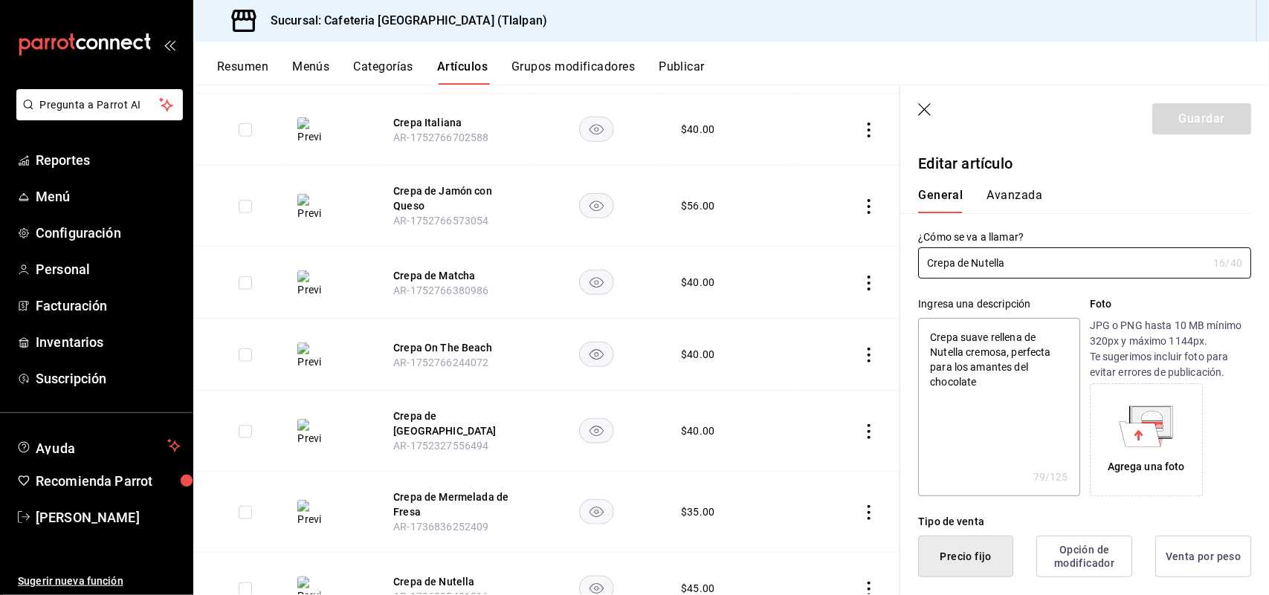
type textarea "x"
type input "$45.00"
radio input "false"
radio input "true"
type input "E48"
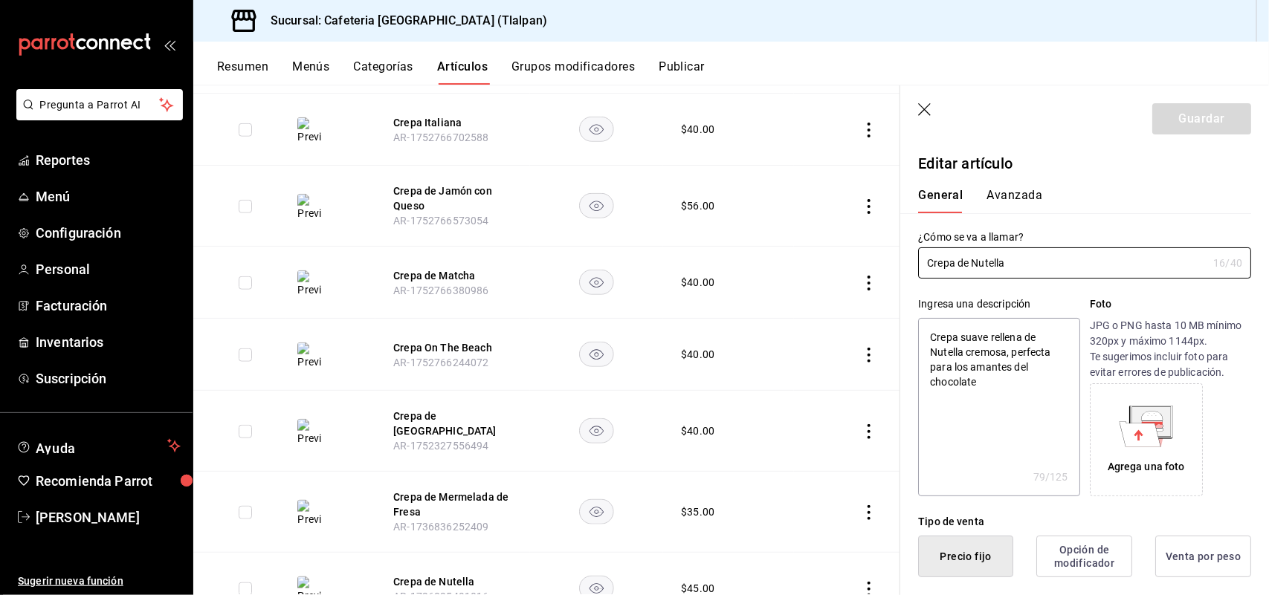
type input "90101500"
radio input "true"
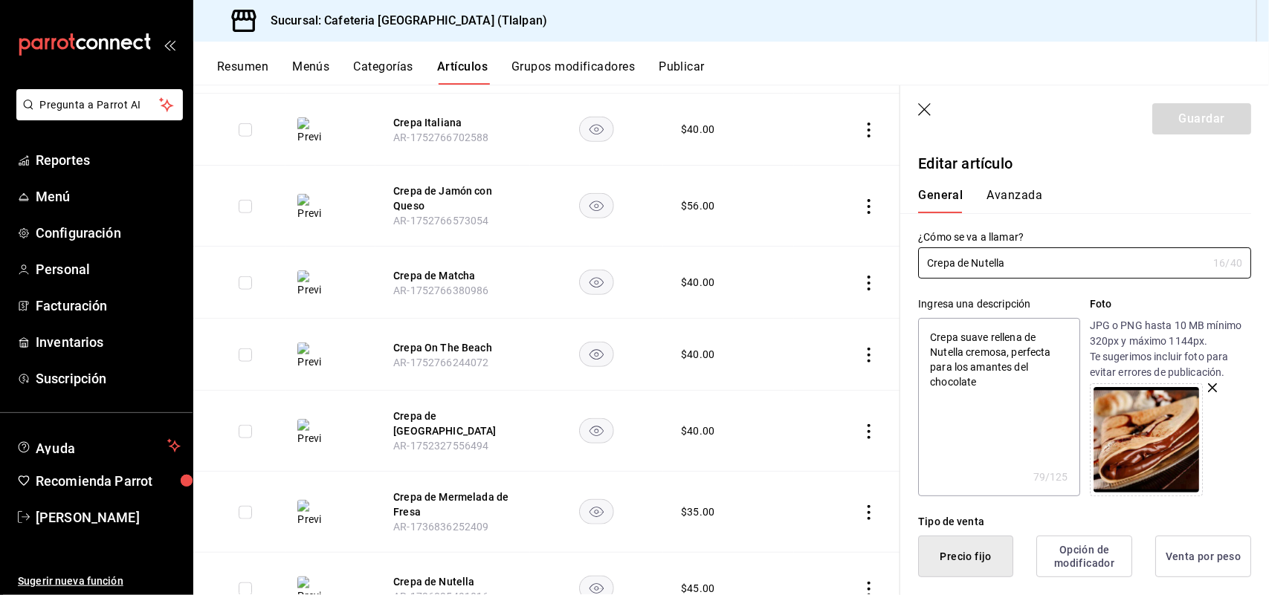
click at [1023, 195] on button "Avanzada" at bounding box center [1014, 200] width 56 height 25
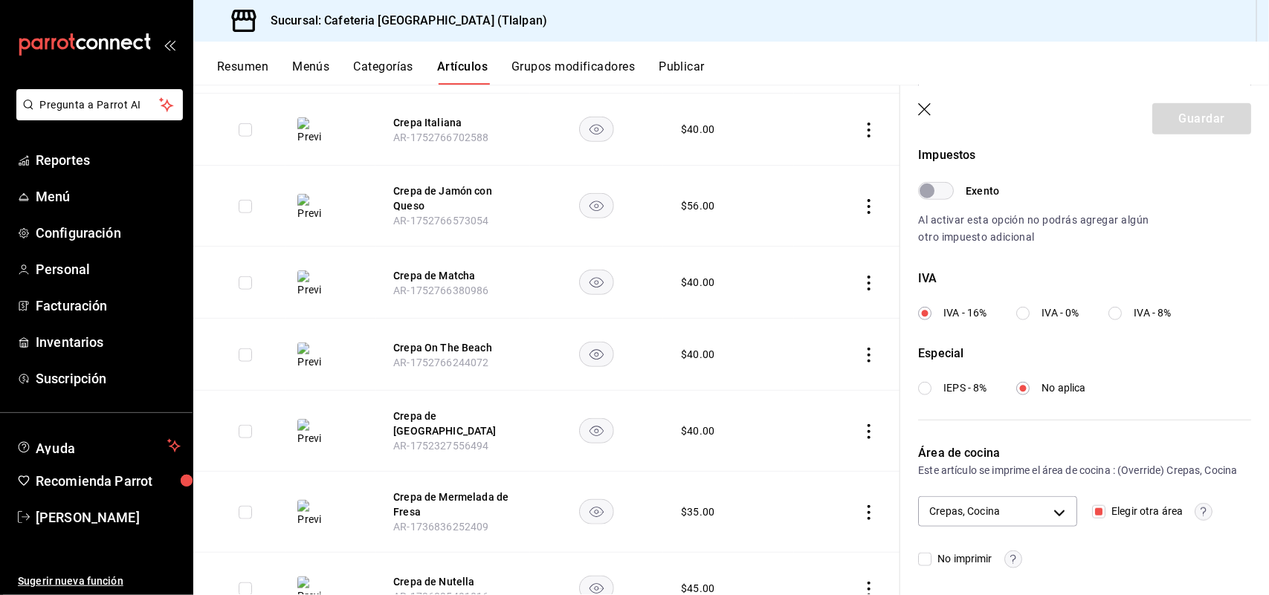
scroll to position [470, 0]
click at [1002, 514] on body "Pregunta a Parrot AI Reportes Menú Configuración Personal Facturación Inventari…" at bounding box center [634, 297] width 1269 height 595
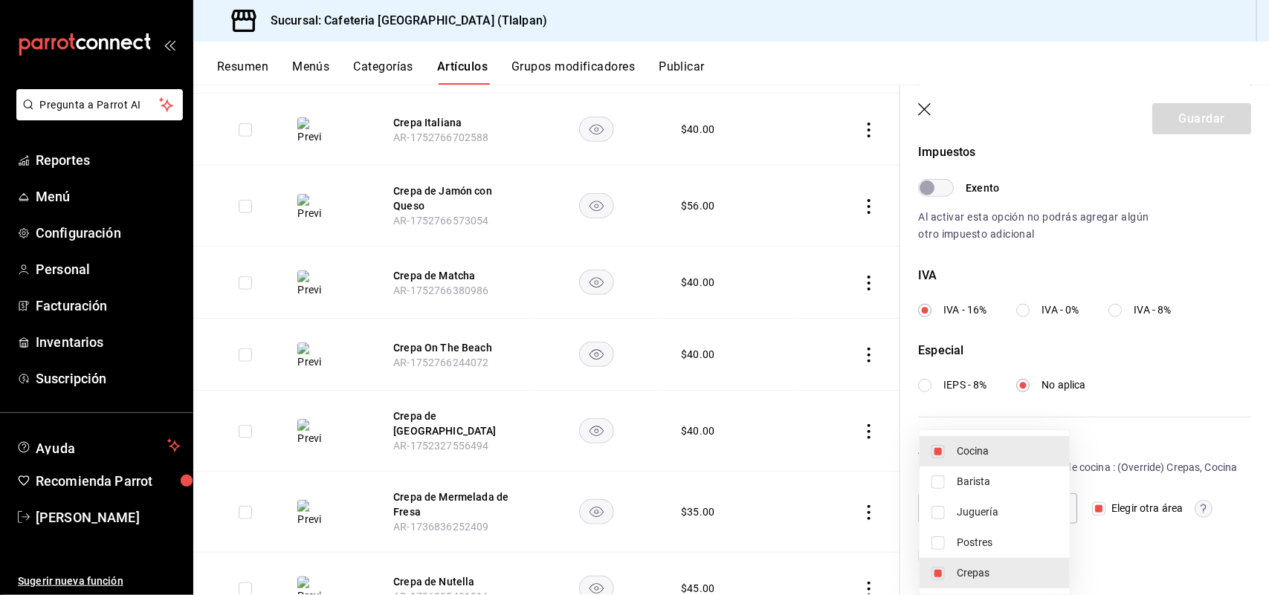
click at [995, 507] on span "Juguería" at bounding box center [1007, 513] width 101 height 16
type input "c9579ddd-bedc-40e4-bf36-aaf94fd6b333,dd039789-a7ac-457a-b5a6-d546fc0b67aa,efc40…"
checkbox input "true"
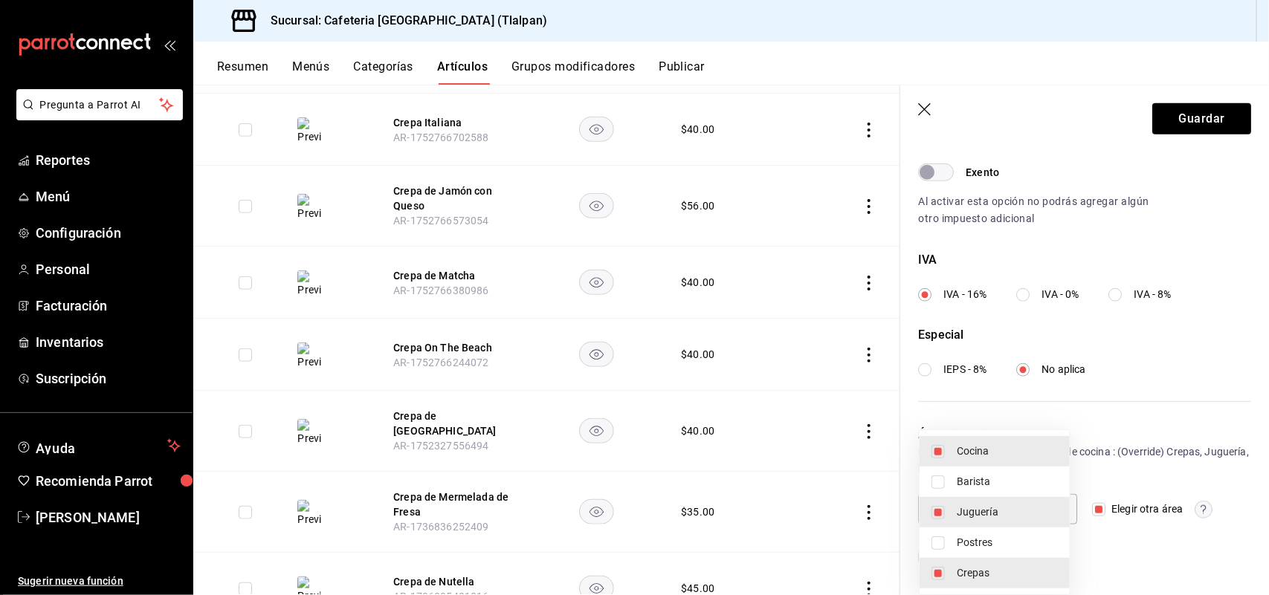
click at [1197, 116] on div at bounding box center [634, 297] width 1269 height 595
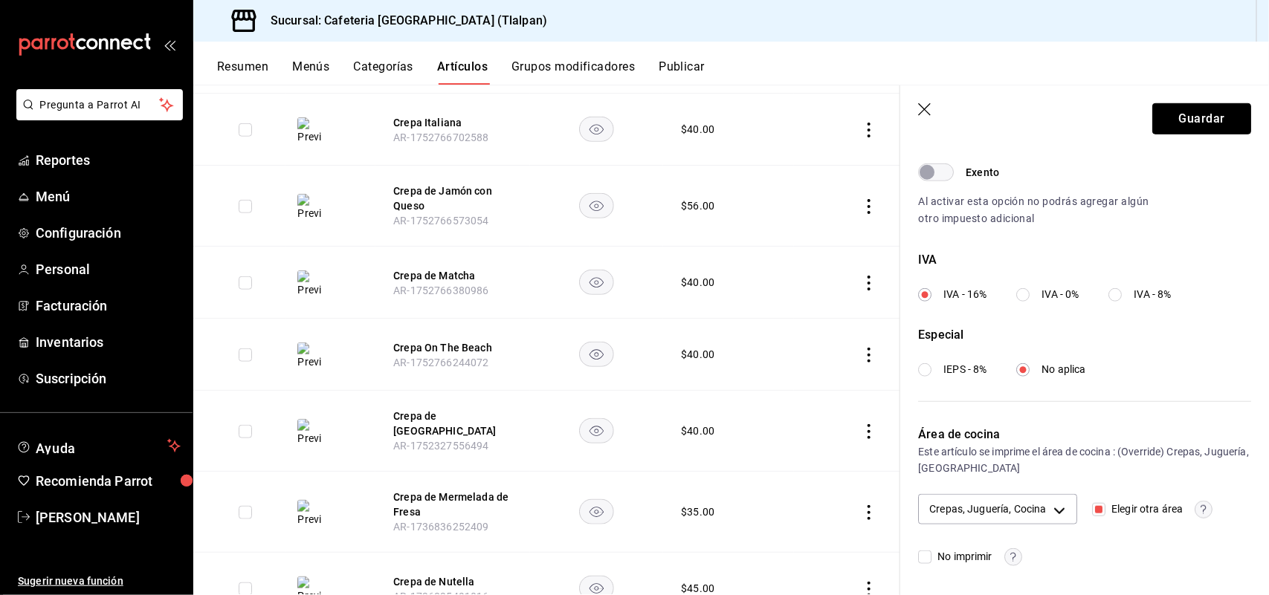
click at [1197, 116] on button "Guardar" at bounding box center [1201, 118] width 99 height 31
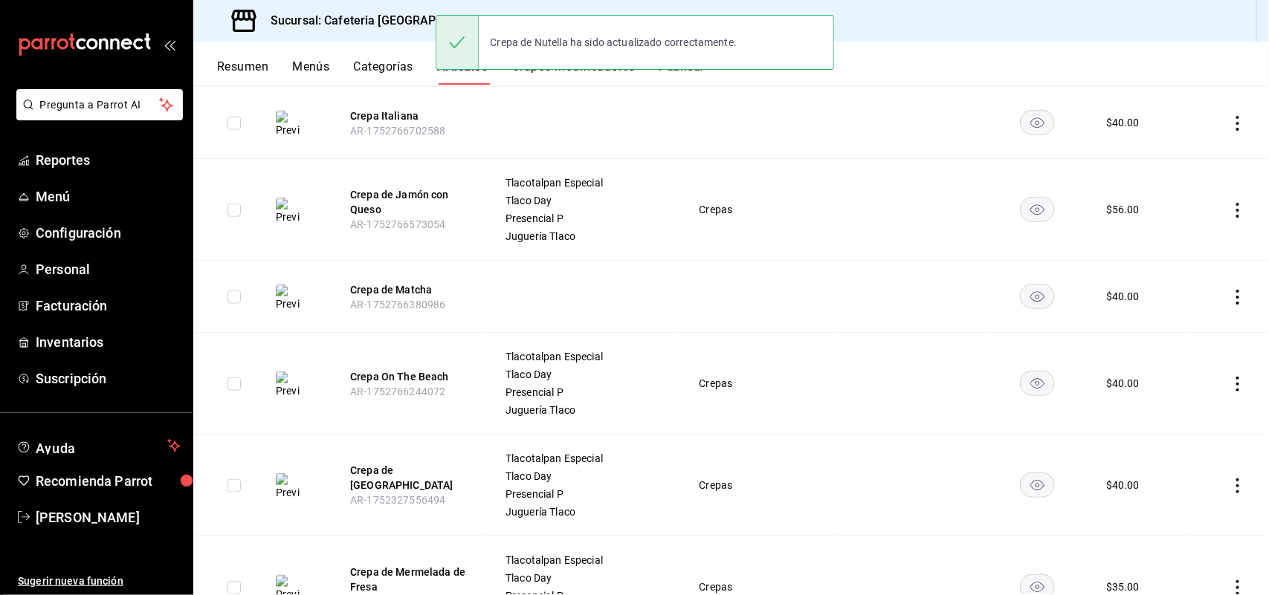
scroll to position [719, 0]
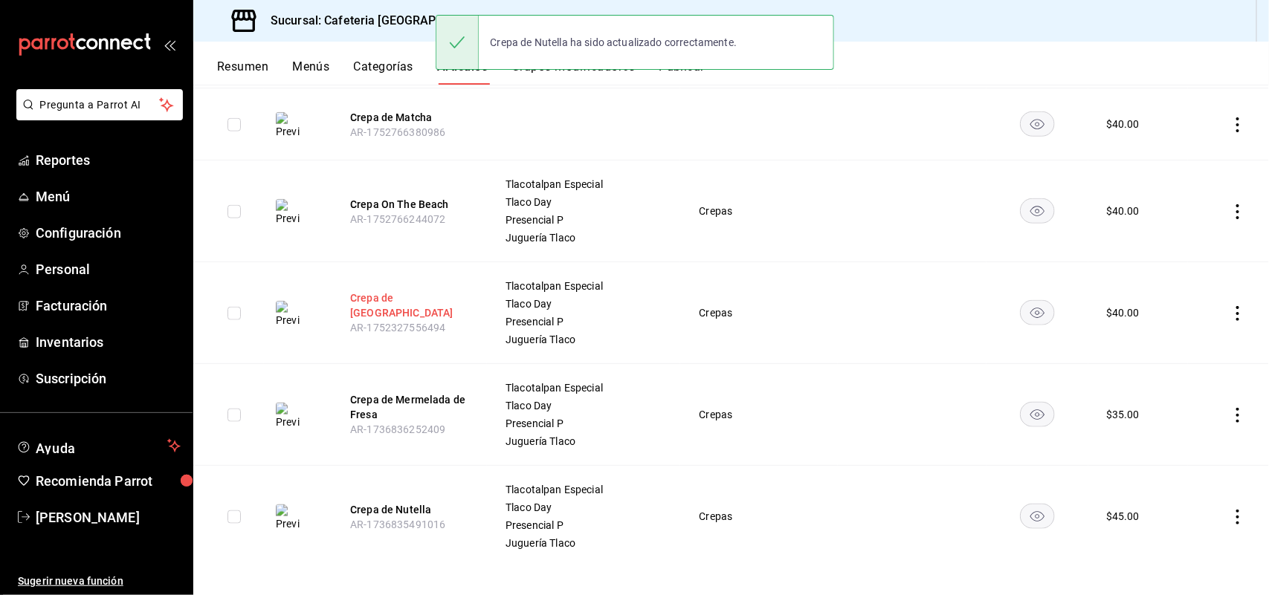
click at [381, 297] on button "Crepa de [GEOGRAPHIC_DATA]" at bounding box center [409, 306] width 119 height 30
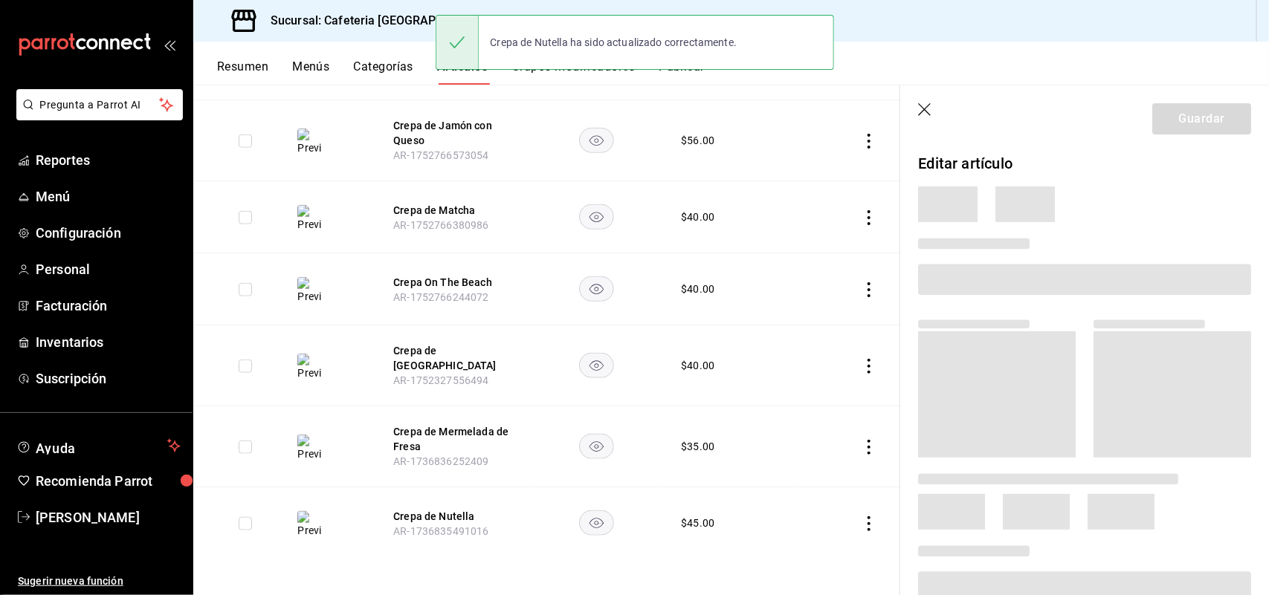
scroll to position [548, 0]
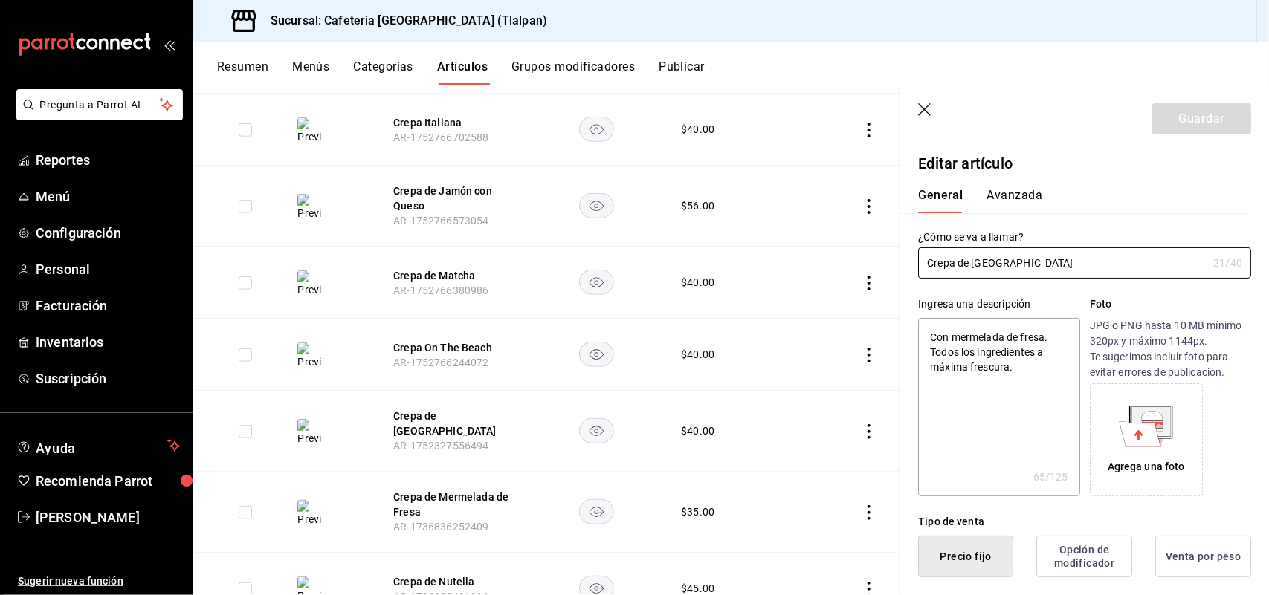
type textarea "x"
type input "$40.00"
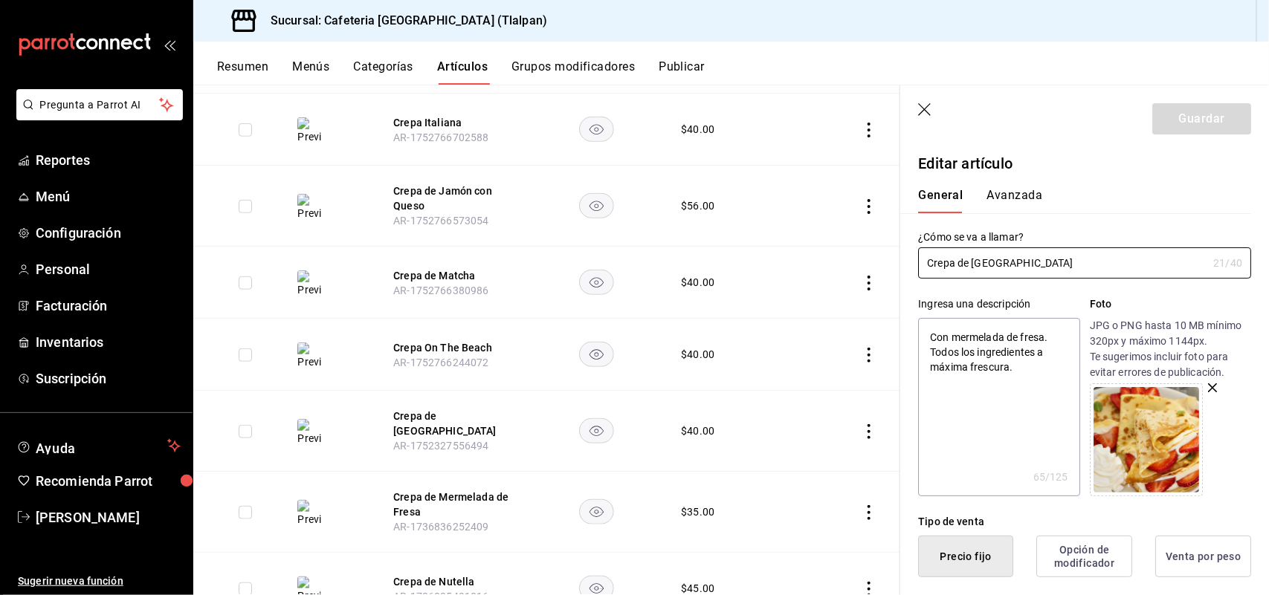
click at [1018, 197] on button "Avanzada" at bounding box center [1014, 200] width 56 height 25
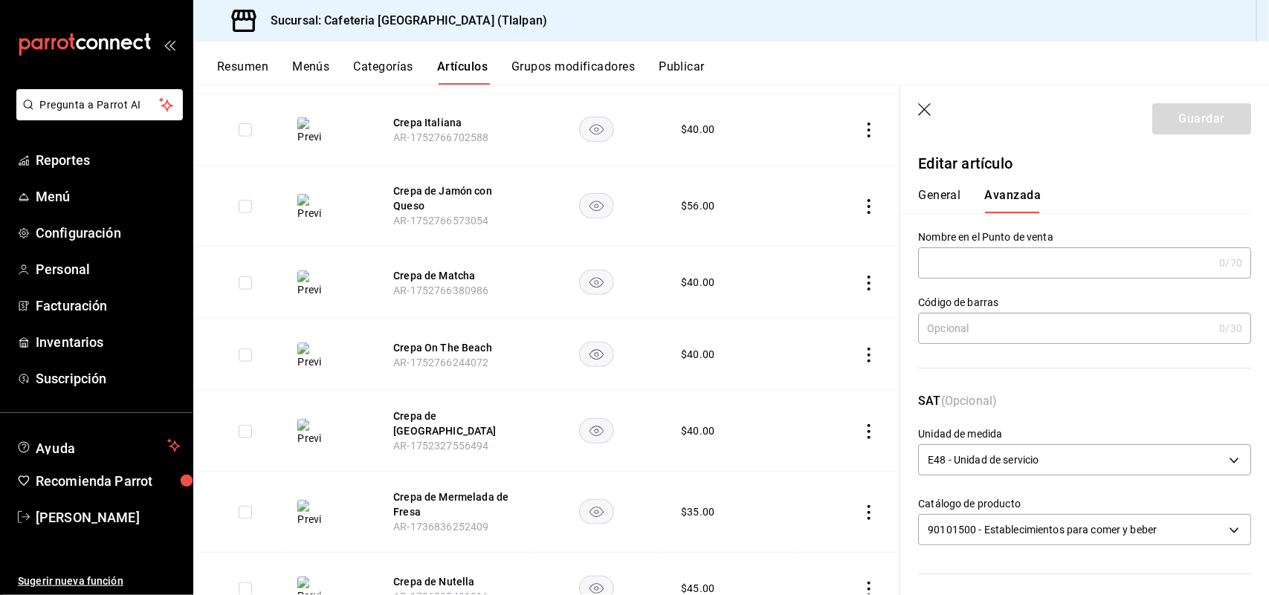
scroll to position [470, 0]
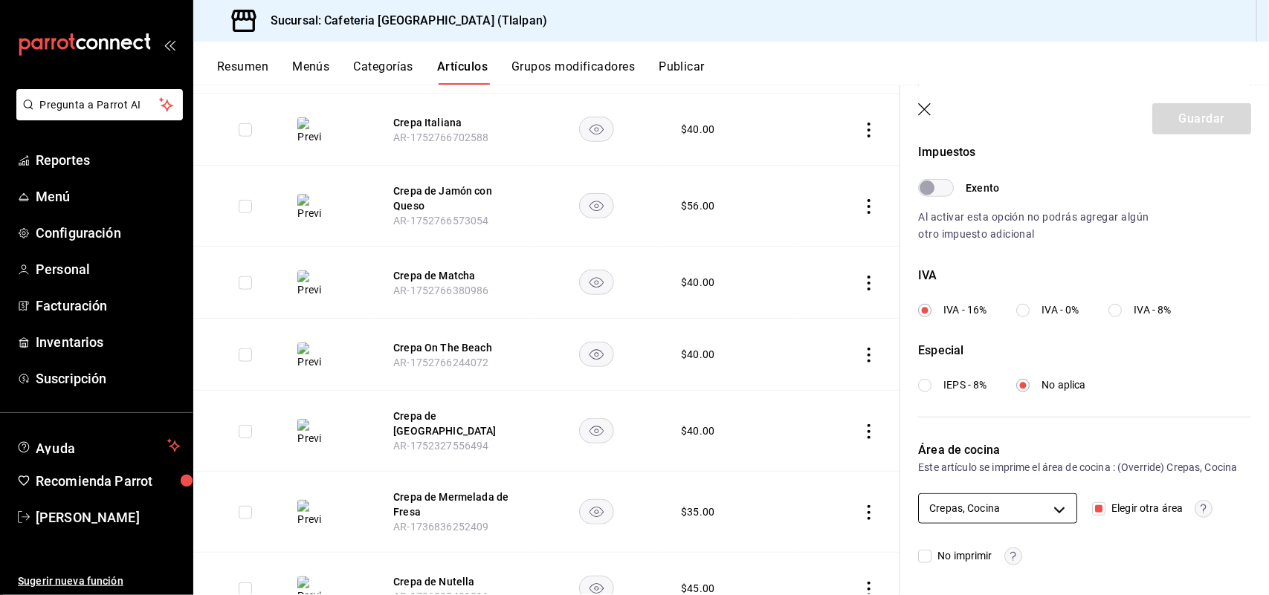
click at [1029, 517] on body "Pregunta a Parrot AI Reportes Menú Configuración Personal Facturación Inventari…" at bounding box center [634, 297] width 1269 height 595
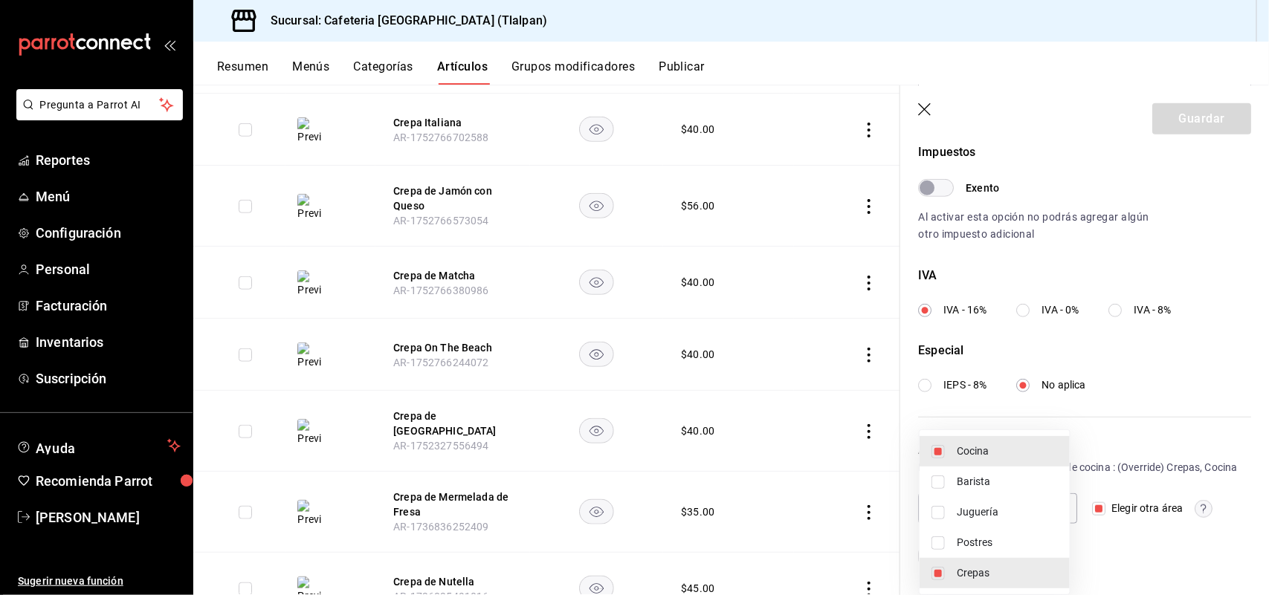
click at [1026, 503] on li "Juguería" at bounding box center [994, 512] width 150 height 30
type input "c9579ddd-bedc-40e4-bf36-aaf94fd6b333,dd039789-a7ac-457a-b5a6-d546fc0b67aa,efc40…"
checkbox input "true"
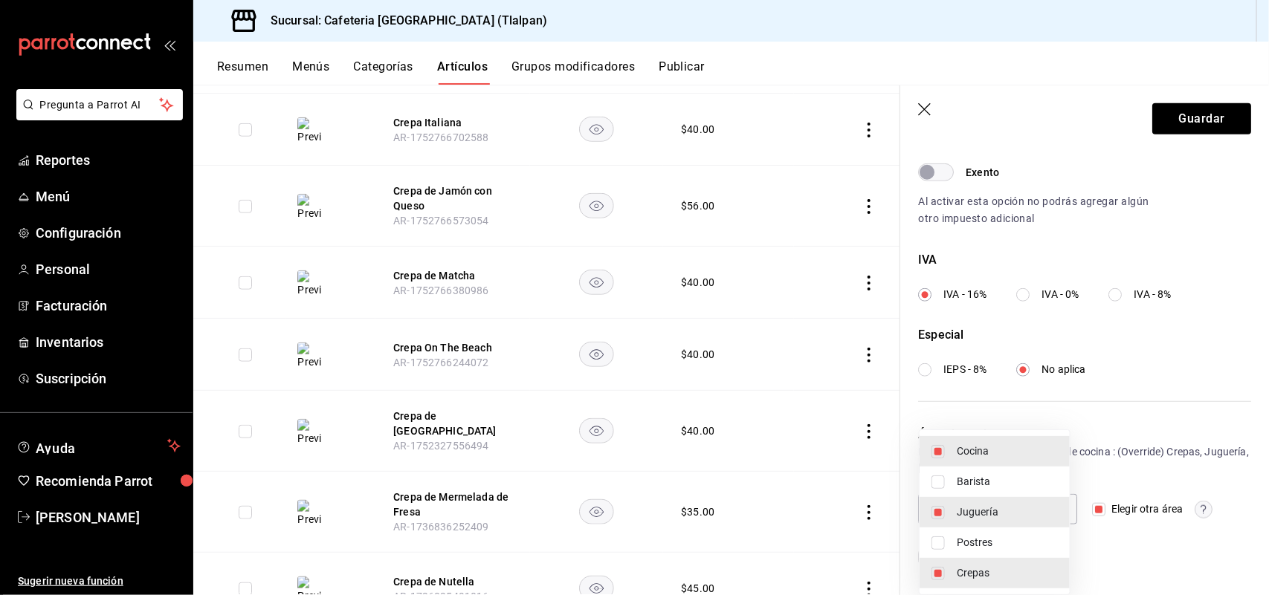
click at [1187, 117] on div at bounding box center [634, 297] width 1269 height 595
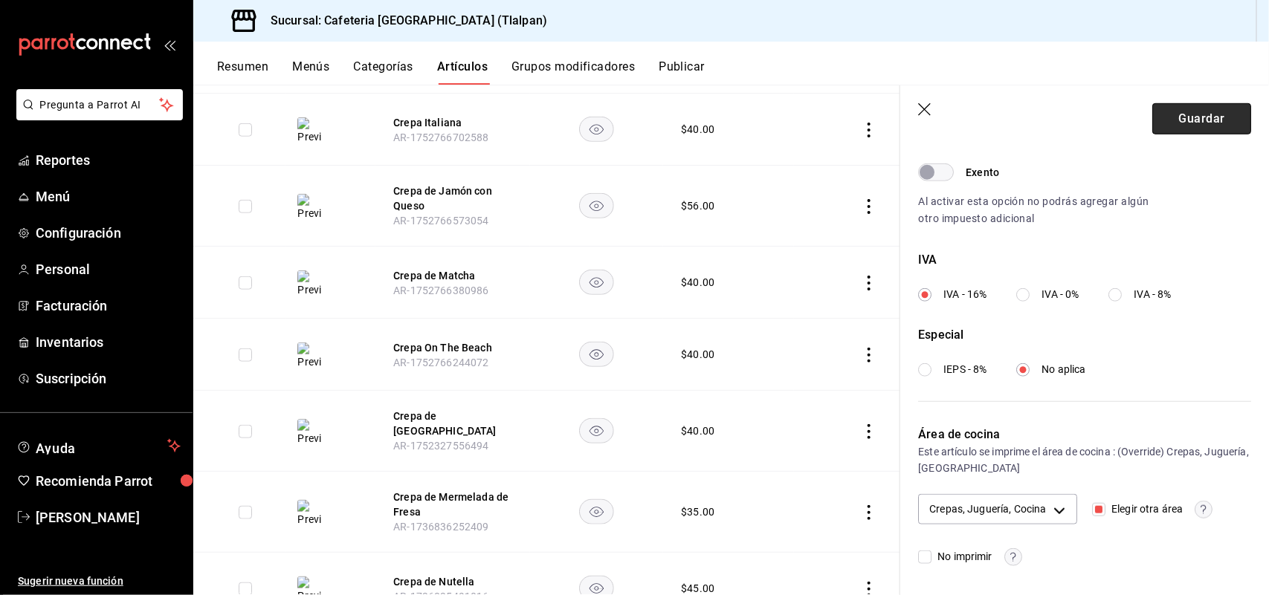
click at [1187, 117] on button "Guardar" at bounding box center [1201, 118] width 99 height 31
checkbox input "false"
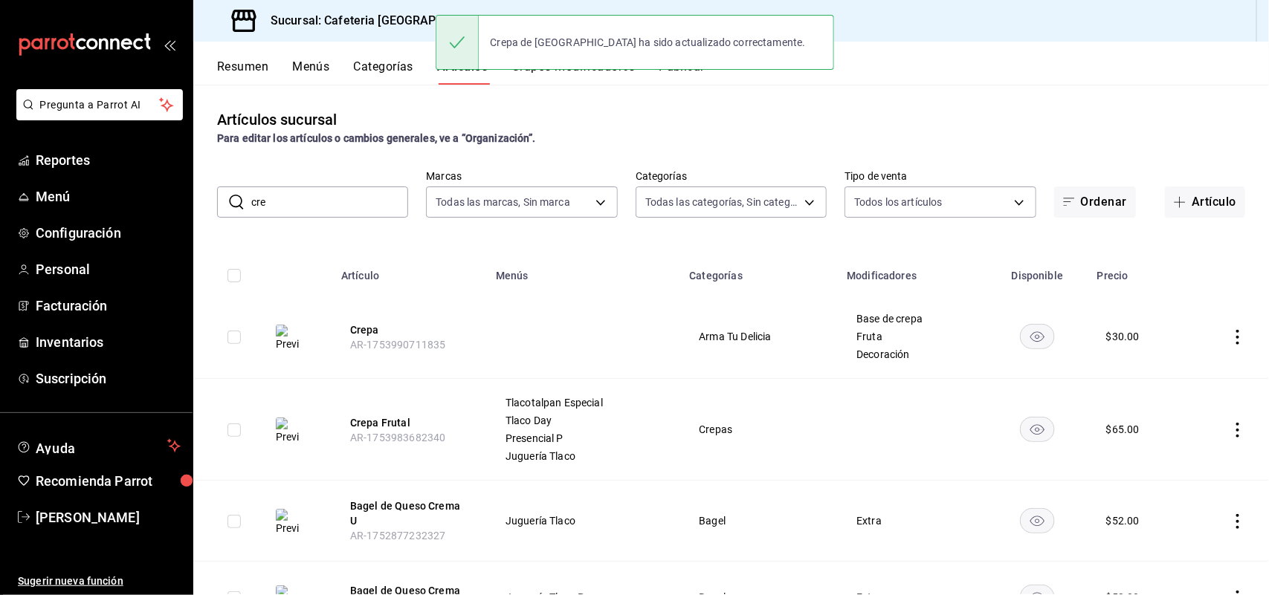
click at [361, 210] on input "cre" at bounding box center [329, 202] width 157 height 30
type input "c"
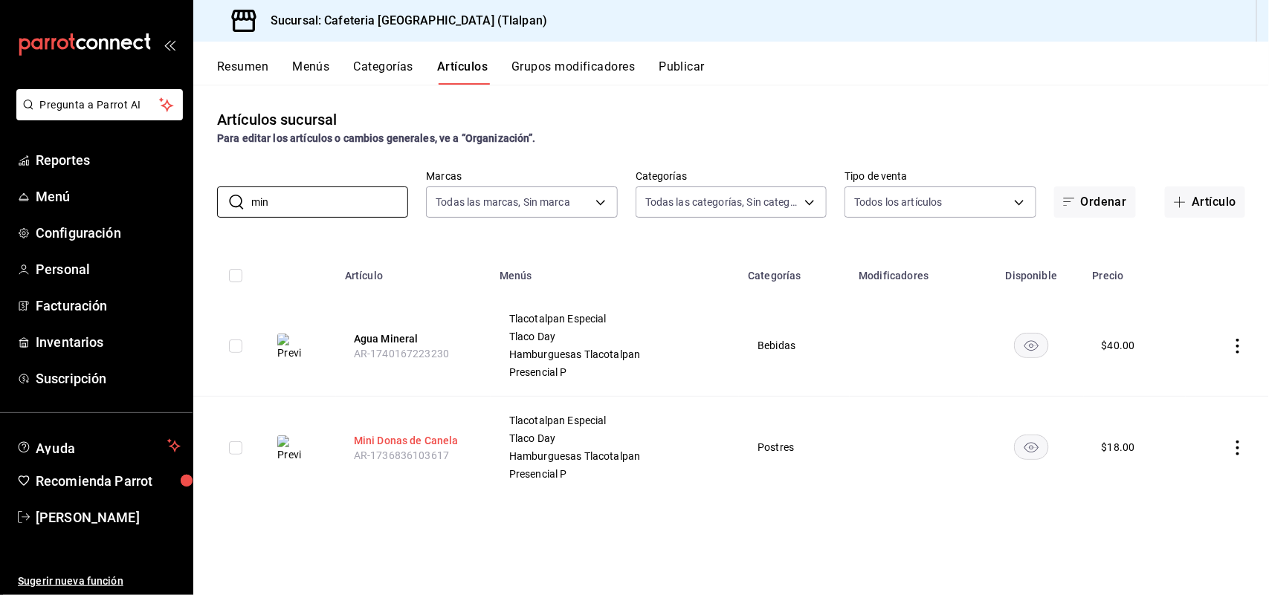
type input "min"
click at [392, 446] on button "Mini Donas de Canela" at bounding box center [413, 440] width 119 height 15
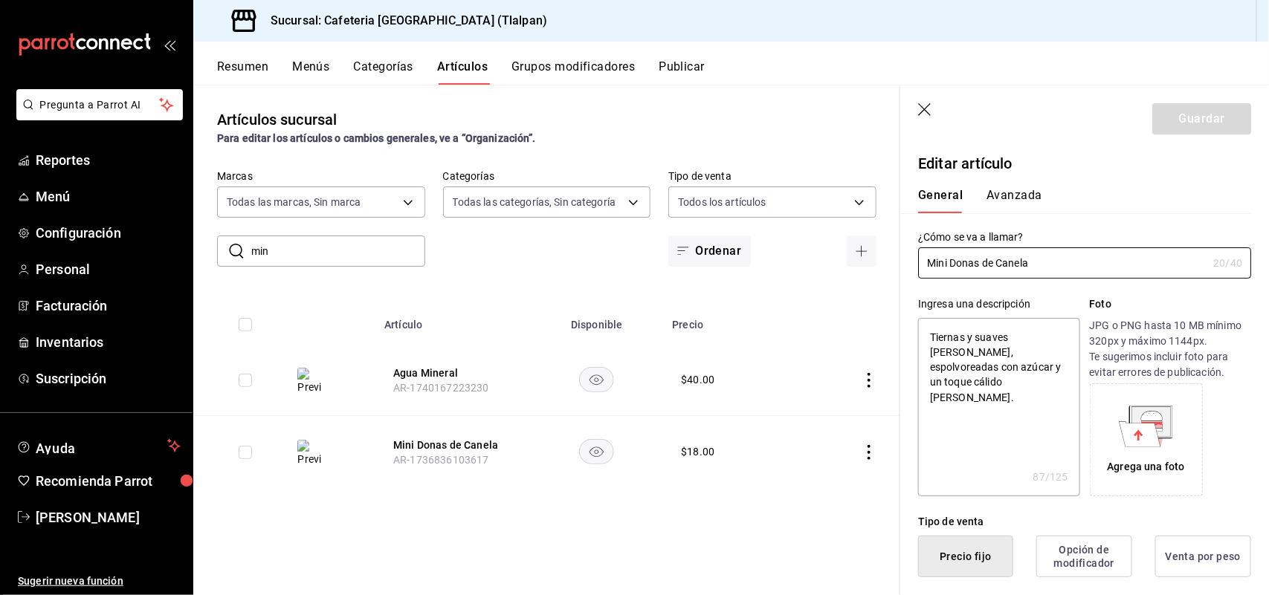
type textarea "x"
type input "$18.00"
radio input "false"
radio input "true"
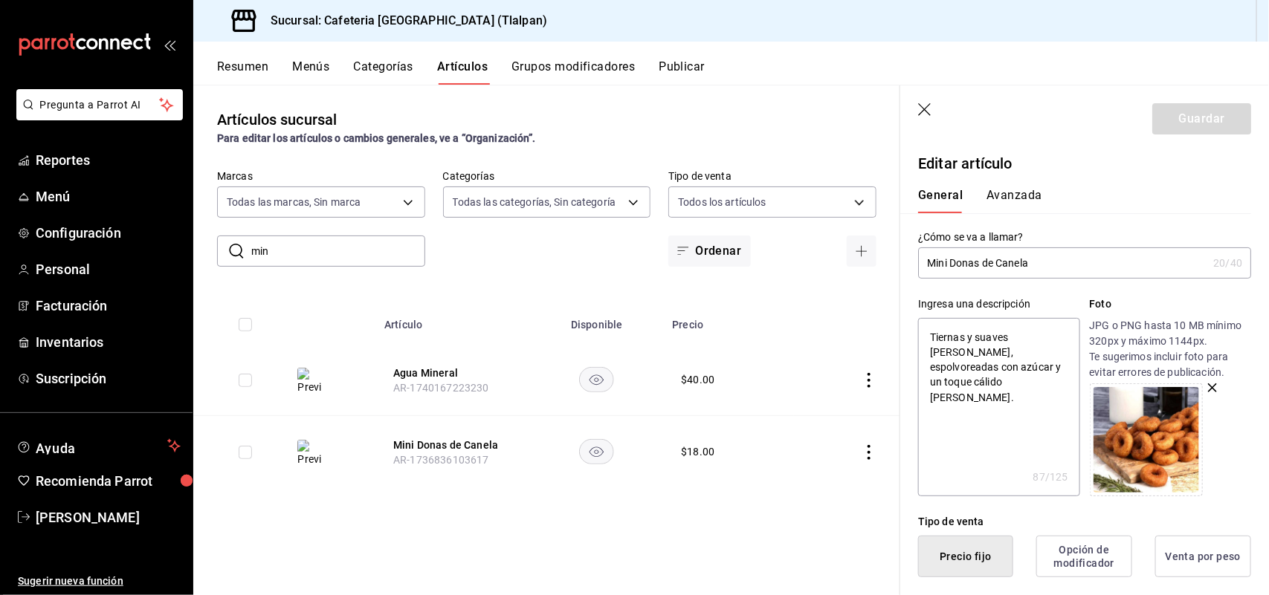
click at [1019, 195] on button "Avanzada" at bounding box center [1014, 200] width 56 height 25
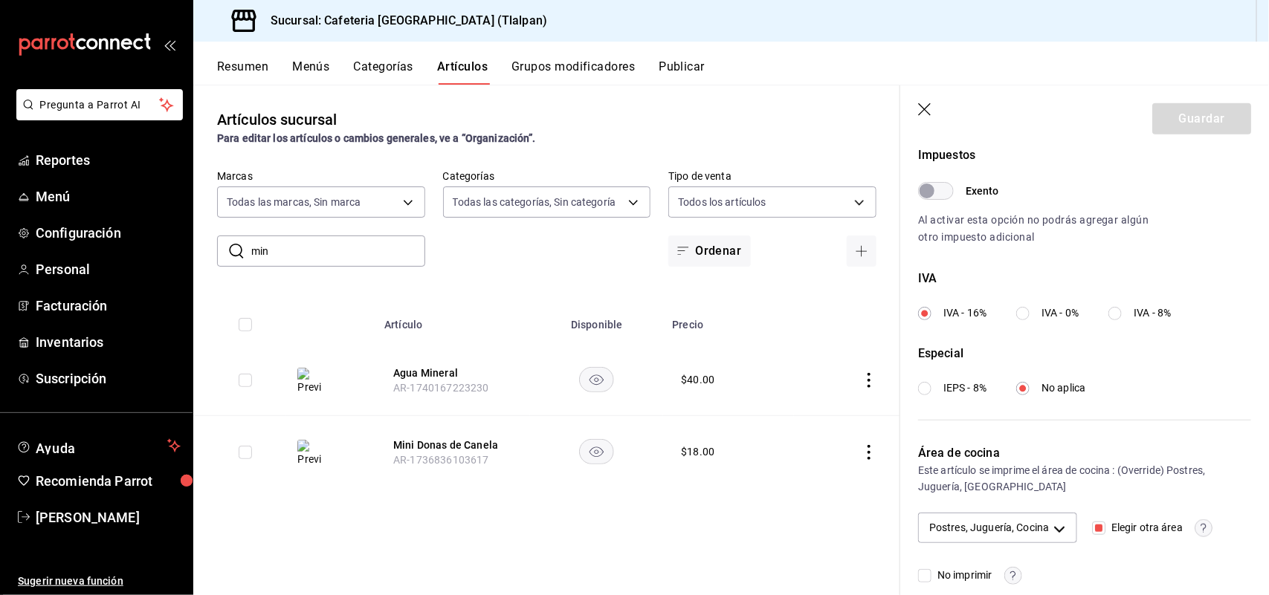
scroll to position [470, 0]
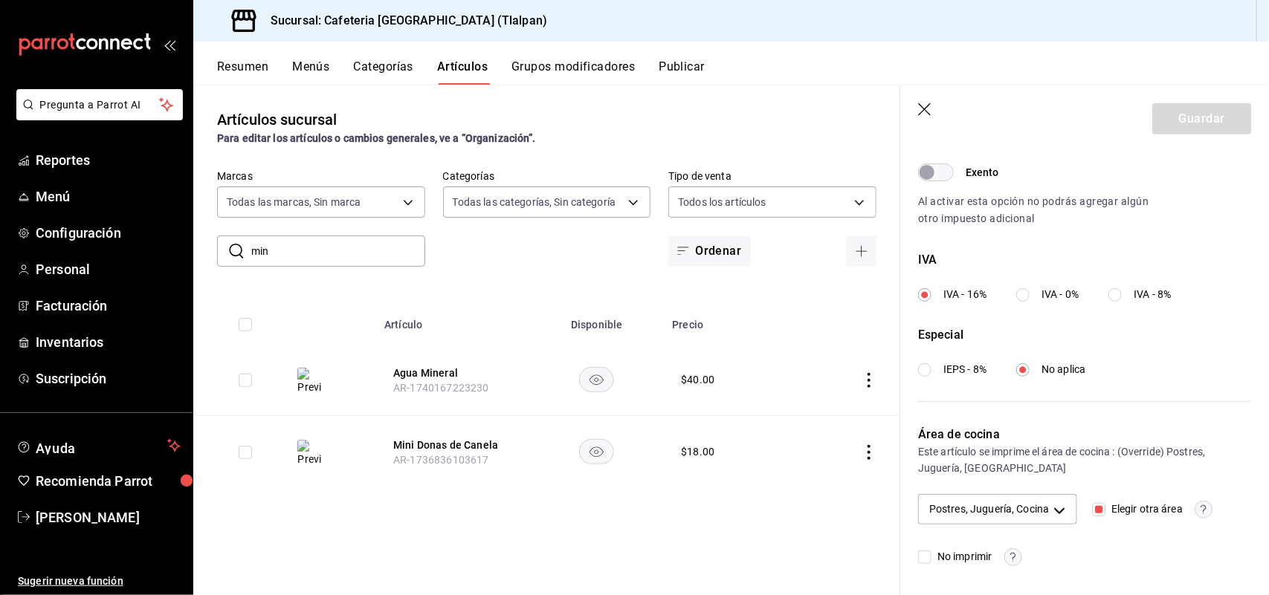
click at [926, 106] on icon "button" at bounding box center [925, 110] width 15 height 15
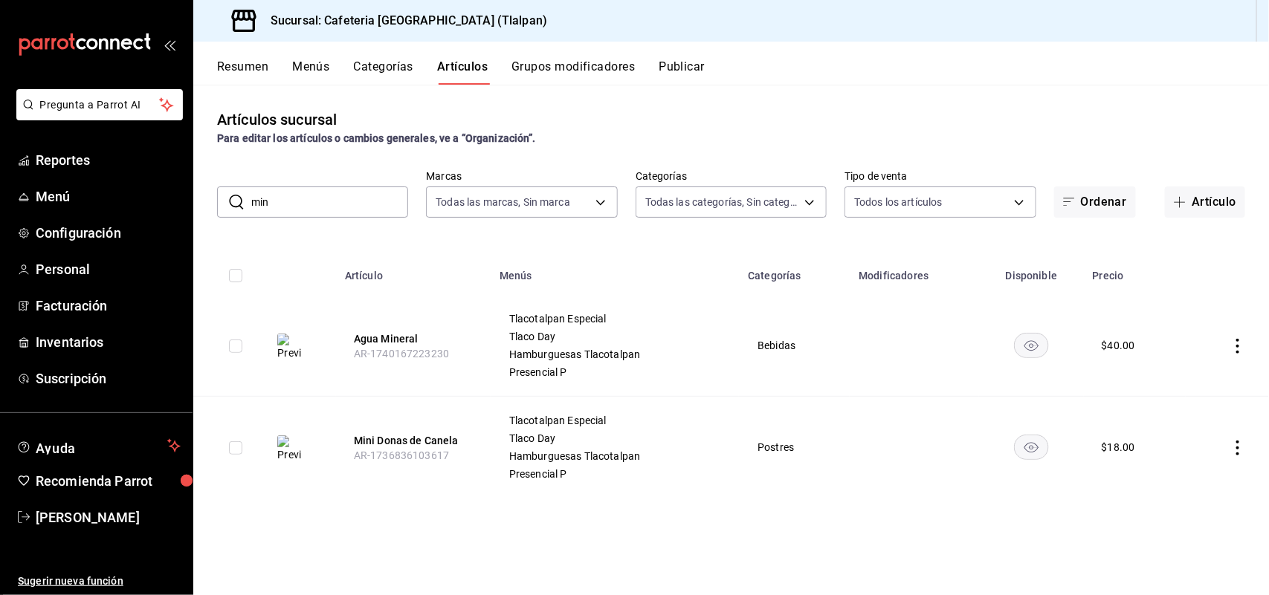
click at [343, 205] on input "min" at bounding box center [329, 202] width 157 height 30
type input "m"
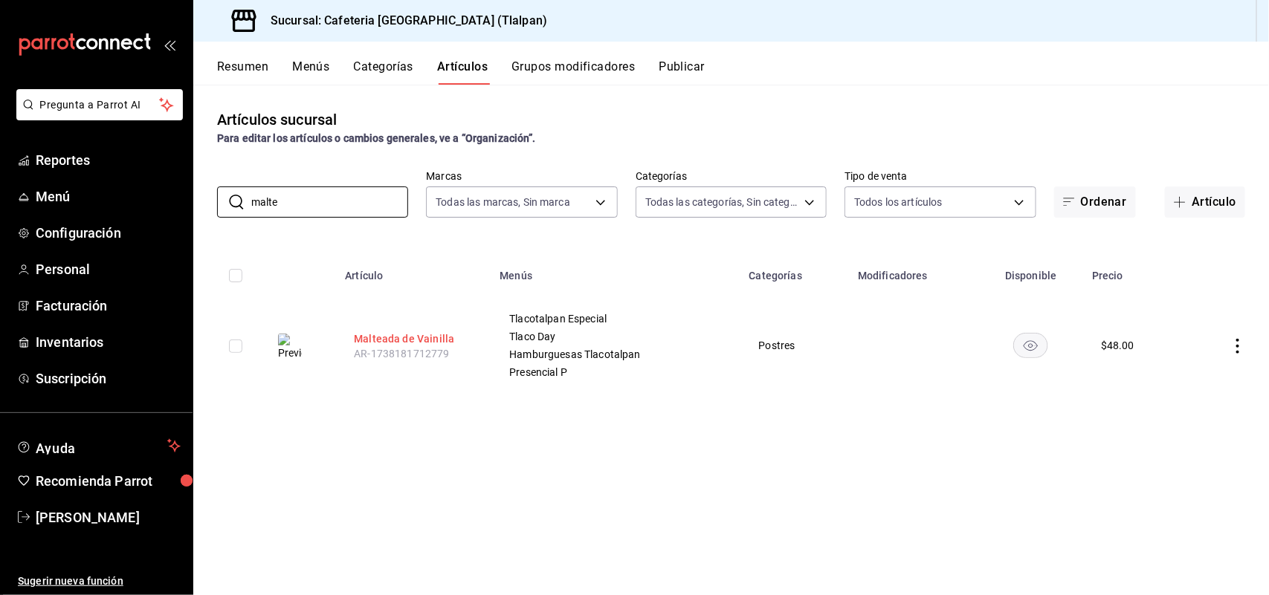
type input "malte"
click at [376, 338] on button "Malteada de Vainilla" at bounding box center [413, 339] width 119 height 15
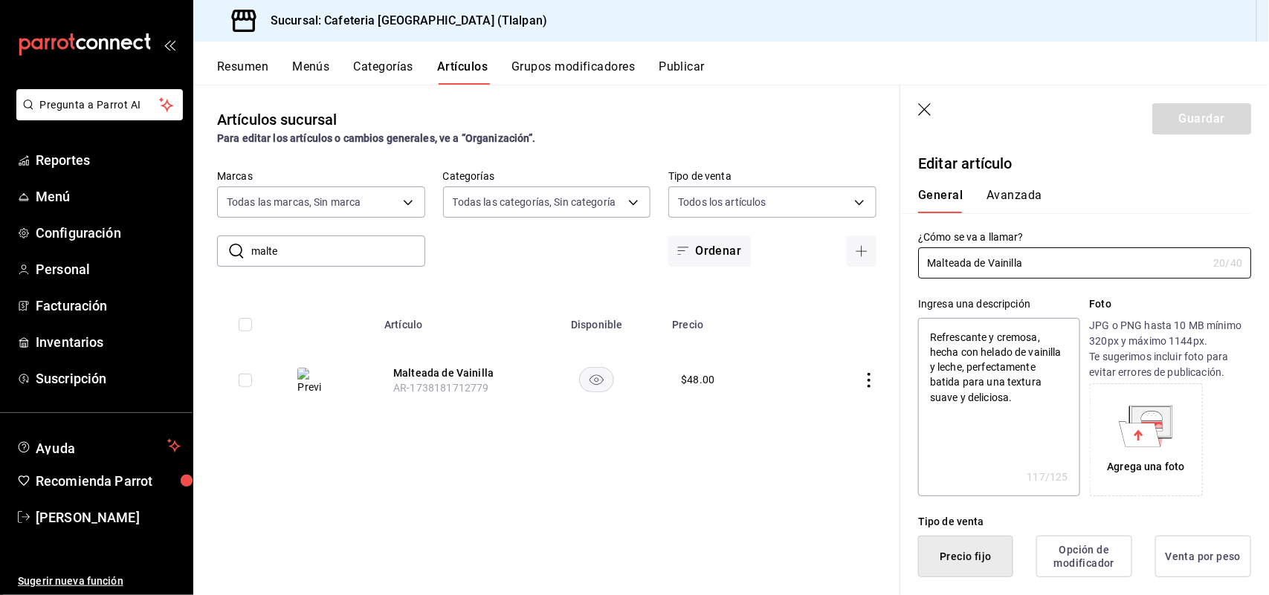
type textarea "x"
type input "$48.00"
radio input "false"
radio input "true"
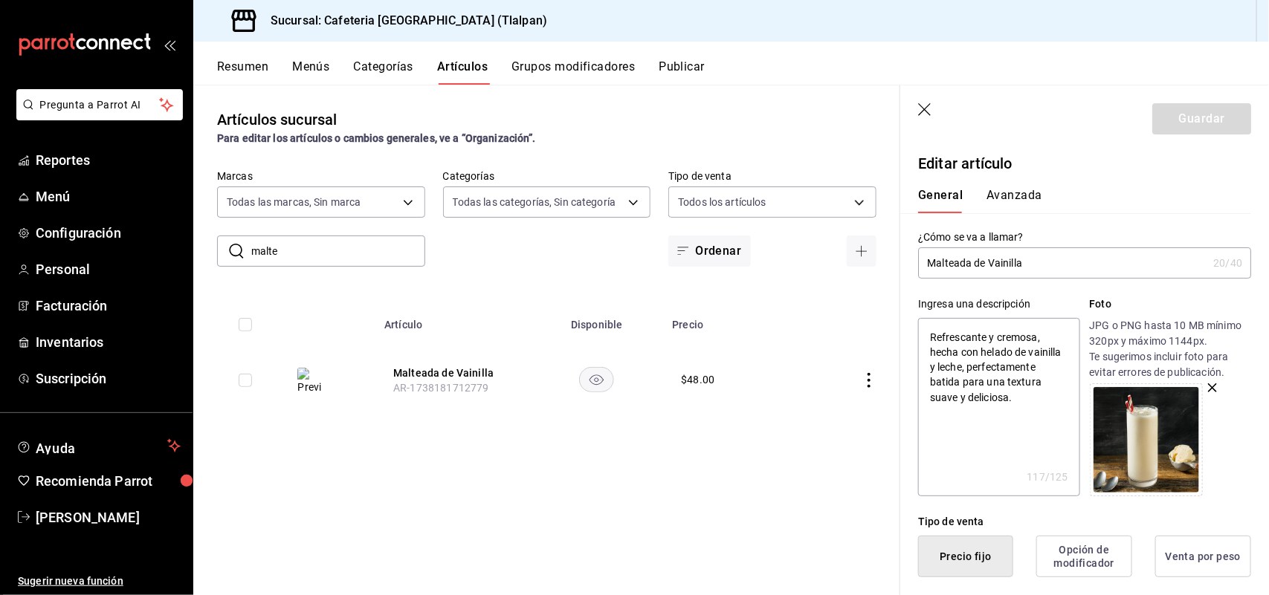
click at [1008, 201] on button "Avanzada" at bounding box center [1014, 200] width 56 height 25
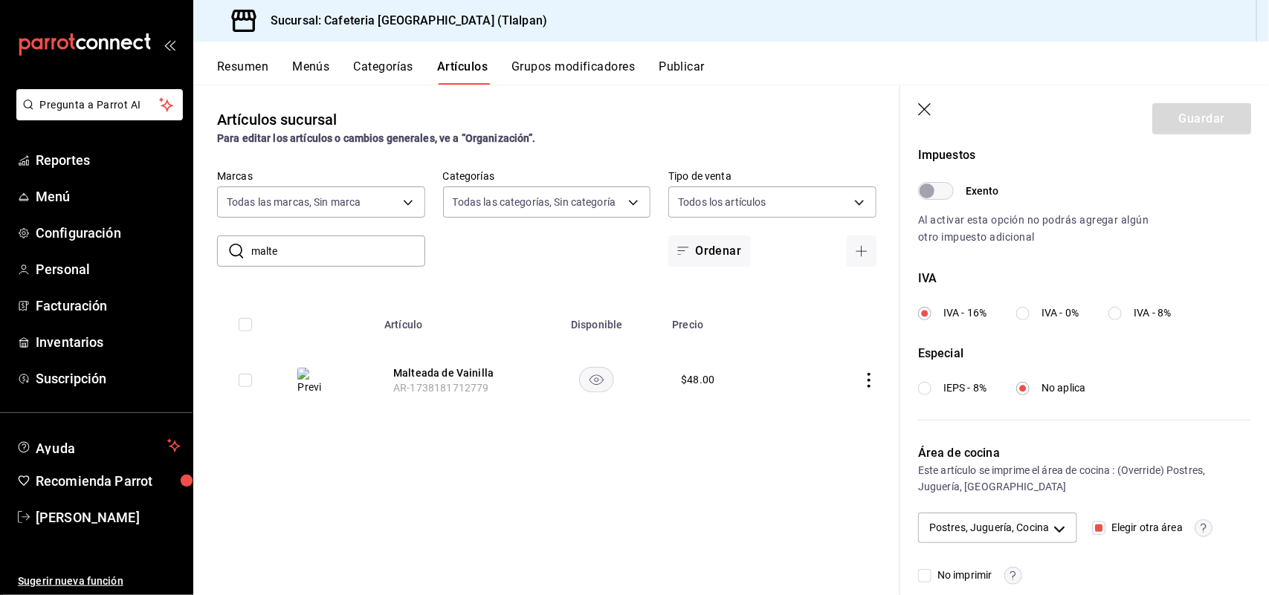
scroll to position [470, 0]
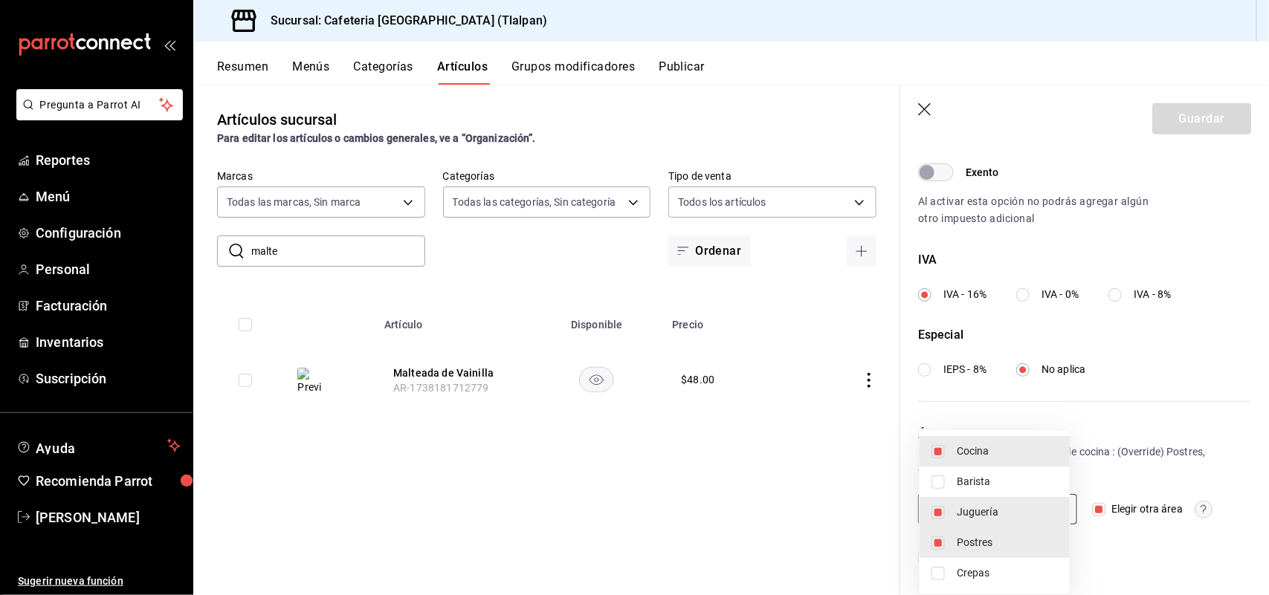
click at [1046, 511] on body "Pregunta a Parrot AI Reportes Menú Configuración Personal Facturación Inventari…" at bounding box center [634, 297] width 1269 height 595
click at [1078, 333] on div at bounding box center [634, 297] width 1269 height 595
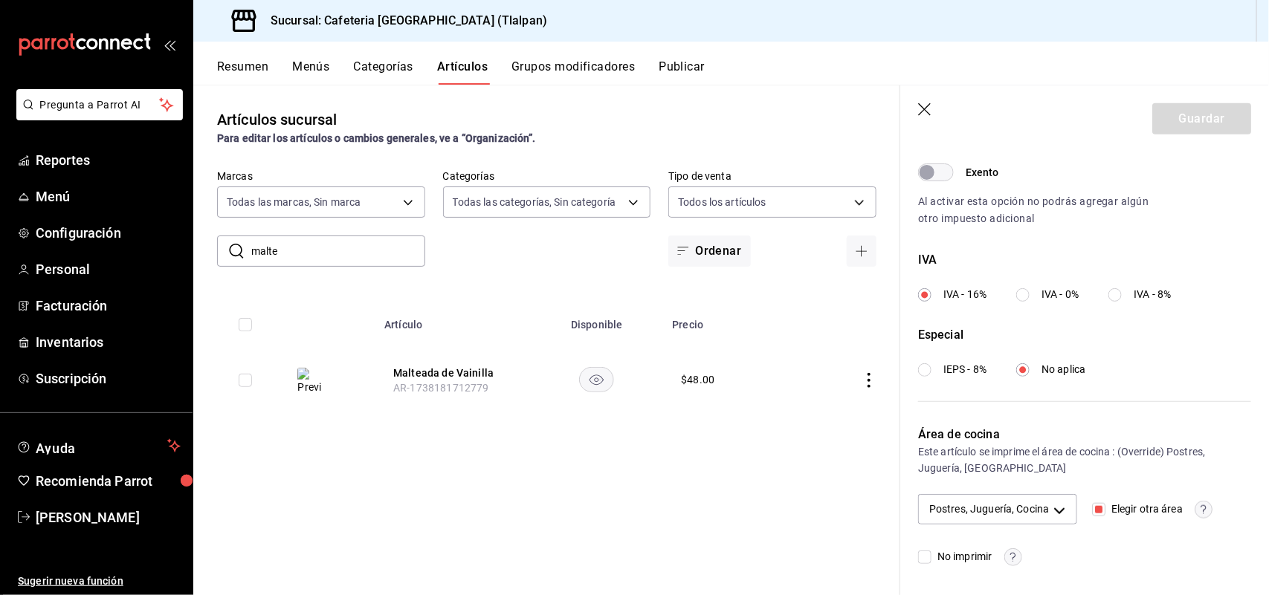
click at [311, 247] on input "malte" at bounding box center [338, 251] width 174 height 30
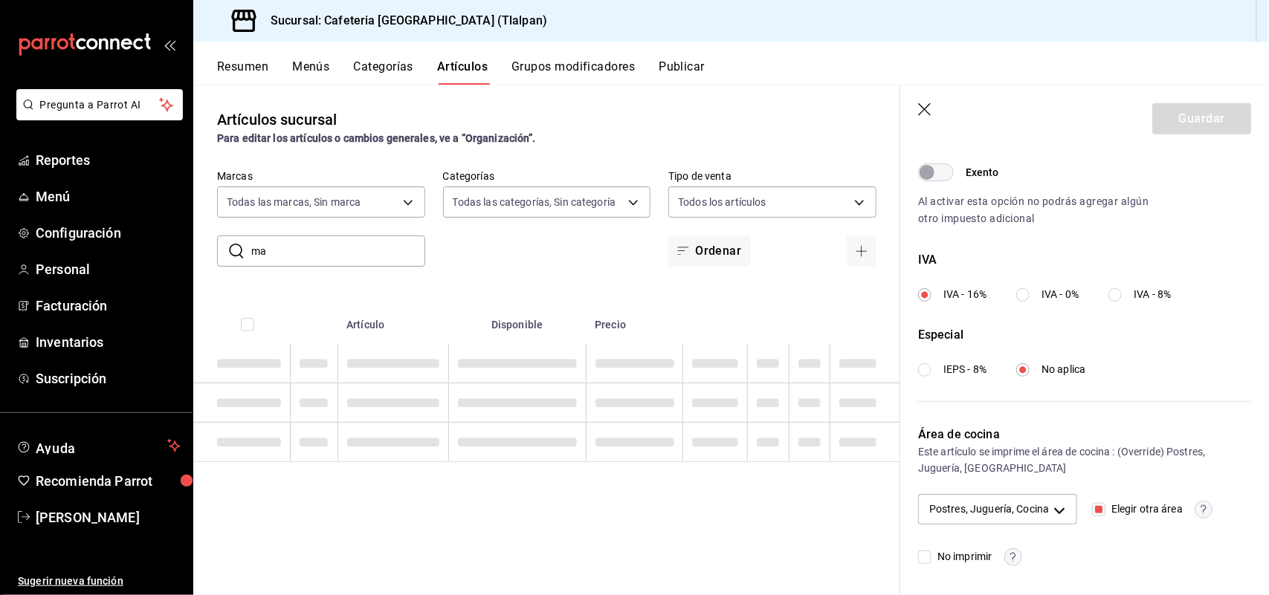
type input "m"
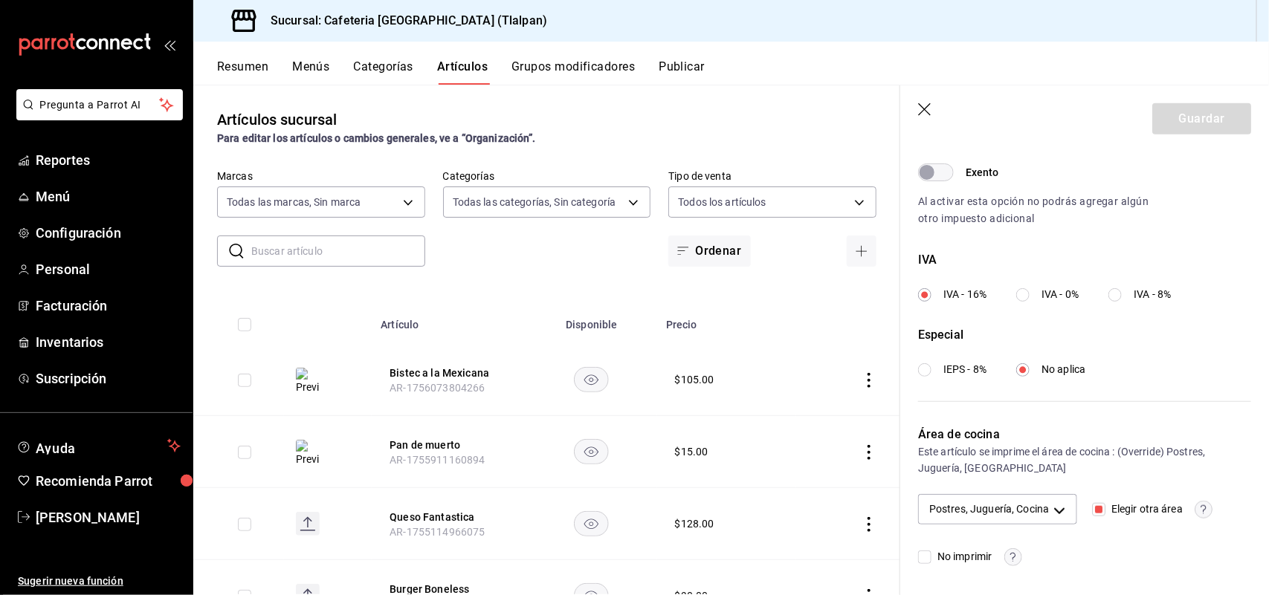
type input "o"
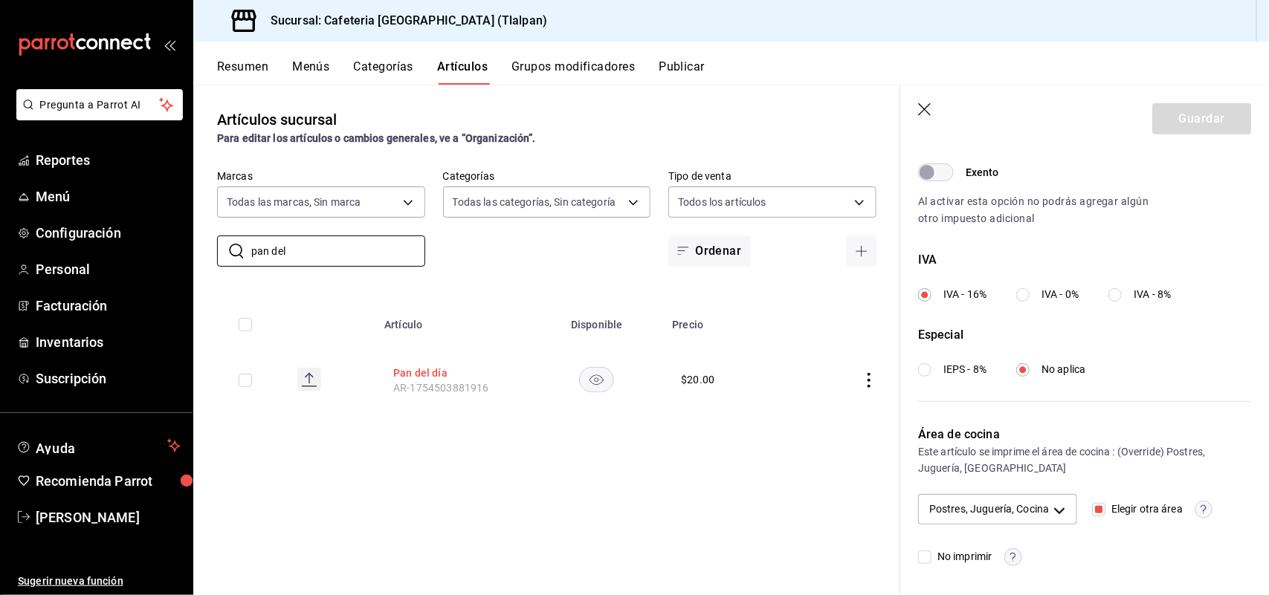
type input "pan del"
click at [439, 372] on button "Pan del día" at bounding box center [452, 373] width 119 height 15
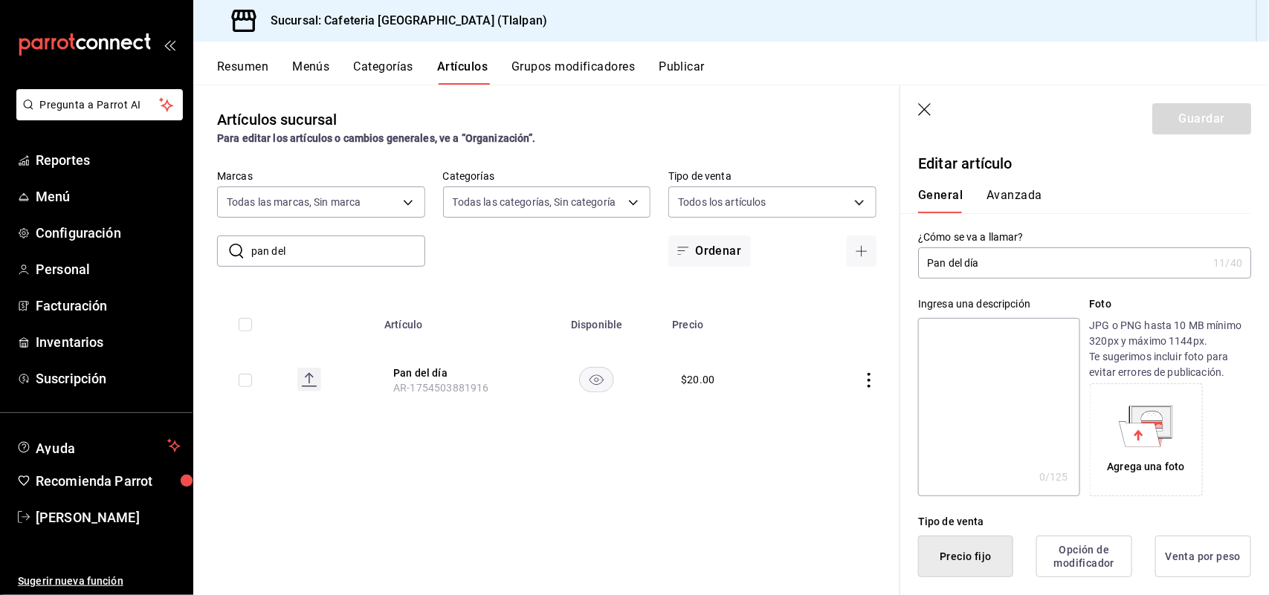
click at [1001, 194] on button "Avanzada" at bounding box center [1014, 200] width 56 height 25
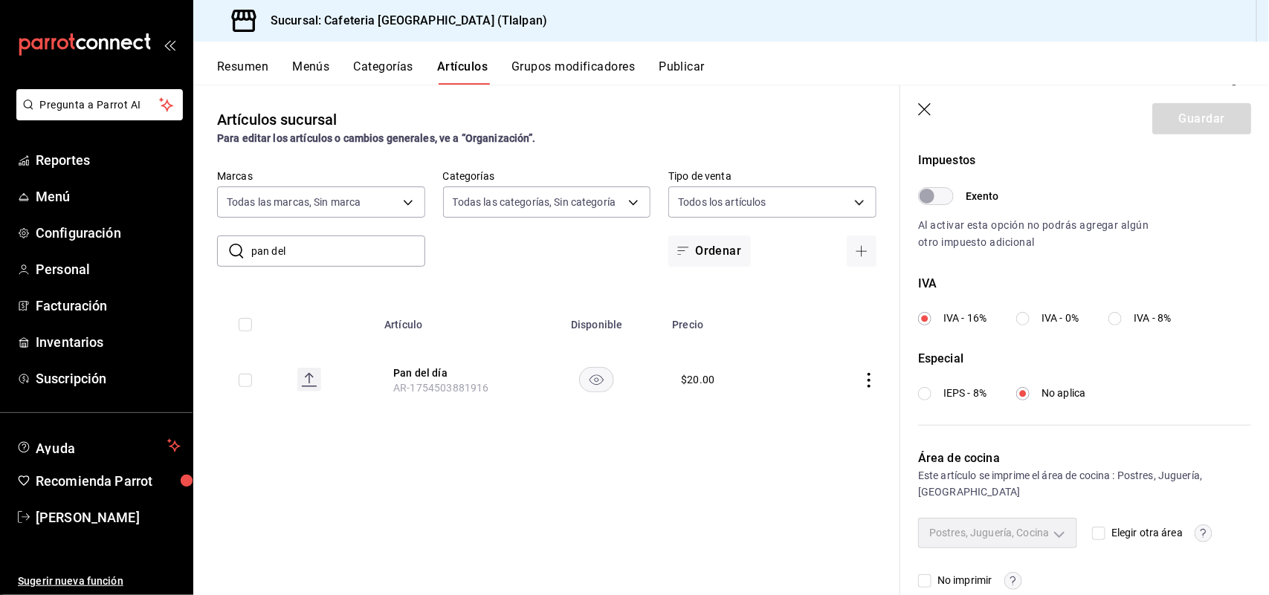
scroll to position [470, 0]
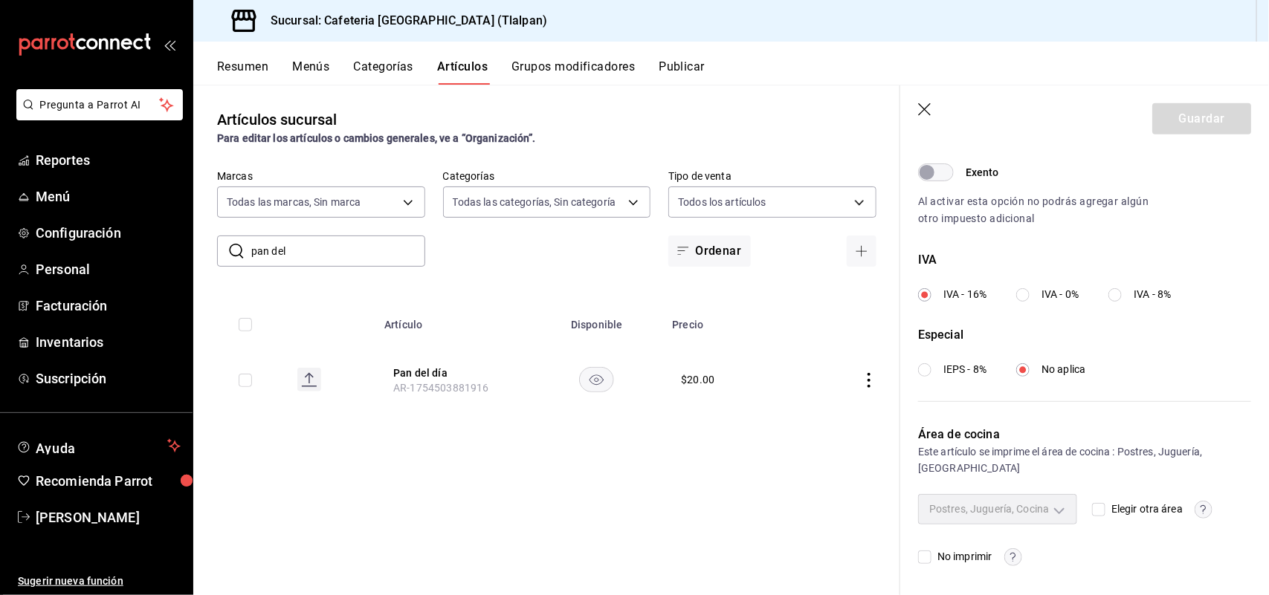
click at [922, 113] on icon "button" at bounding box center [925, 110] width 15 height 15
